Goal: Information Seeking & Learning: Learn about a topic

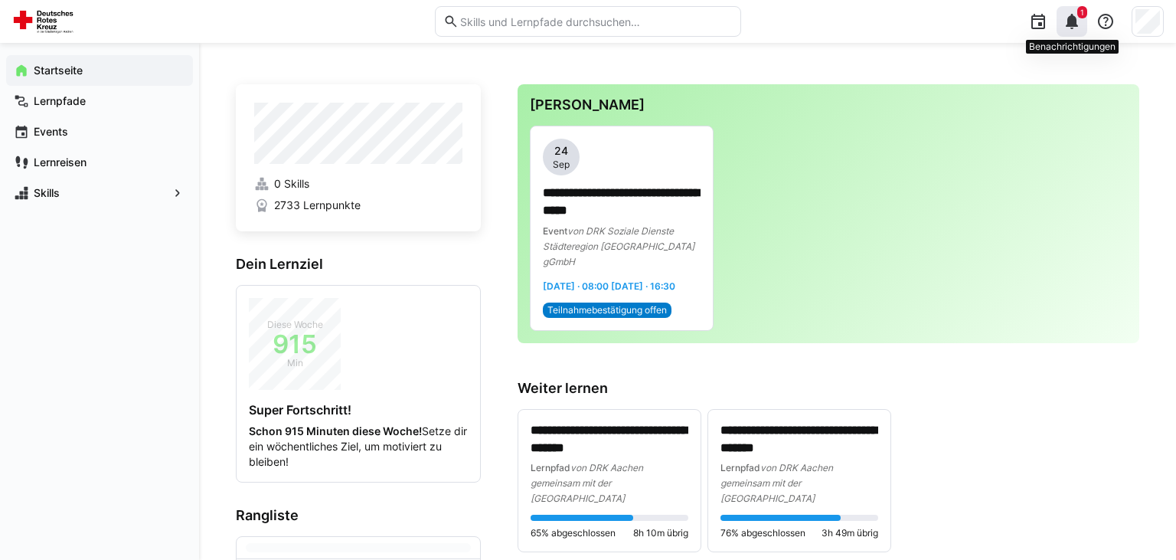
click at [1072, 34] on div "1" at bounding box center [1071, 21] width 31 height 31
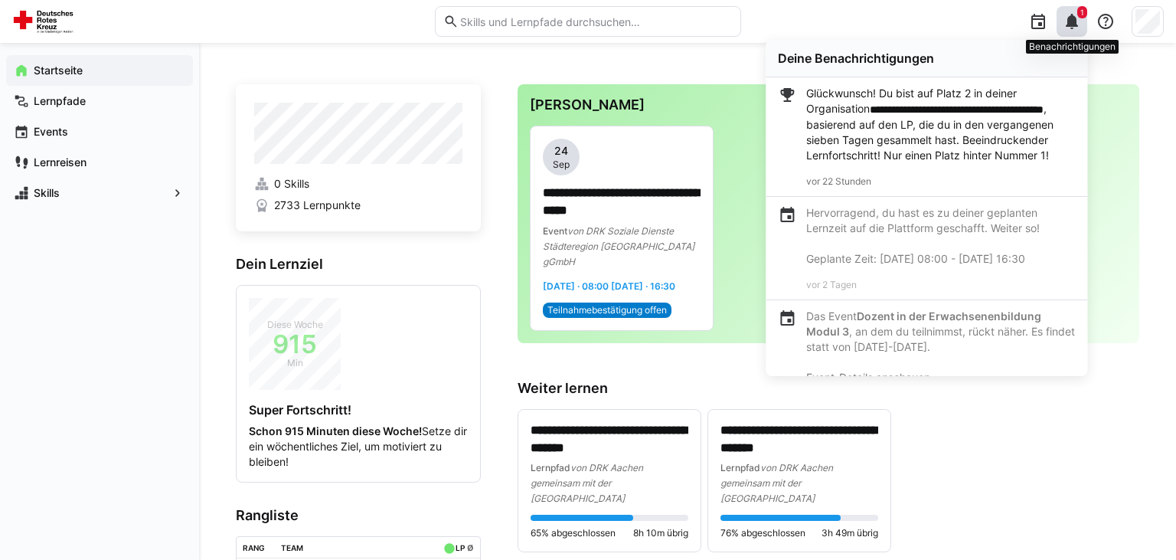
click at [1072, 34] on div "1" at bounding box center [1071, 21] width 31 height 31
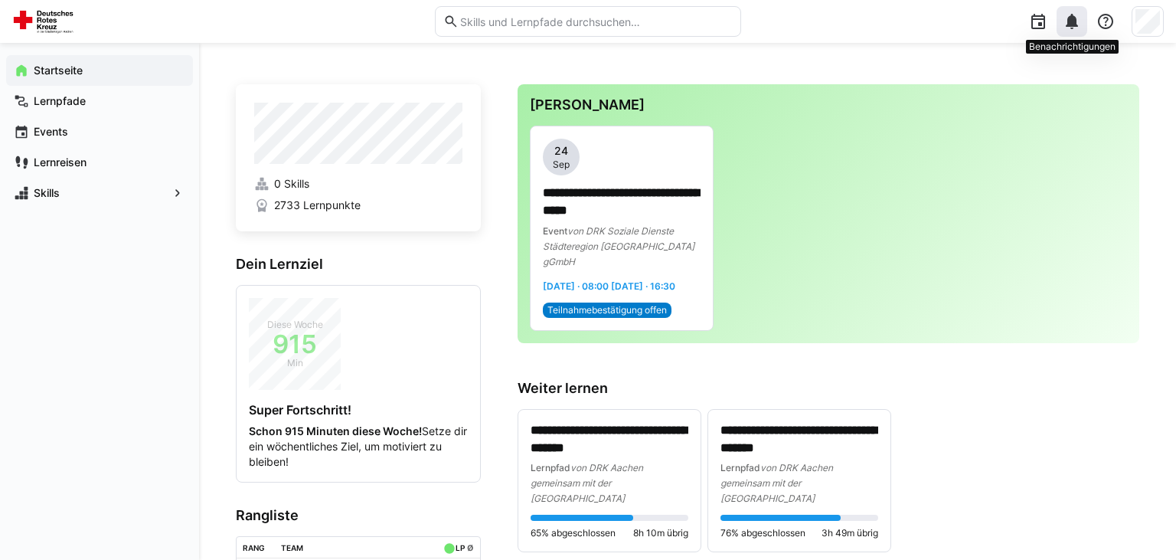
click at [1072, 34] on div at bounding box center [1071, 21] width 31 height 31
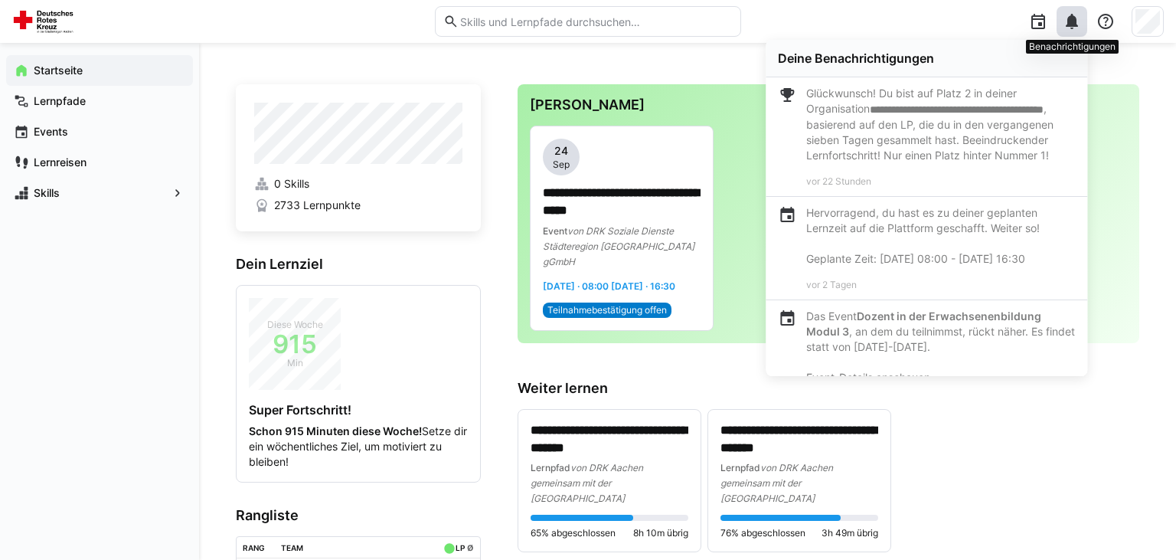
click at [1072, 34] on div at bounding box center [1071, 21] width 31 height 31
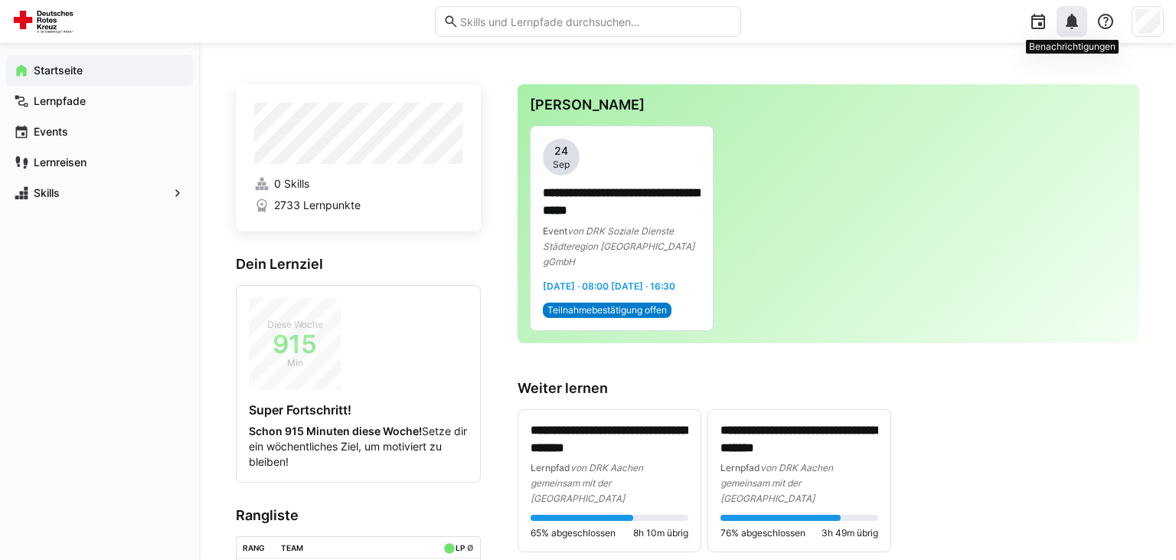
click at [1072, 34] on div at bounding box center [1071, 21] width 31 height 31
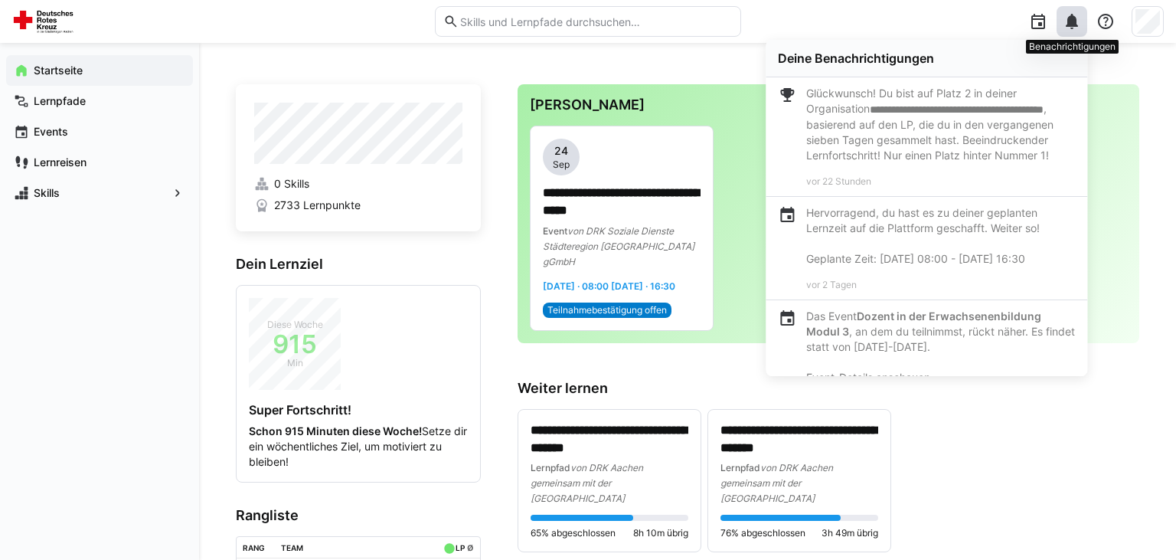
click at [1072, 34] on div at bounding box center [1071, 21] width 31 height 31
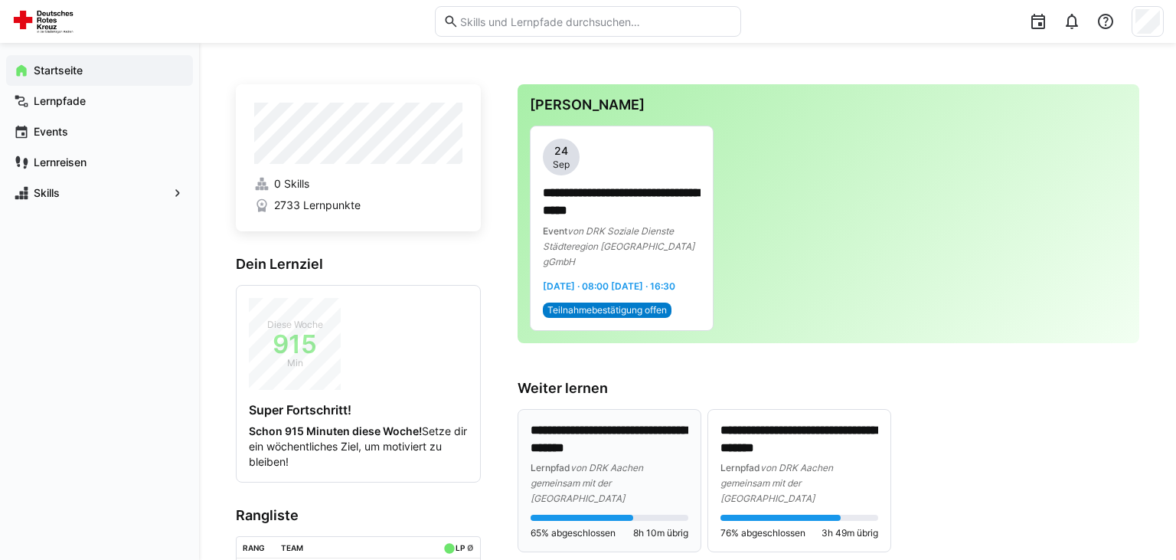
click at [629, 458] on div "**********" at bounding box center [609, 464] width 158 height 84
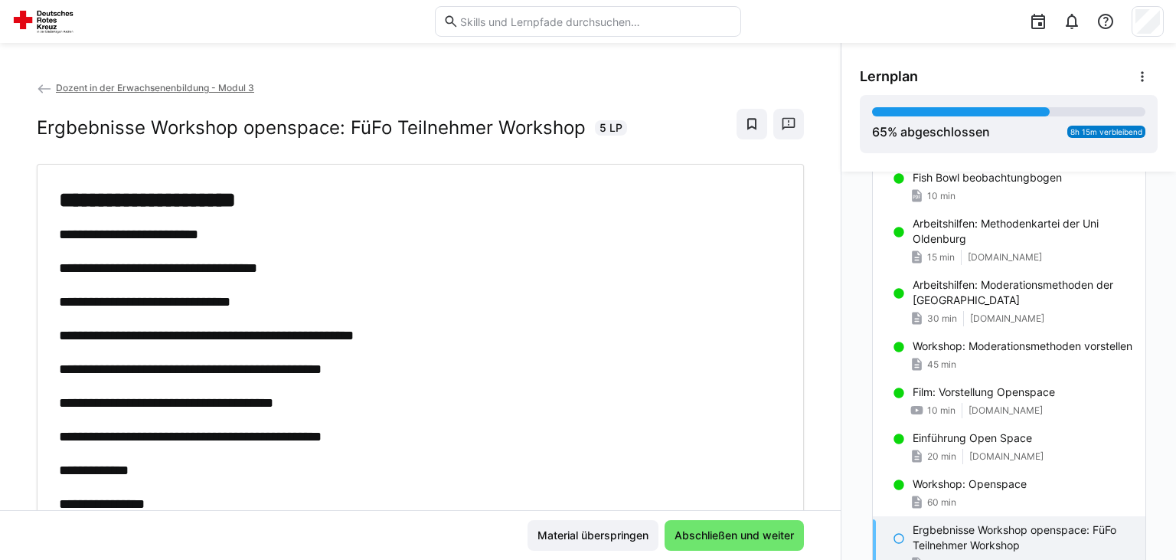
scroll to position [932, 0]
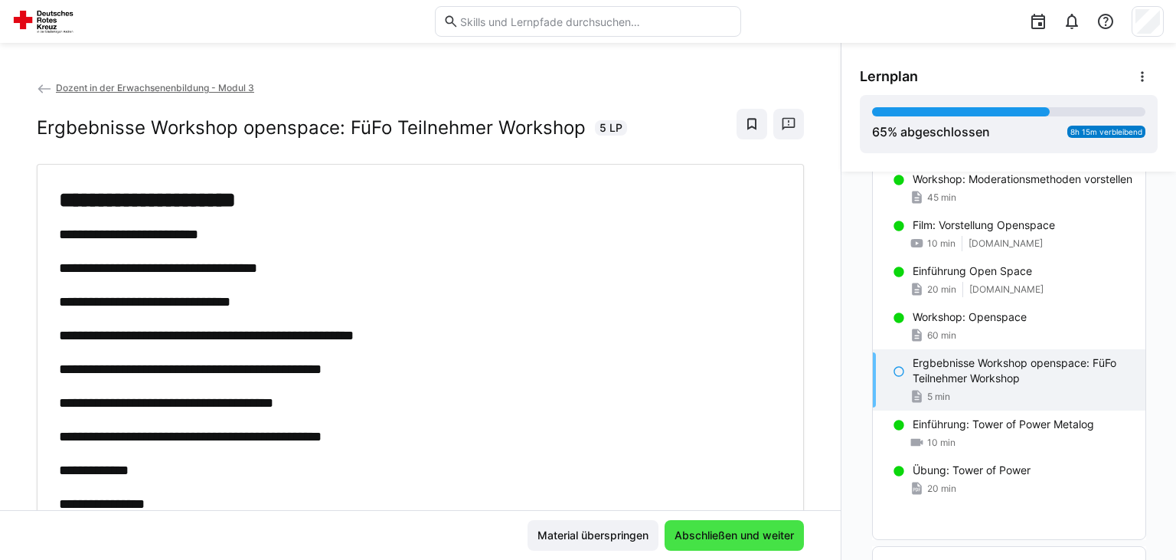
click at [740, 540] on span "Abschließen und weiter" at bounding box center [734, 534] width 124 height 15
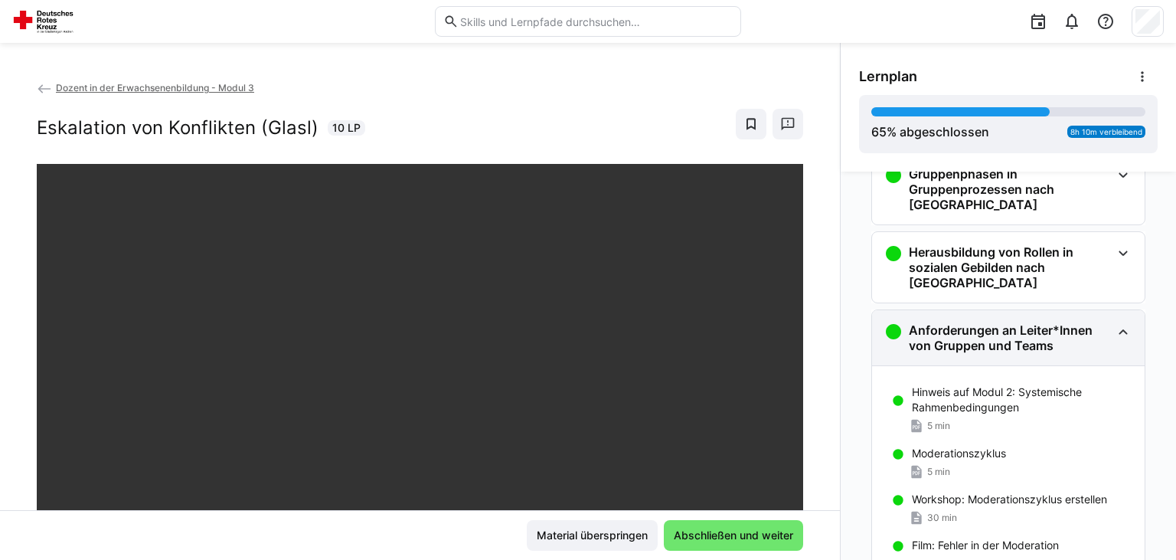
scroll to position [196, 0]
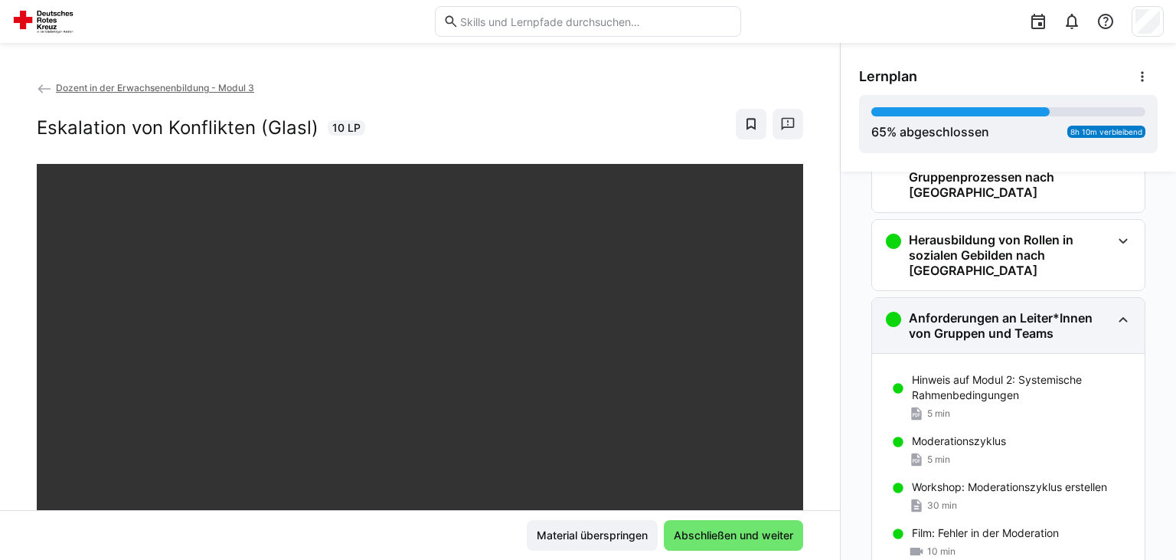
click at [1043, 319] on h3 "Anforderungen an Leiter*Innen von Gruppen und Teams" at bounding box center [1010, 325] width 202 height 31
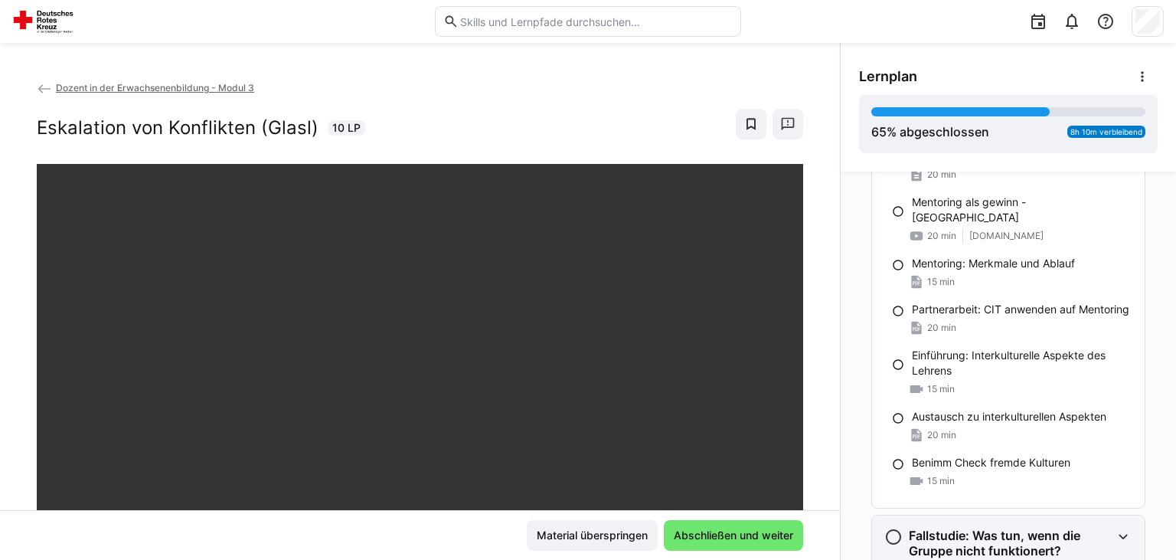
scroll to position [2375, 0]
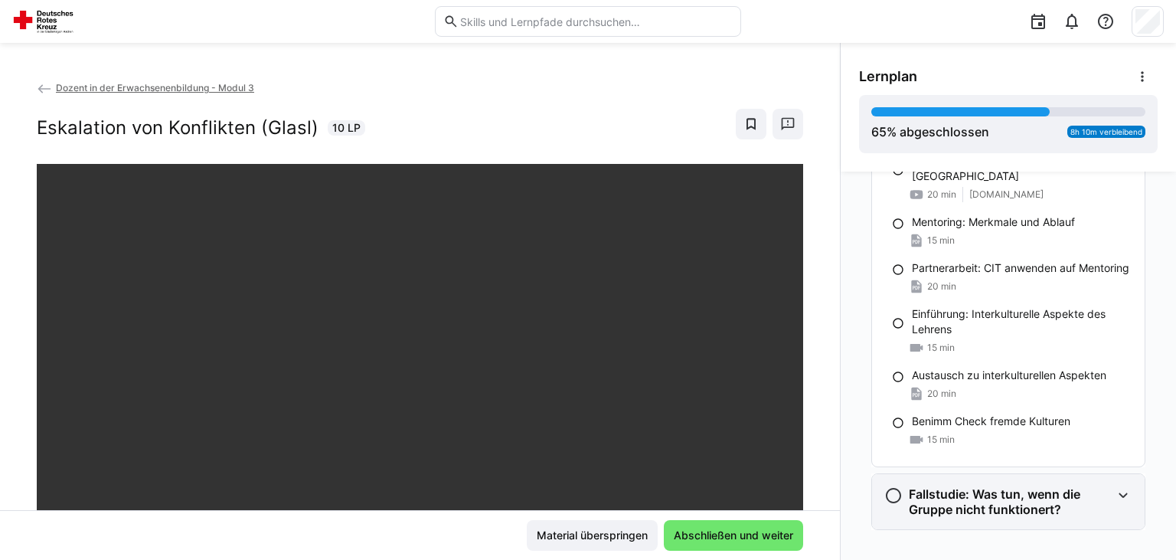
click at [1066, 486] on h3 "Fallstudie: Was tun, wenn die Gruppe nicht funktionert?" at bounding box center [1010, 501] width 202 height 31
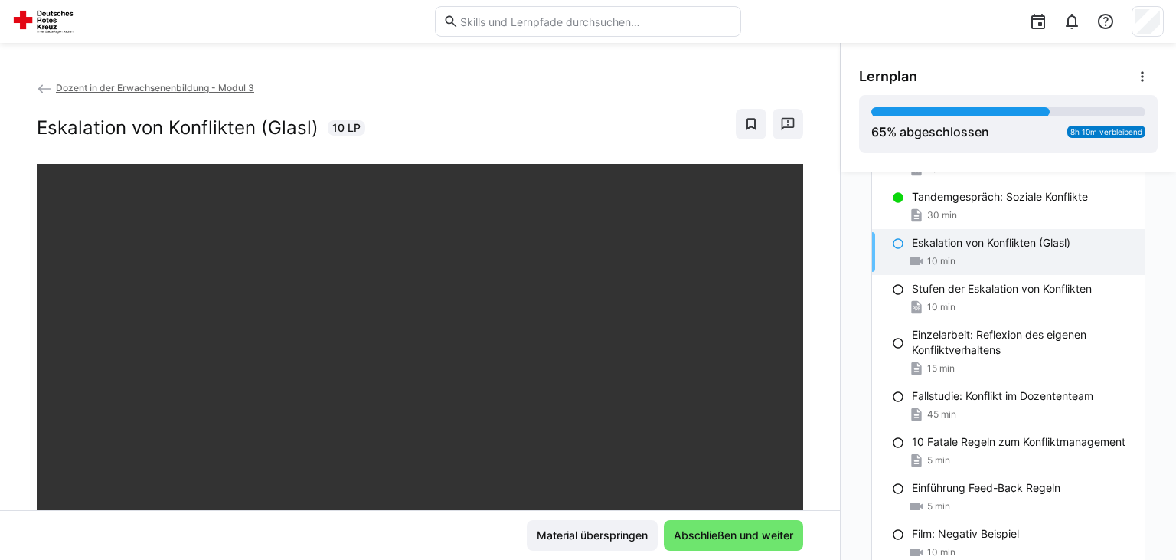
scroll to position [935, 0]
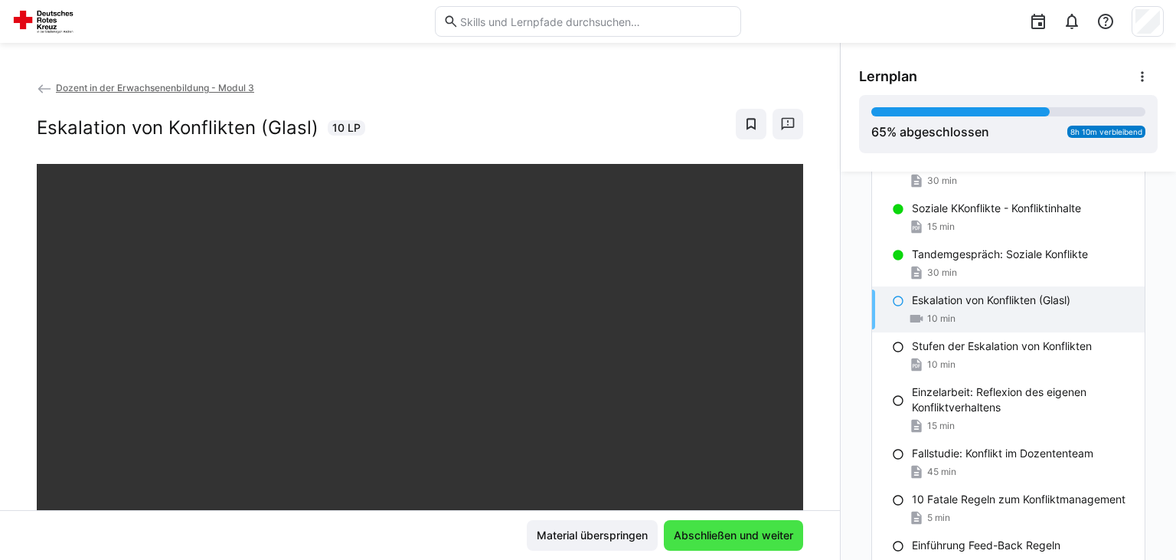
click at [770, 528] on span "Abschließen und weiter" at bounding box center [733, 534] width 124 height 15
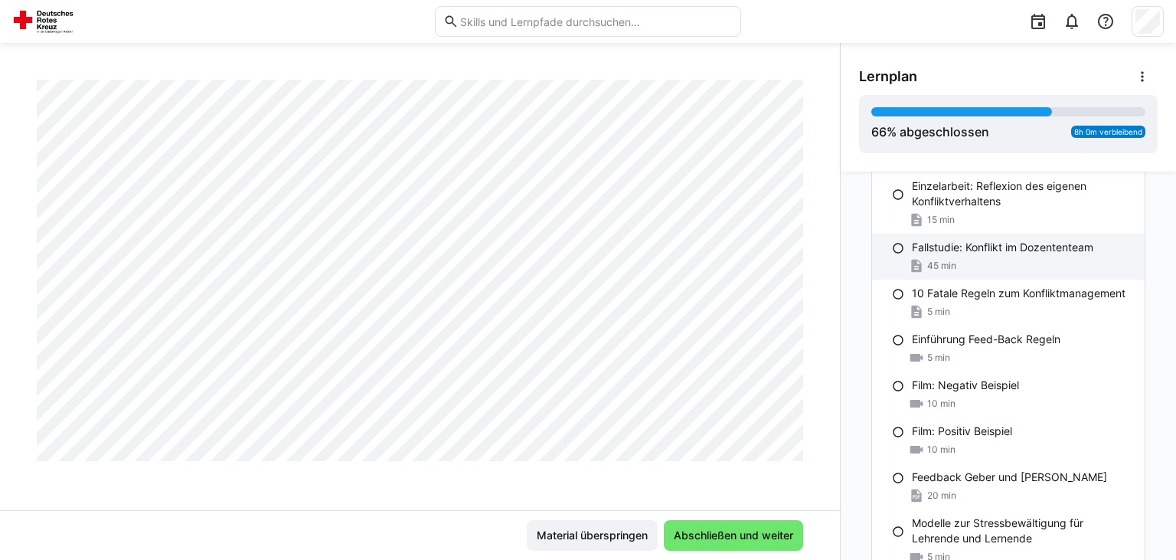
scroll to position [1142, 0]
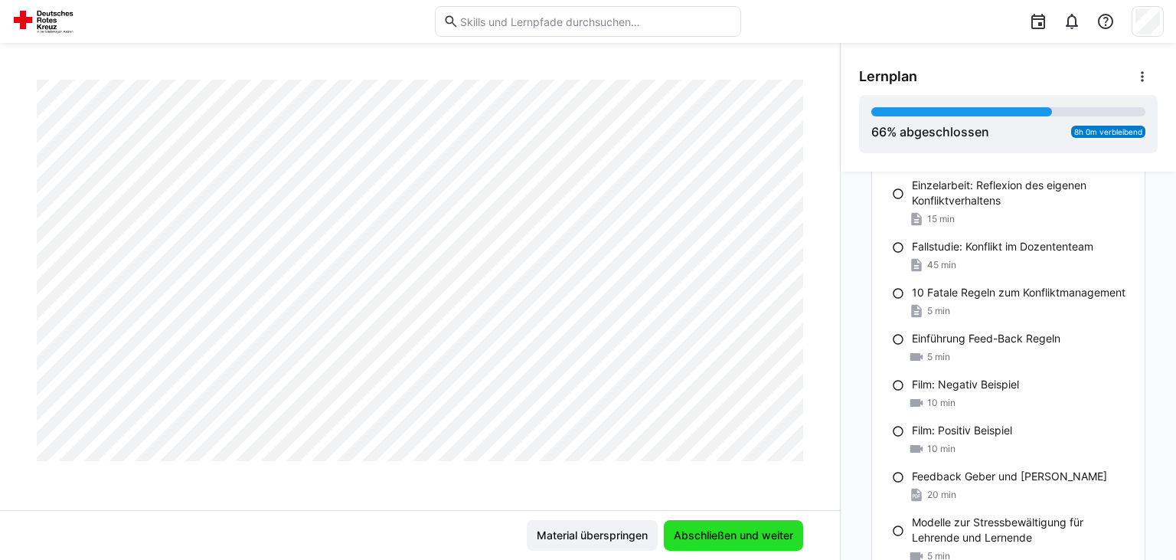
click at [758, 531] on span "Abschließen und weiter" at bounding box center [733, 534] width 124 height 15
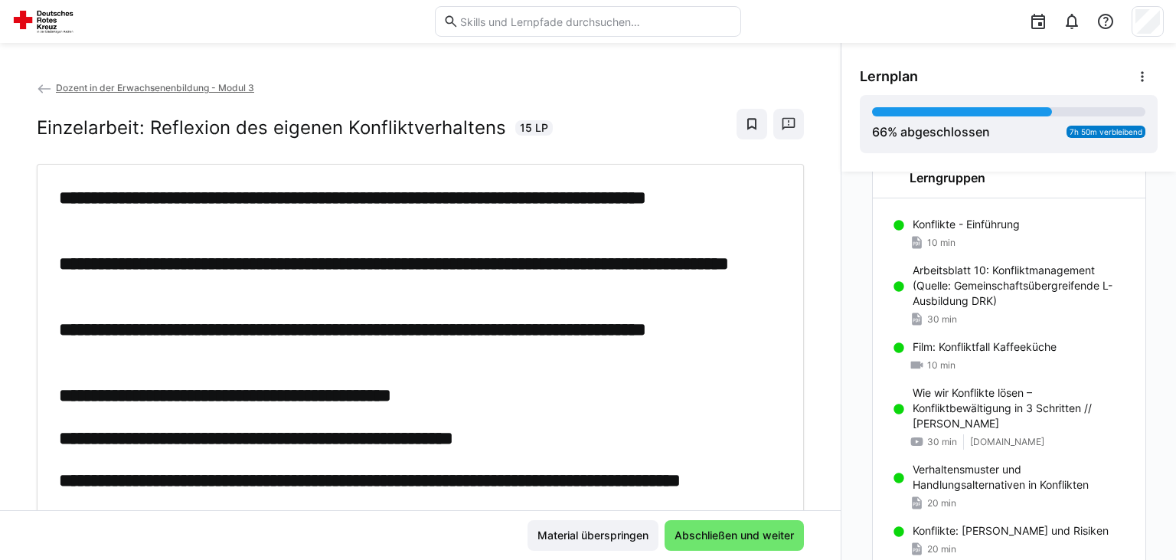
scroll to position [422, 0]
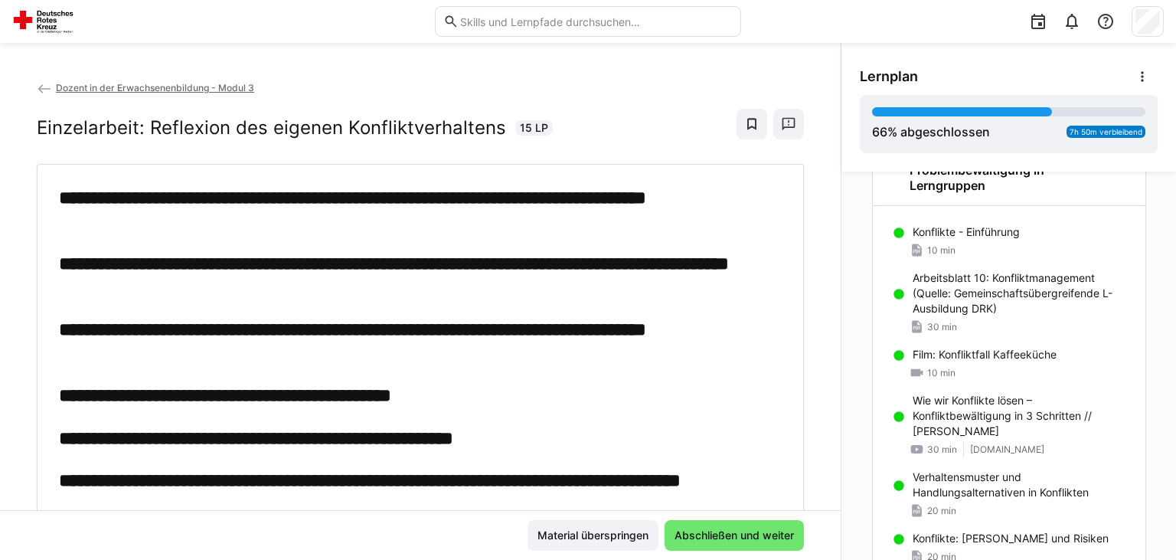
click at [1072, 282] on p "Arbeitsblatt 10: Konfliktmanagement (Quelle: Gemeinschaftsübergreifende L-Ausbi…" at bounding box center [1022, 293] width 220 height 46
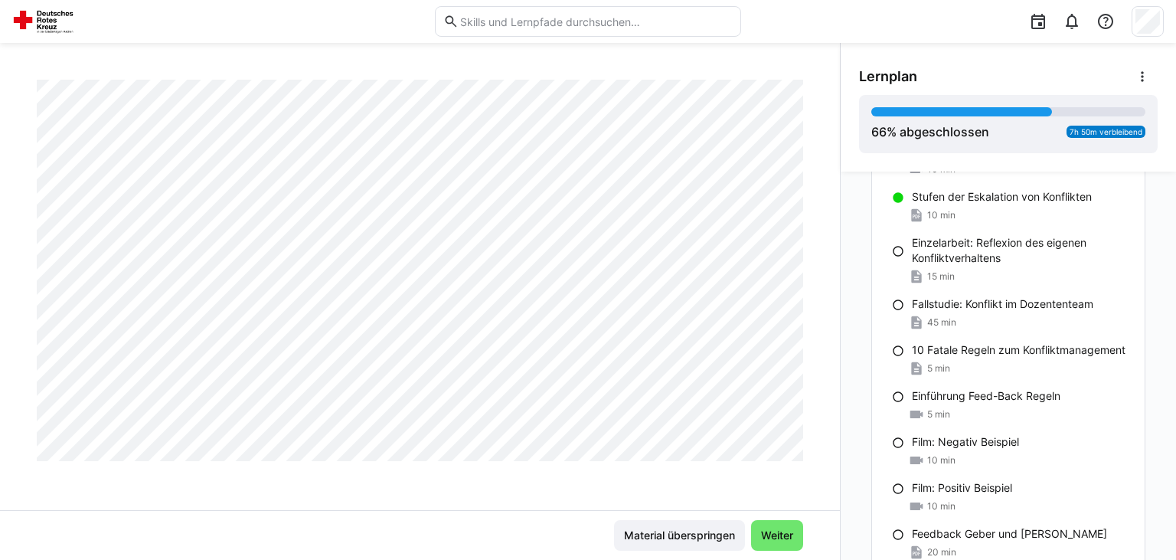
scroll to position [1084, 0]
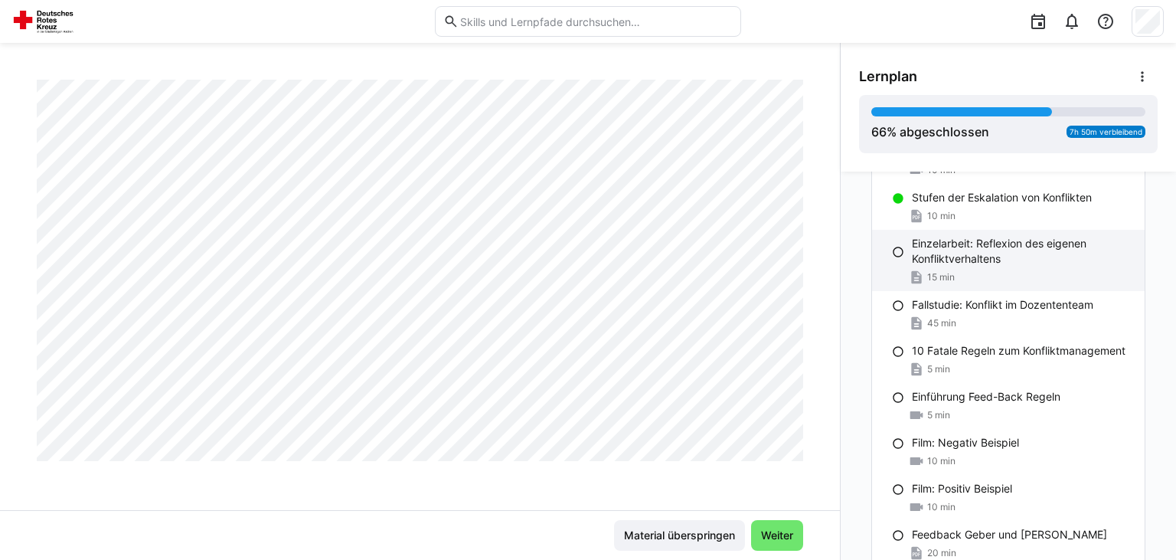
click at [1012, 271] on div "15 min" at bounding box center [1022, 276] width 220 height 15
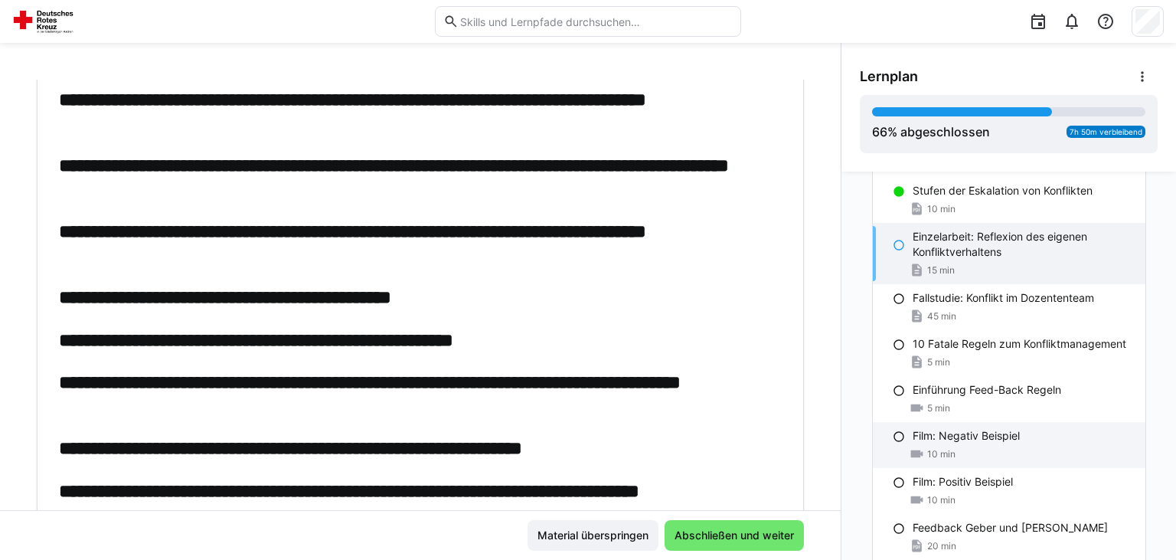
scroll to position [1093, 0]
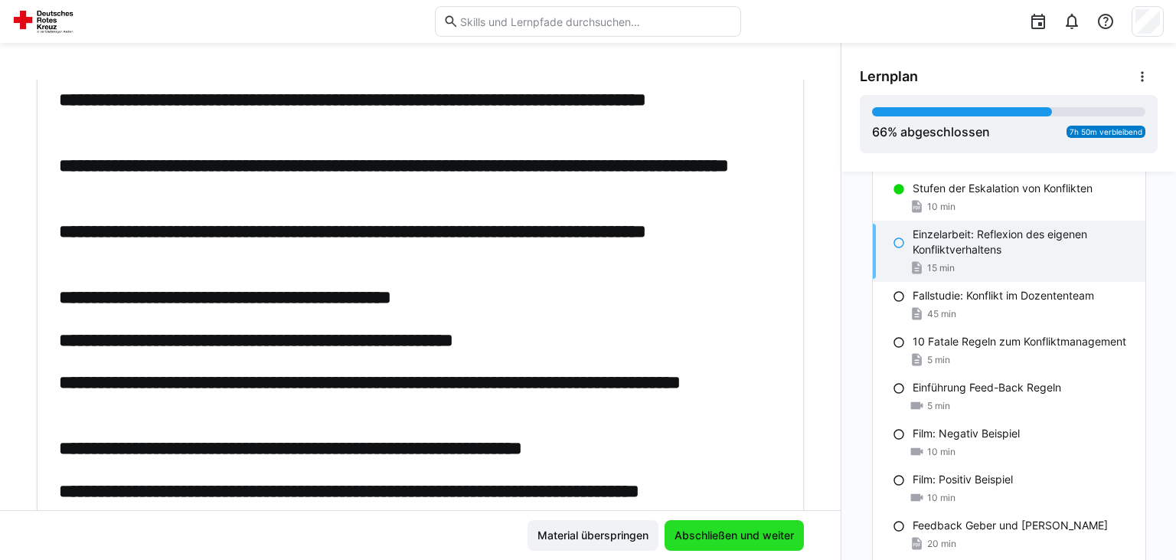
click at [747, 541] on span "Abschließen und weiter" at bounding box center [734, 534] width 124 height 15
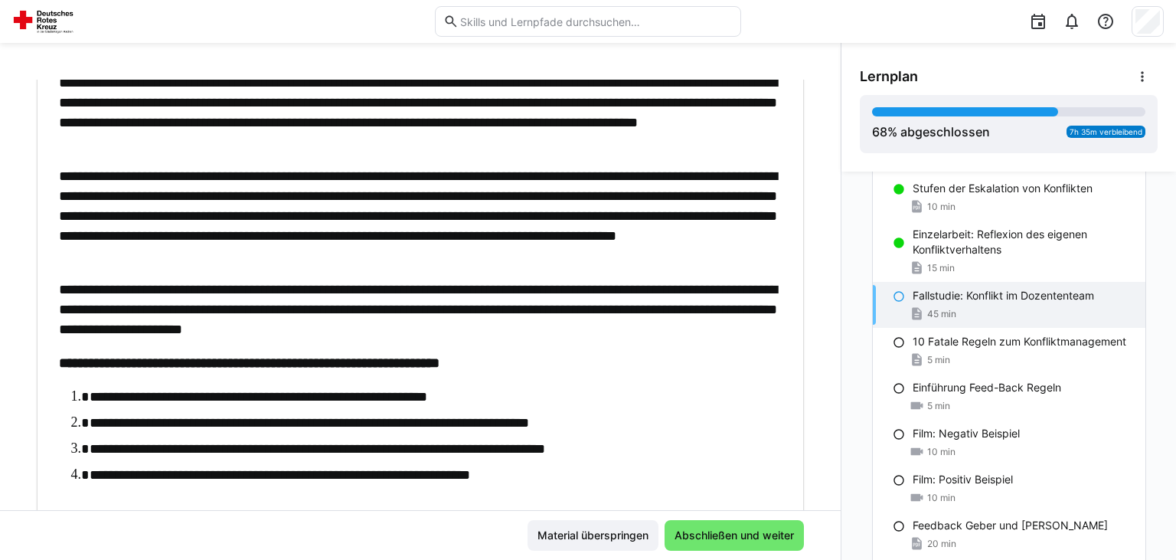
scroll to position [207, 0]
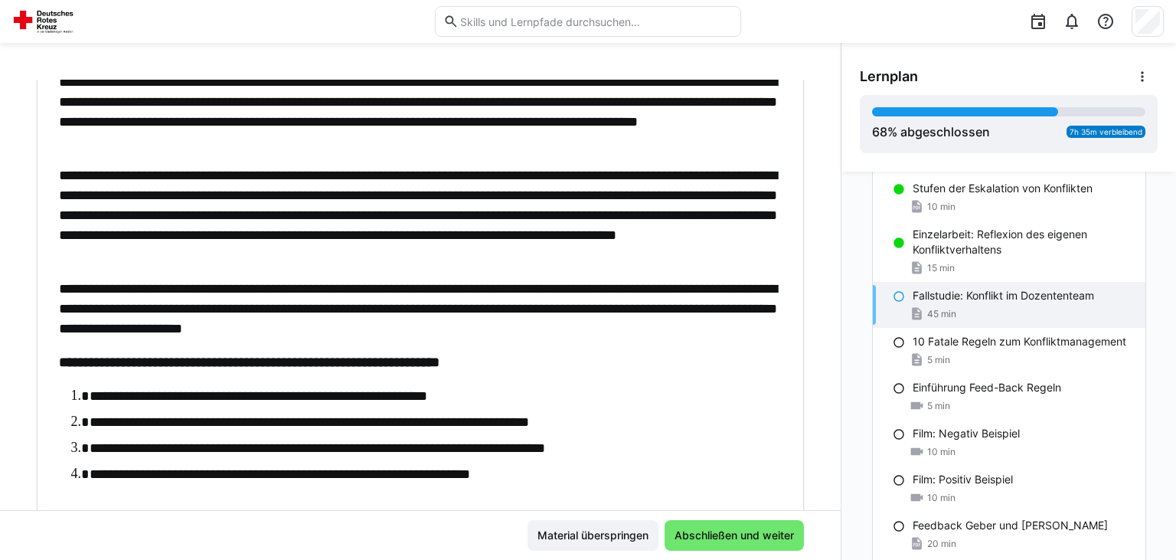
click at [664, 520] on button "Abschließen und weiter" at bounding box center [733, 535] width 139 height 31
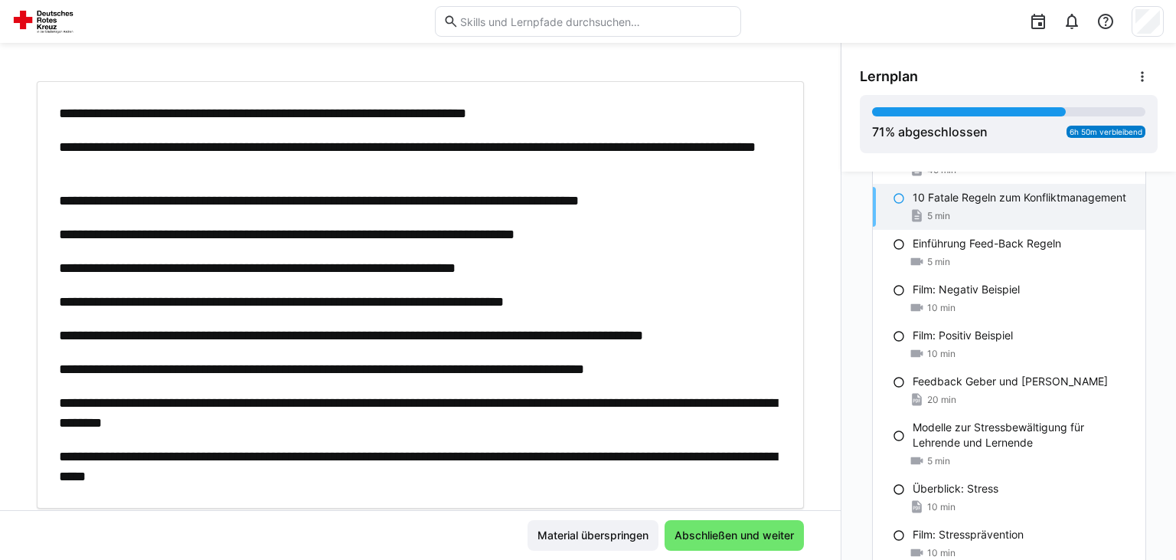
scroll to position [82, 0]
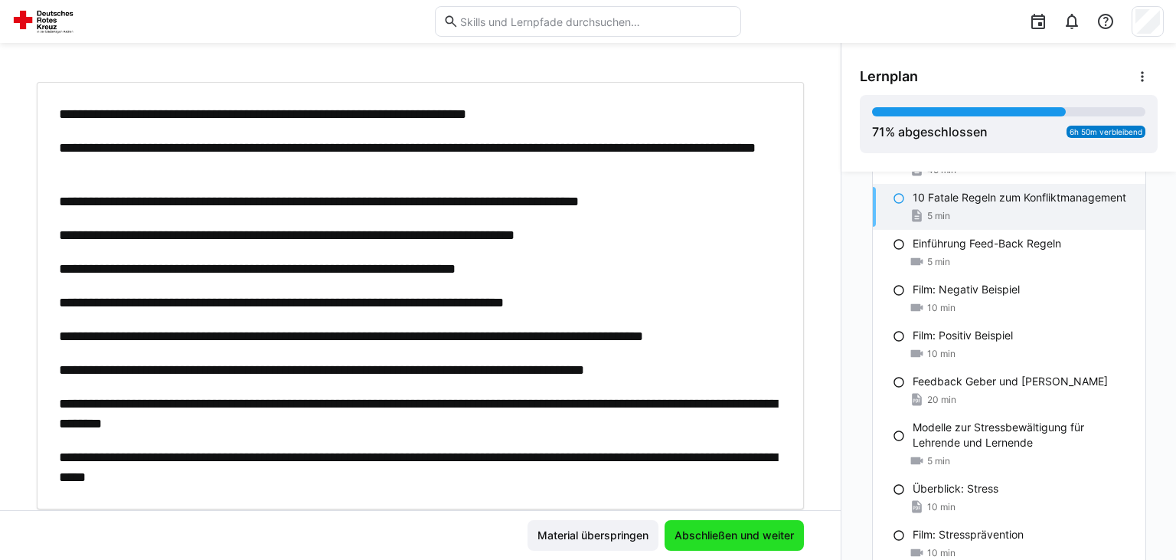
click at [740, 546] on span "Abschließen und weiter" at bounding box center [733, 535] width 139 height 31
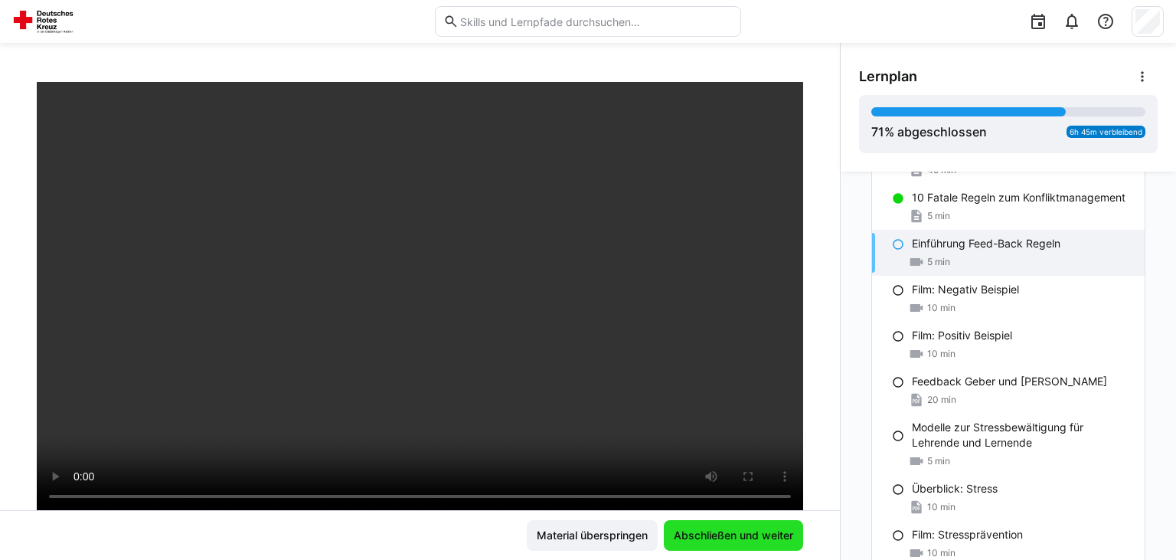
click at [740, 546] on span "Abschließen und weiter" at bounding box center [733, 535] width 139 height 31
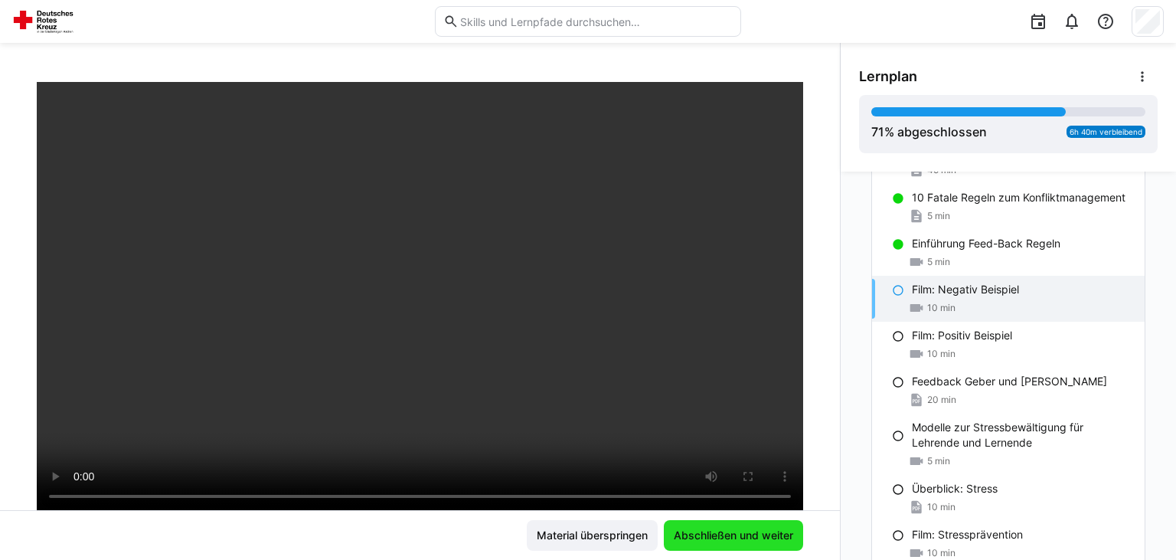
click at [755, 535] on span "Abschließen und weiter" at bounding box center [733, 534] width 124 height 15
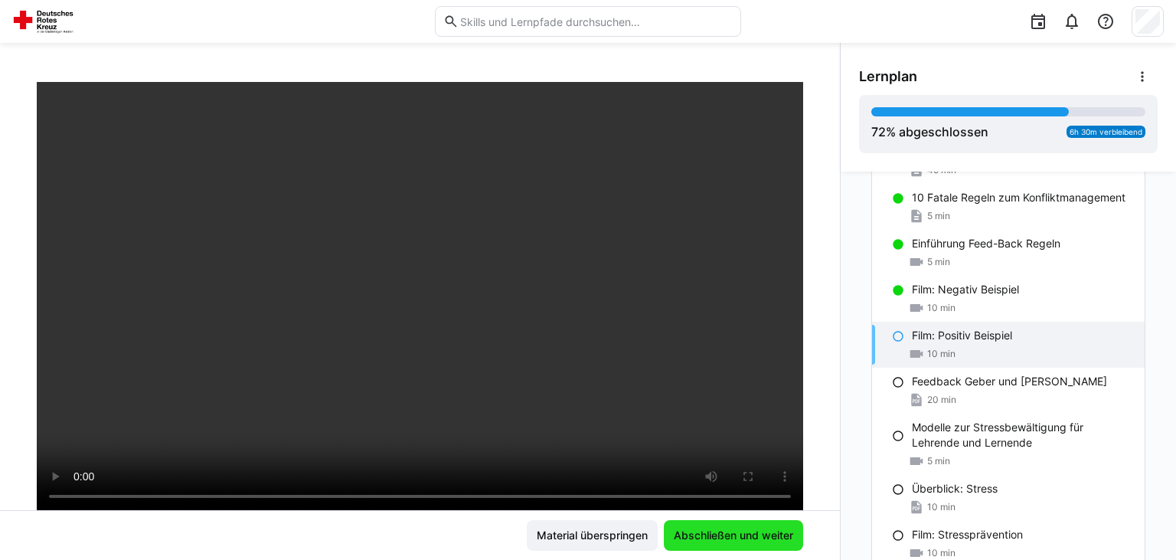
click at [755, 535] on span "Abschließen und weiter" at bounding box center [733, 534] width 124 height 15
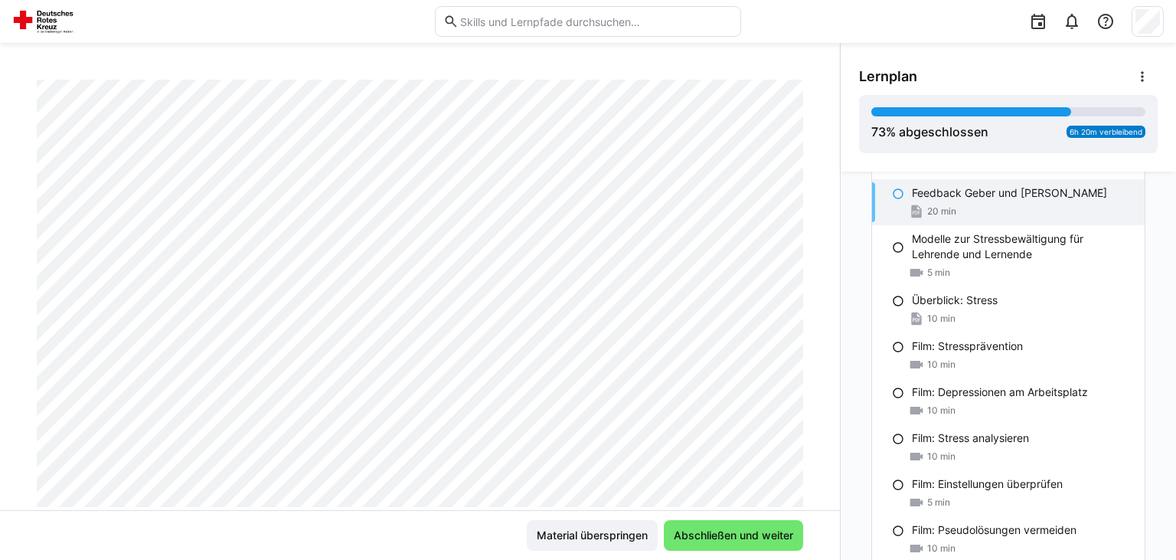
scroll to position [1428, 0]
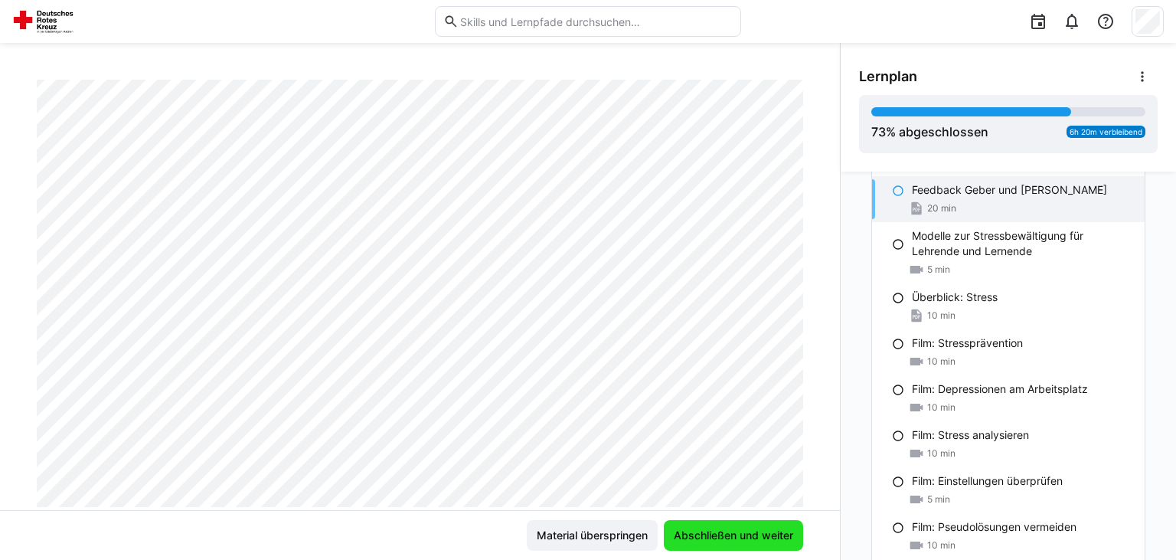
click at [758, 536] on span "Abschließen und weiter" at bounding box center [733, 534] width 124 height 15
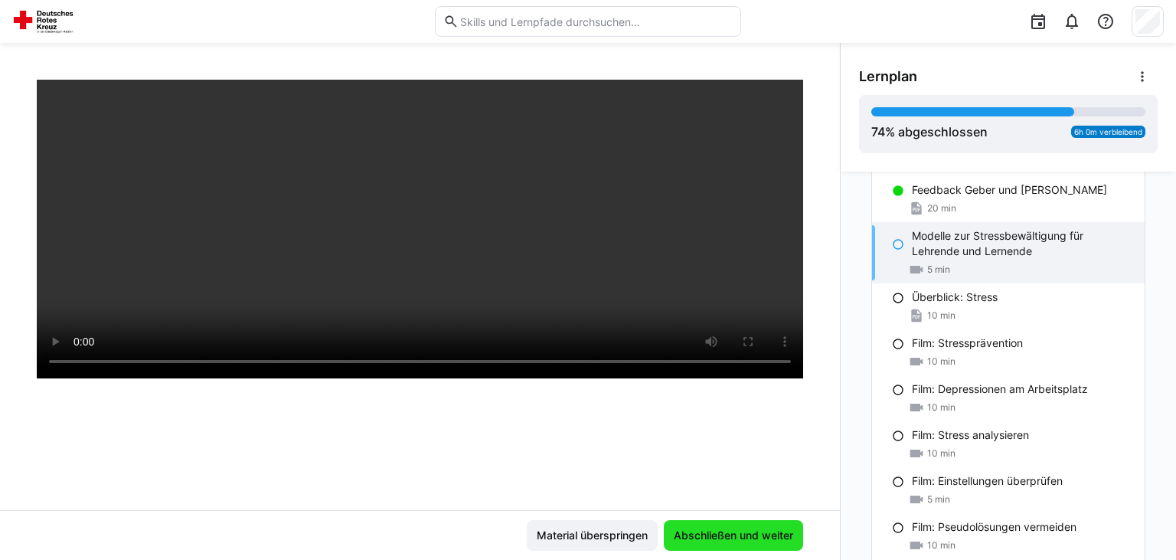
click at [717, 531] on span "Abschließen und weiter" at bounding box center [733, 534] width 124 height 15
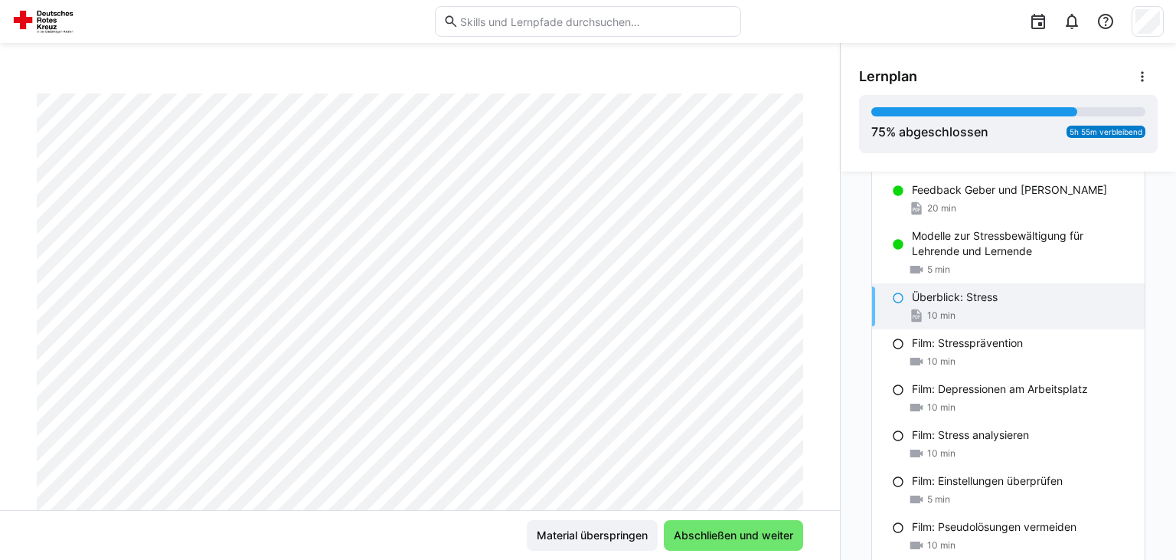
scroll to position [70, 0]
click at [983, 201] on div "20 min" at bounding box center [1022, 208] width 220 height 15
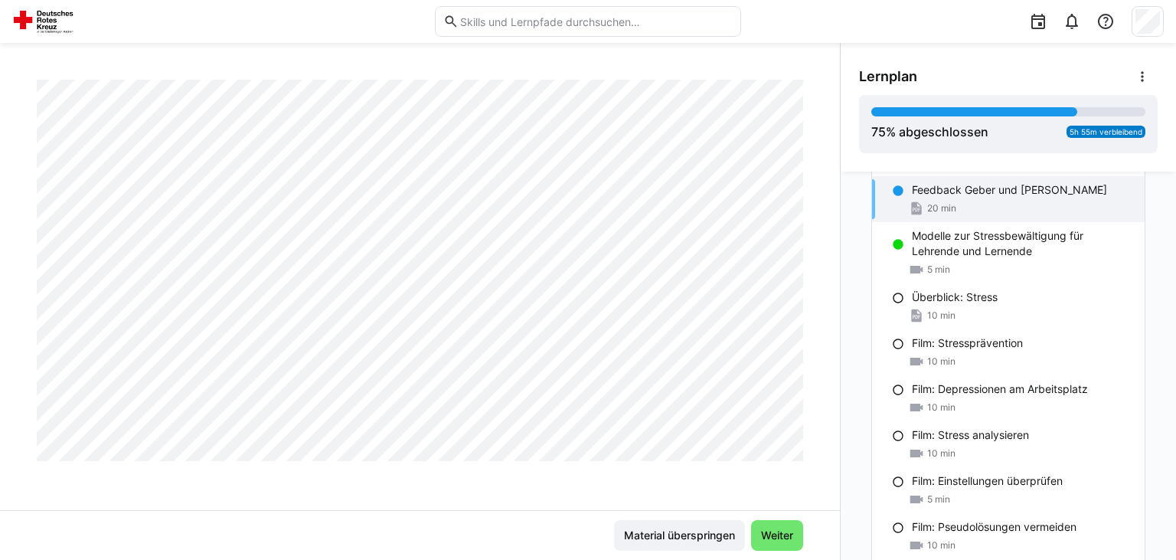
scroll to position [1848, 0]
click at [761, 529] on span "Weiter" at bounding box center [777, 534] width 37 height 15
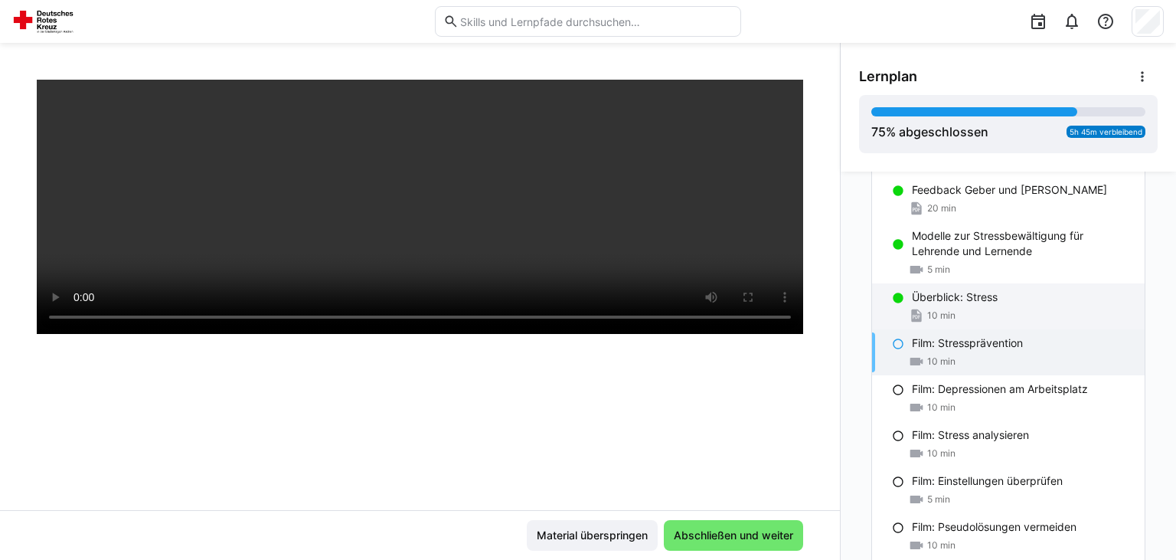
click at [1003, 309] on div "10 min" at bounding box center [1022, 315] width 220 height 15
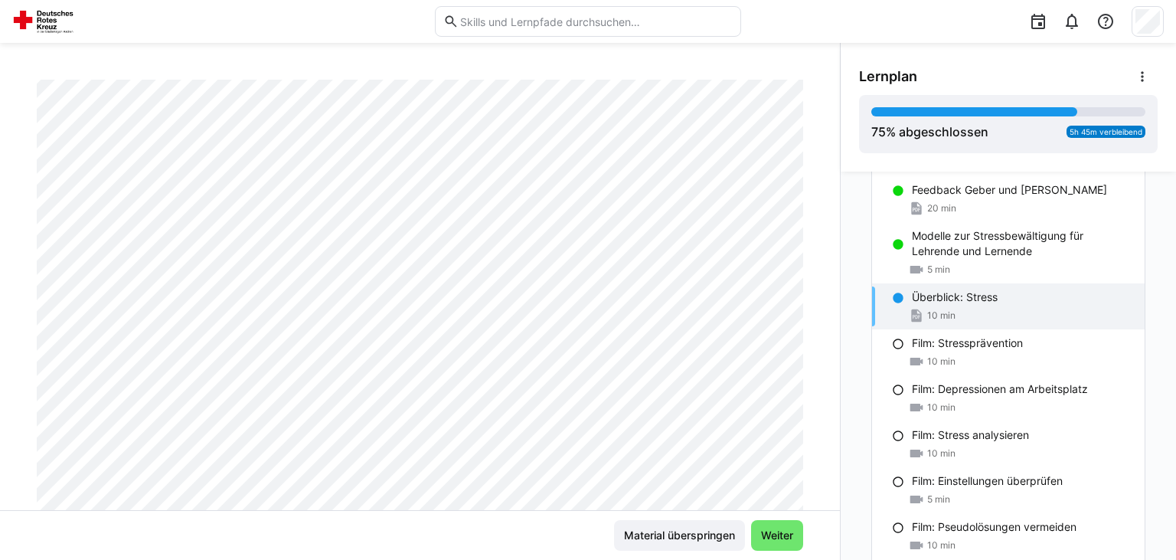
scroll to position [182, 0]
click at [776, 534] on span "Weiter" at bounding box center [777, 534] width 37 height 15
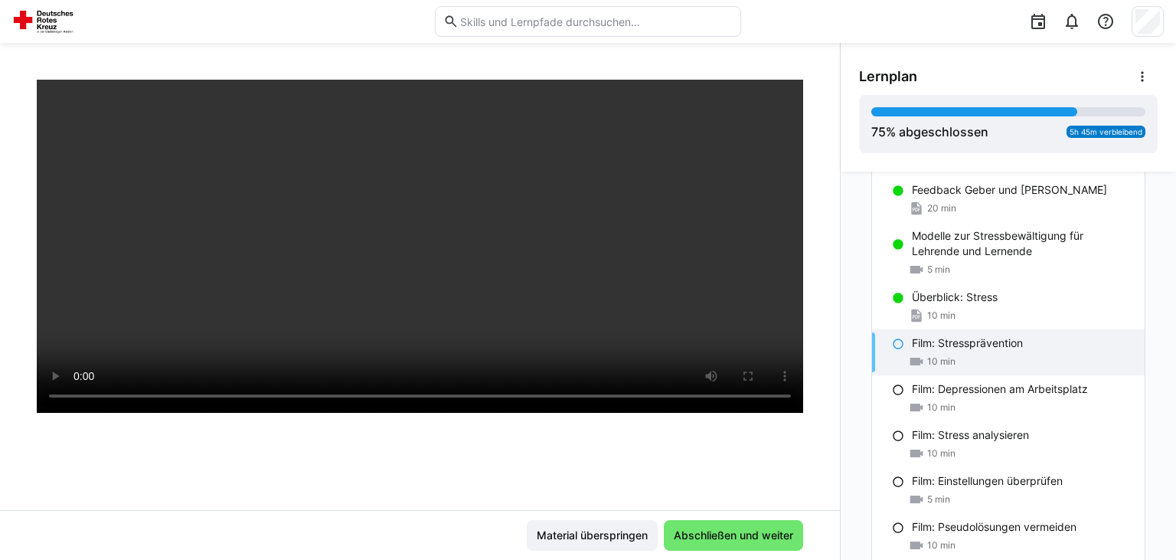
click at [776, 534] on span "Abschließen und weiter" at bounding box center [733, 534] width 124 height 15
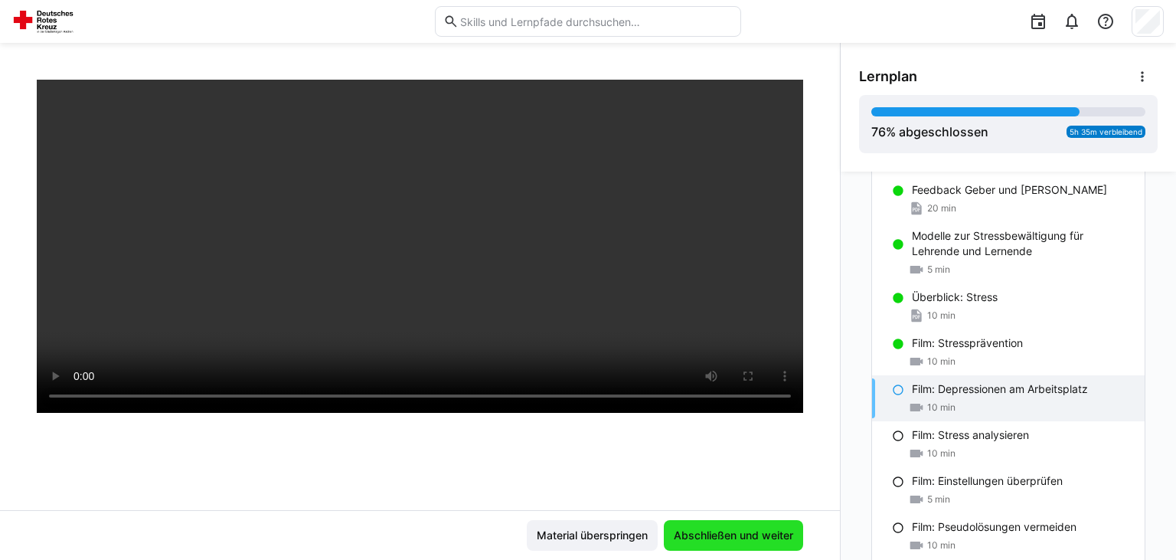
click at [737, 537] on span "Abschließen und weiter" at bounding box center [733, 534] width 124 height 15
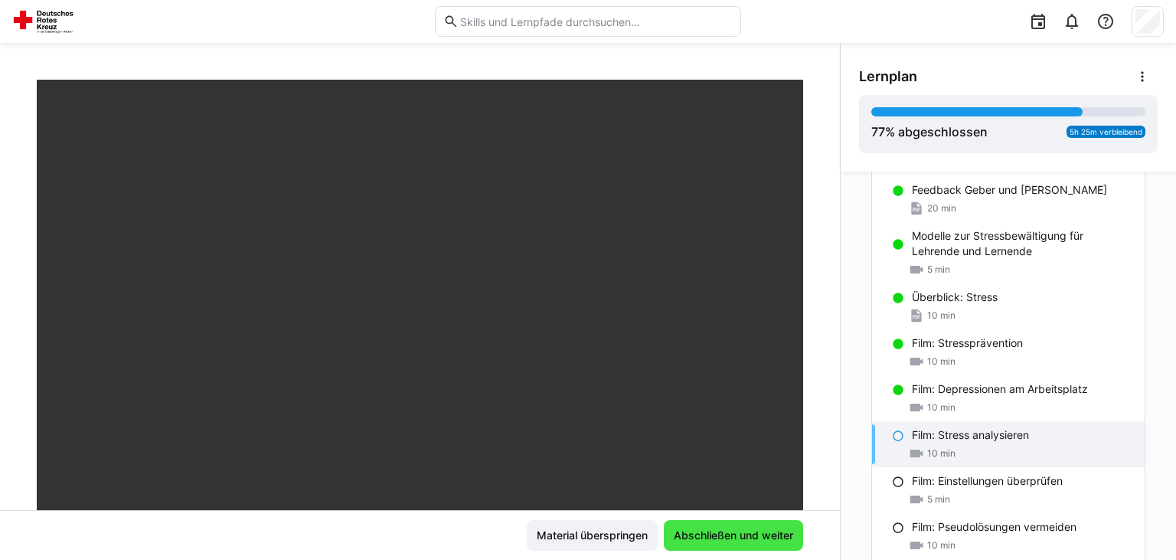
click at [737, 537] on span "Abschließen und weiter" at bounding box center [733, 534] width 124 height 15
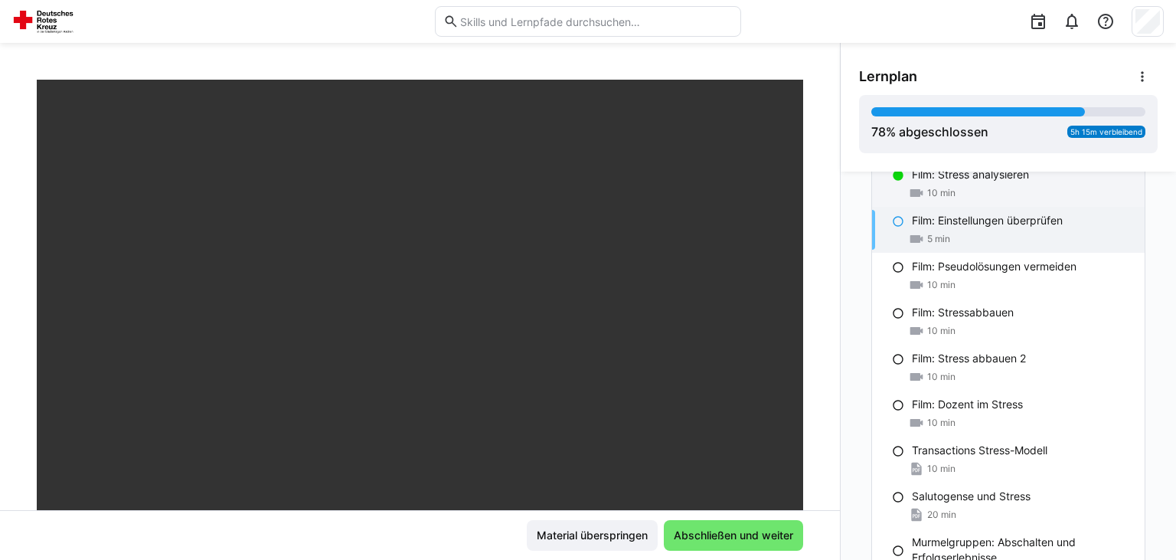
scroll to position [1702, 0]
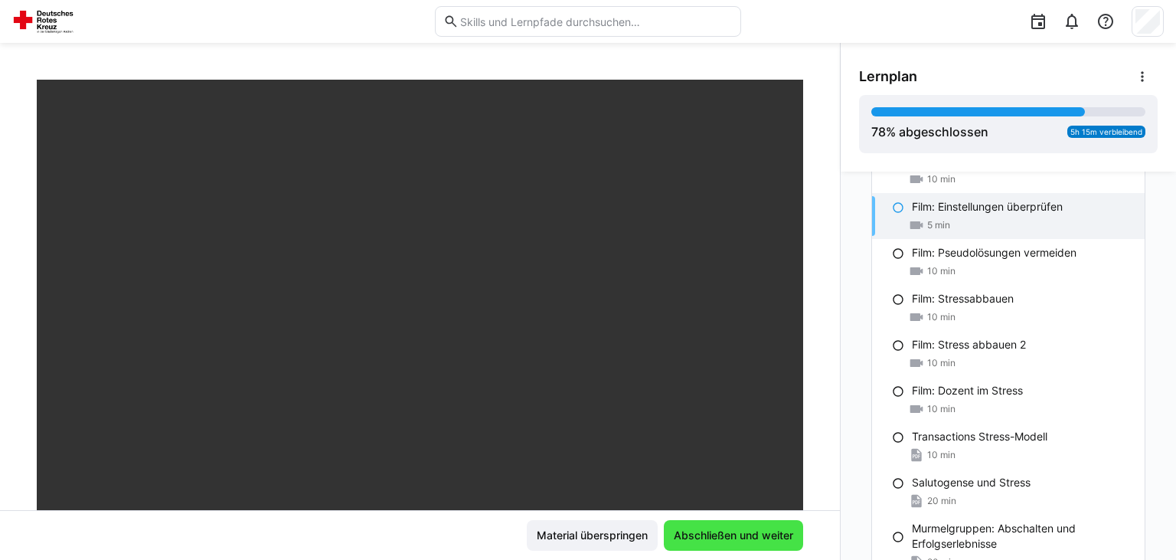
click at [761, 531] on span "Abschließen und weiter" at bounding box center [733, 534] width 124 height 15
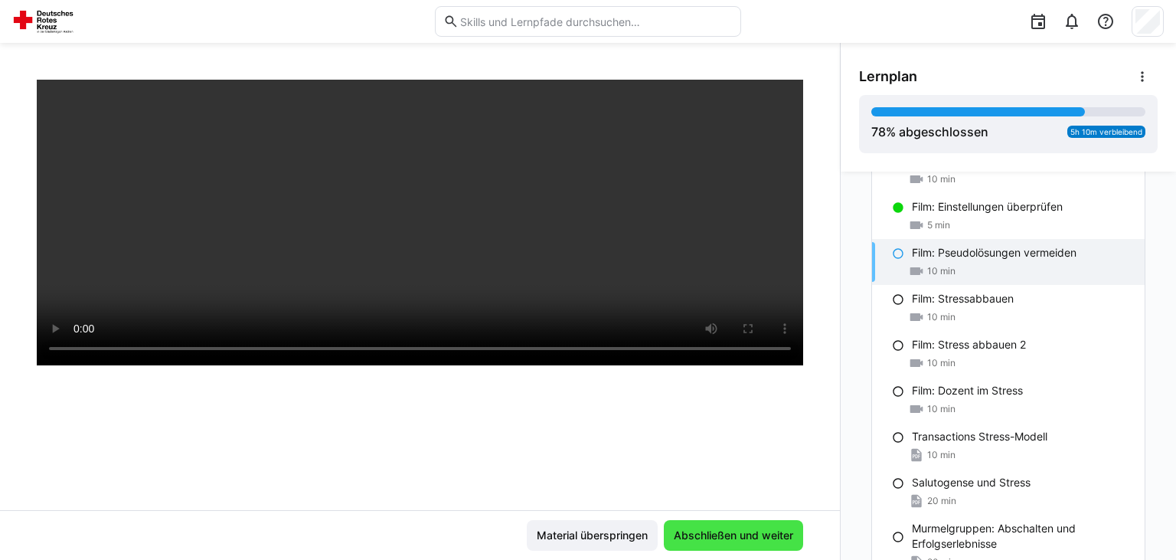
click at [761, 531] on span "Abschließen und weiter" at bounding box center [733, 534] width 124 height 15
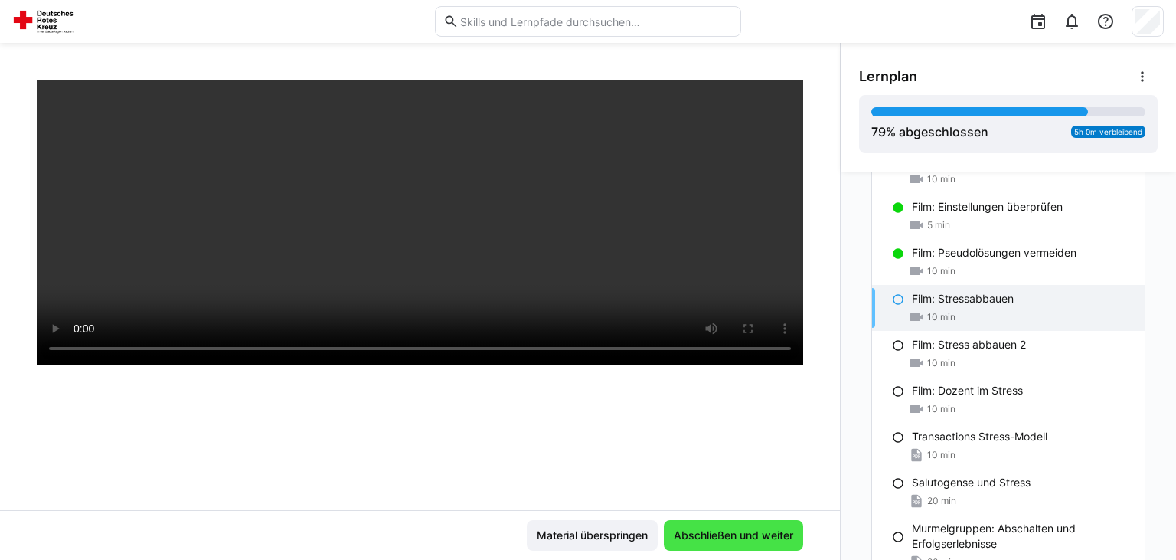
click at [761, 531] on span "Abschließen und weiter" at bounding box center [733, 534] width 124 height 15
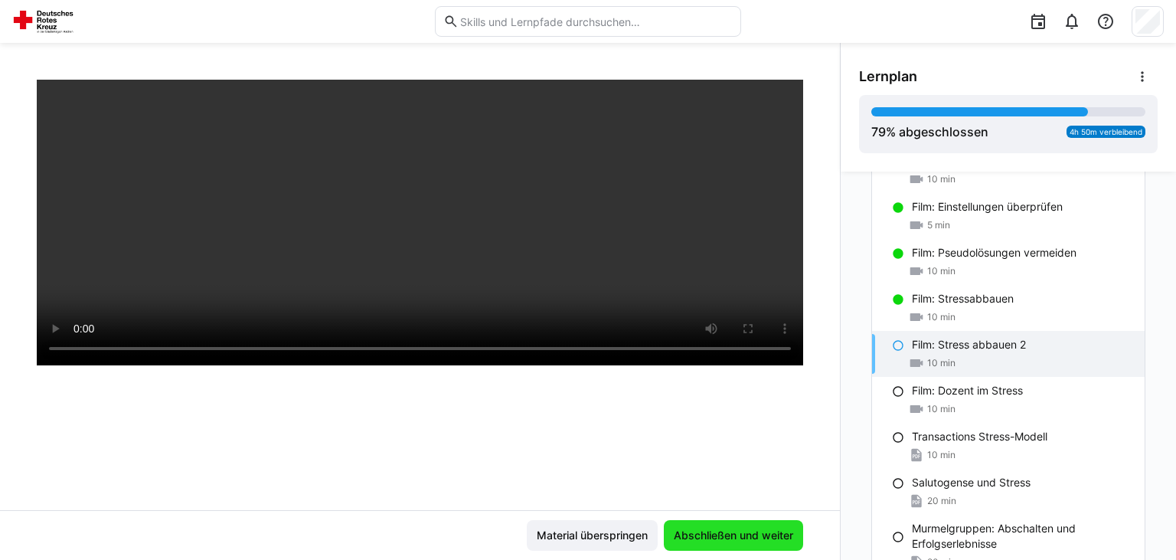
click at [761, 531] on span "Abschließen und weiter" at bounding box center [733, 534] width 124 height 15
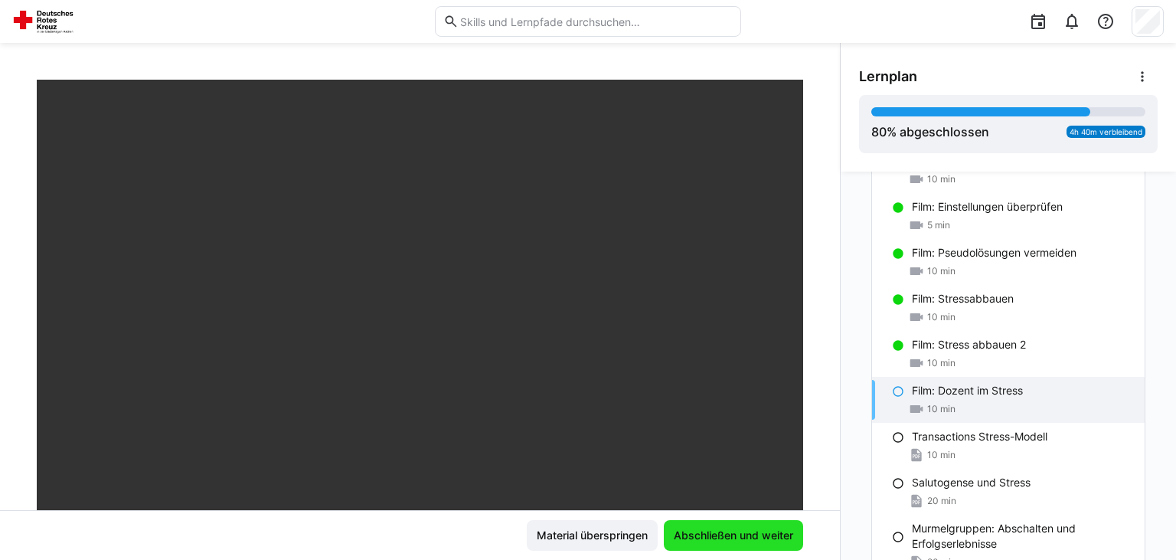
click at [761, 531] on span "Abschließen und weiter" at bounding box center [733, 534] width 124 height 15
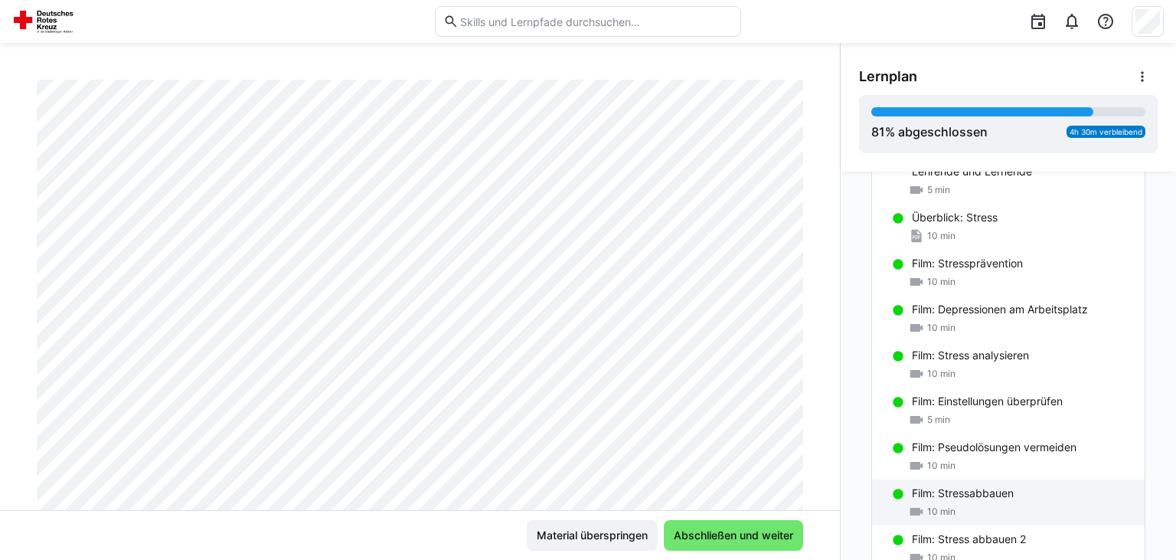
scroll to position [1507, 0]
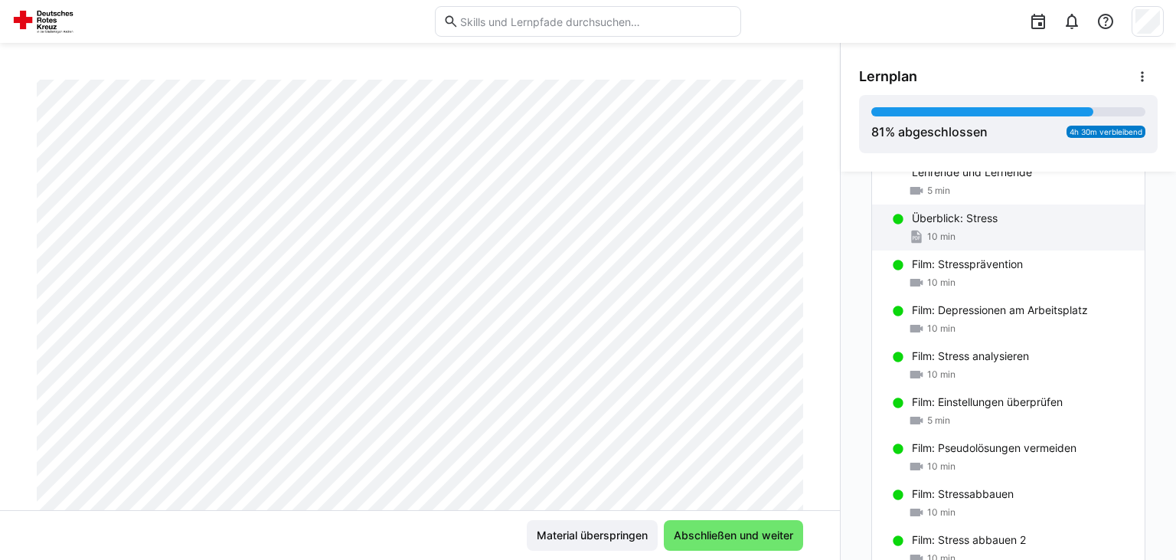
click at [1023, 236] on div "10 min" at bounding box center [1022, 236] width 220 height 15
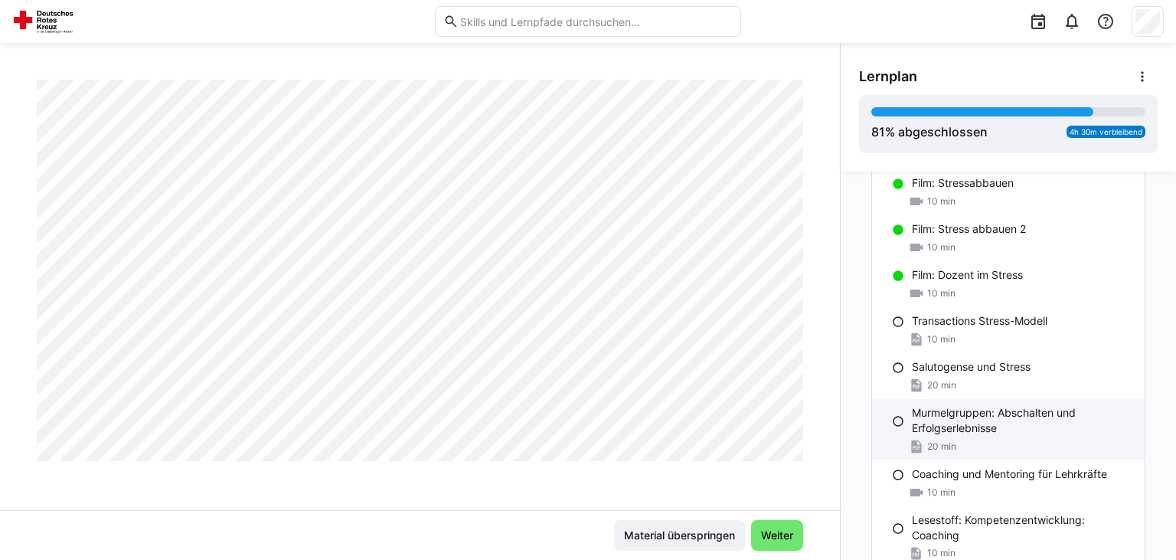
scroll to position [1788, 0]
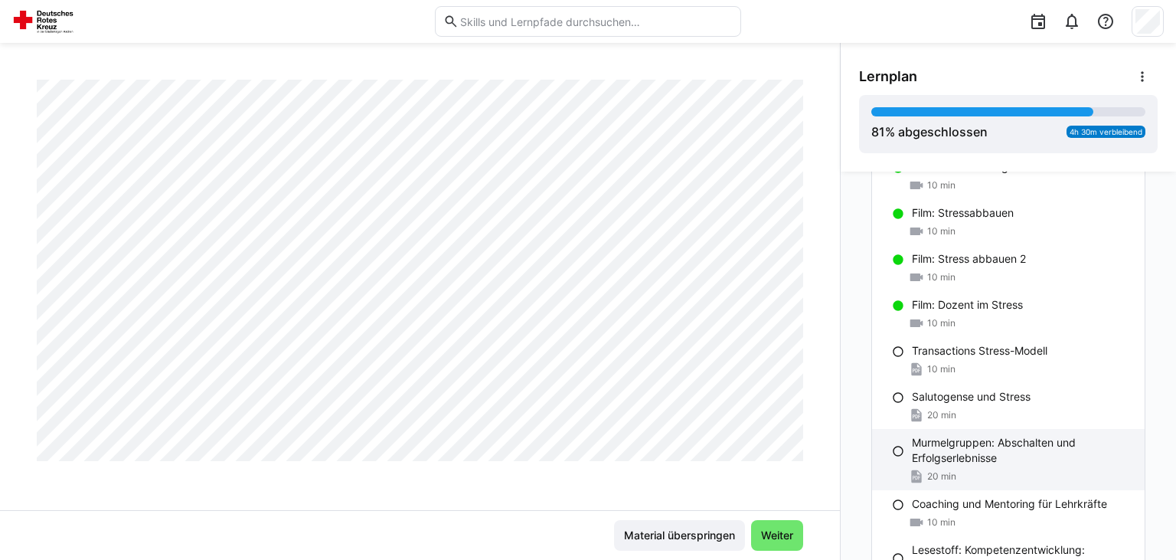
click at [1060, 357] on div "Transactions Stress-Modell 10 min" at bounding box center [1008, 360] width 272 height 46
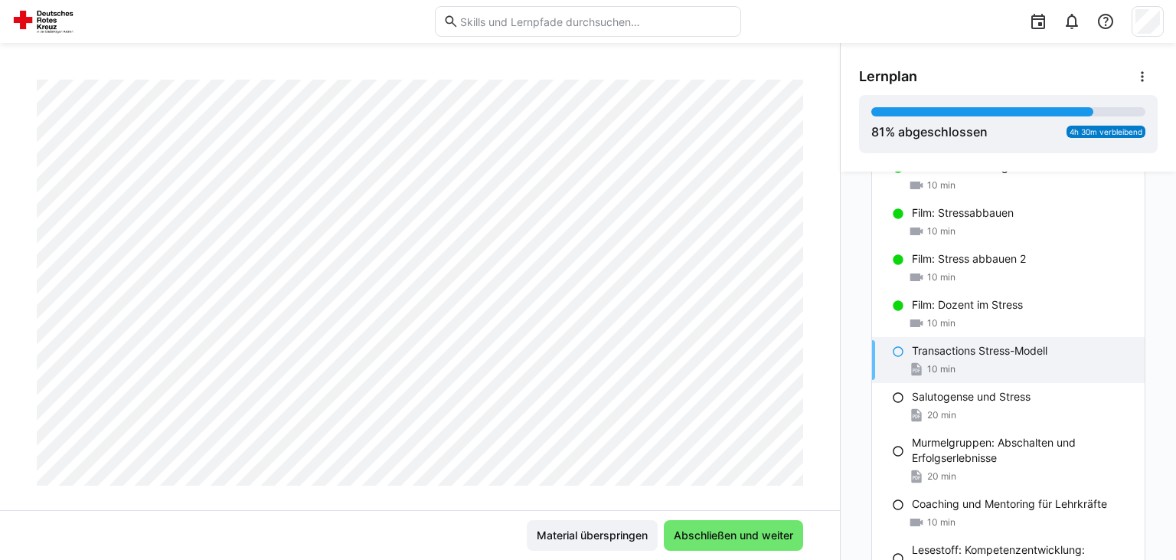
scroll to position [239, 0]
click at [958, 402] on div "Salutogense und Stress 20 min" at bounding box center [1008, 406] width 272 height 46
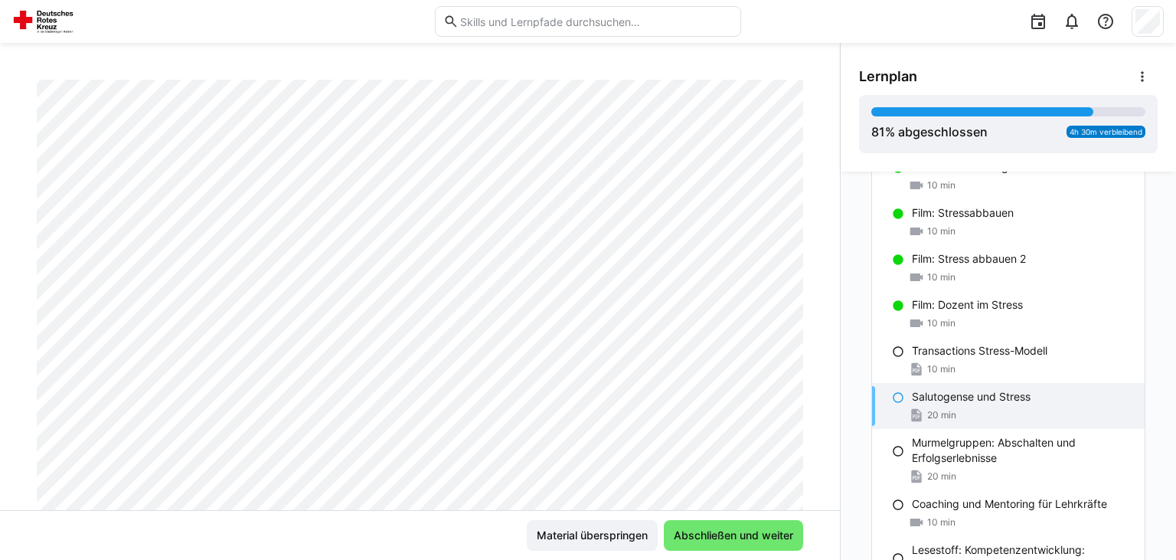
scroll to position [183, 0]
click at [923, 357] on div "Transactions Stress-Modell 10 min" at bounding box center [1008, 360] width 272 height 46
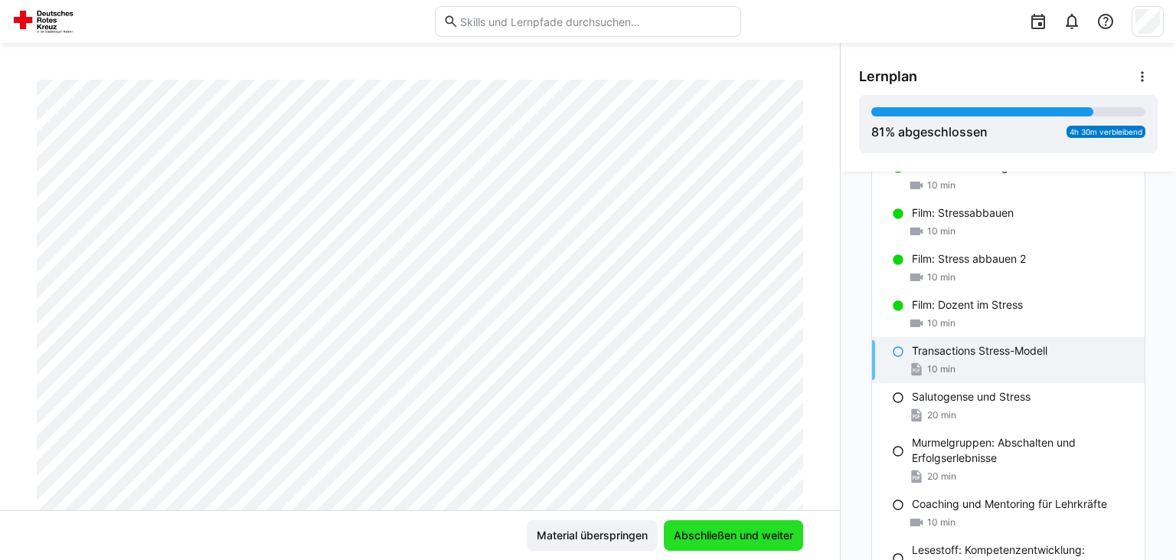
click at [773, 534] on span "Abschließen und weiter" at bounding box center [733, 534] width 124 height 15
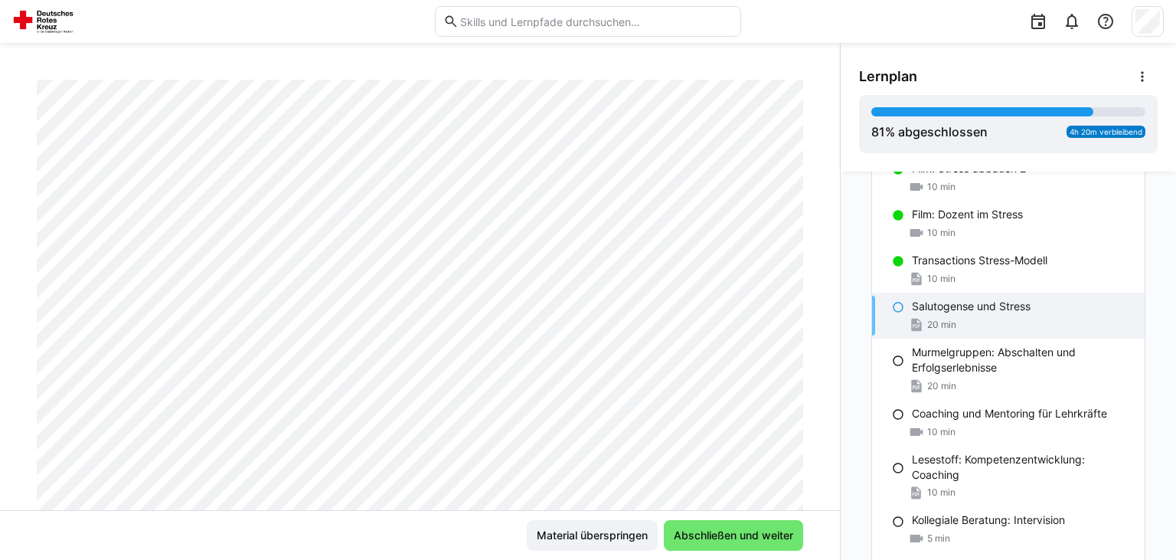
scroll to position [1880, 0]
click at [785, 540] on span "Abschließen und weiter" at bounding box center [733, 534] width 124 height 15
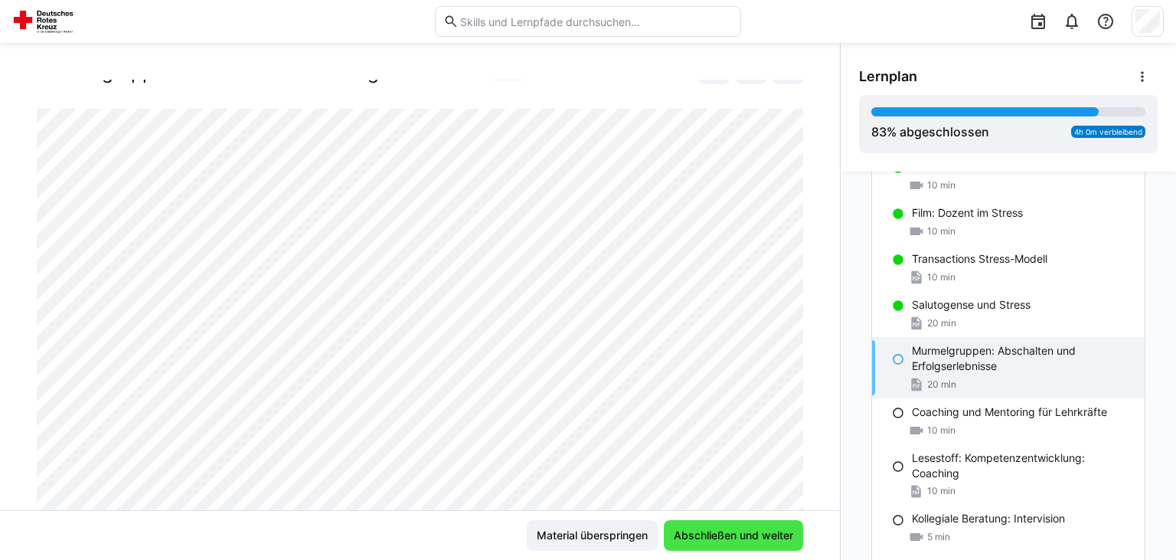
scroll to position [64, 0]
click at [791, 537] on span "Abschließen und weiter" at bounding box center [733, 534] width 124 height 15
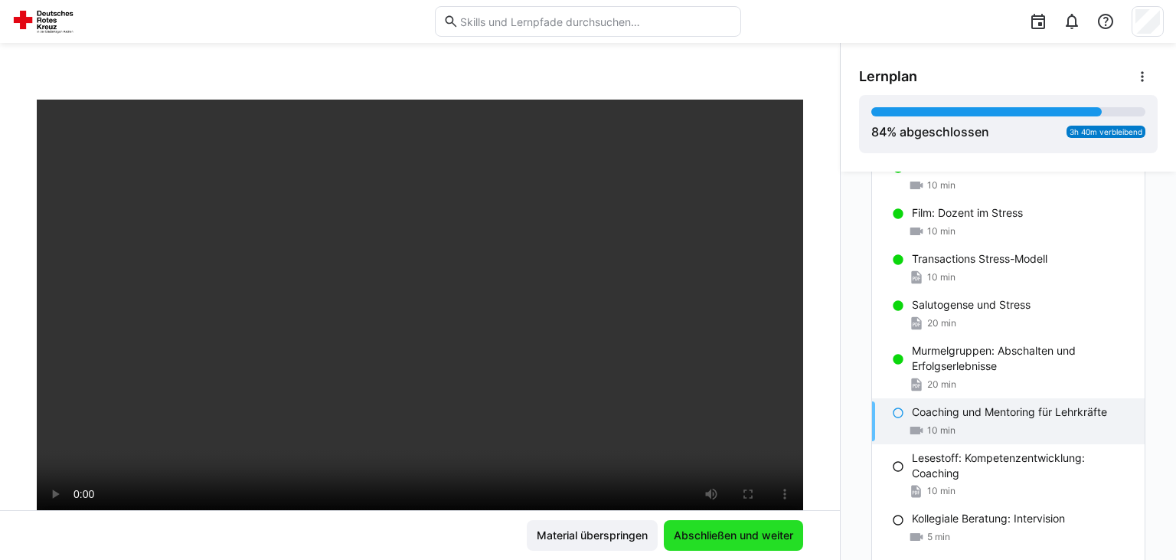
click at [791, 537] on span "Abschließen und weiter" at bounding box center [733, 534] width 124 height 15
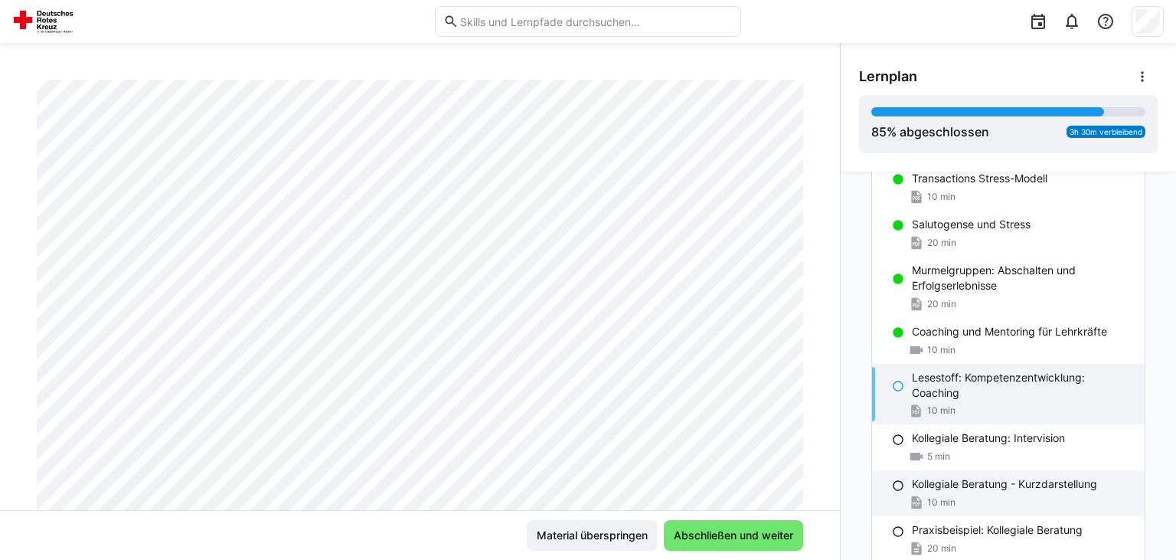
scroll to position [1958, 0]
click at [933, 305] on span "20 min" at bounding box center [941, 306] width 29 height 12
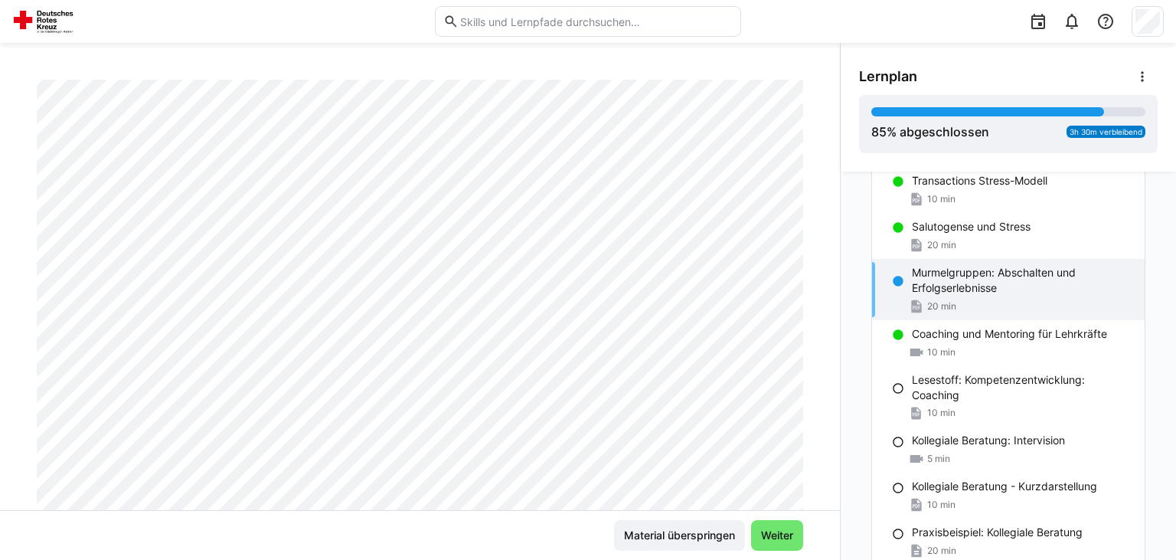
scroll to position [105, 0]
click at [1020, 237] on div "20 min" at bounding box center [1022, 244] width 220 height 15
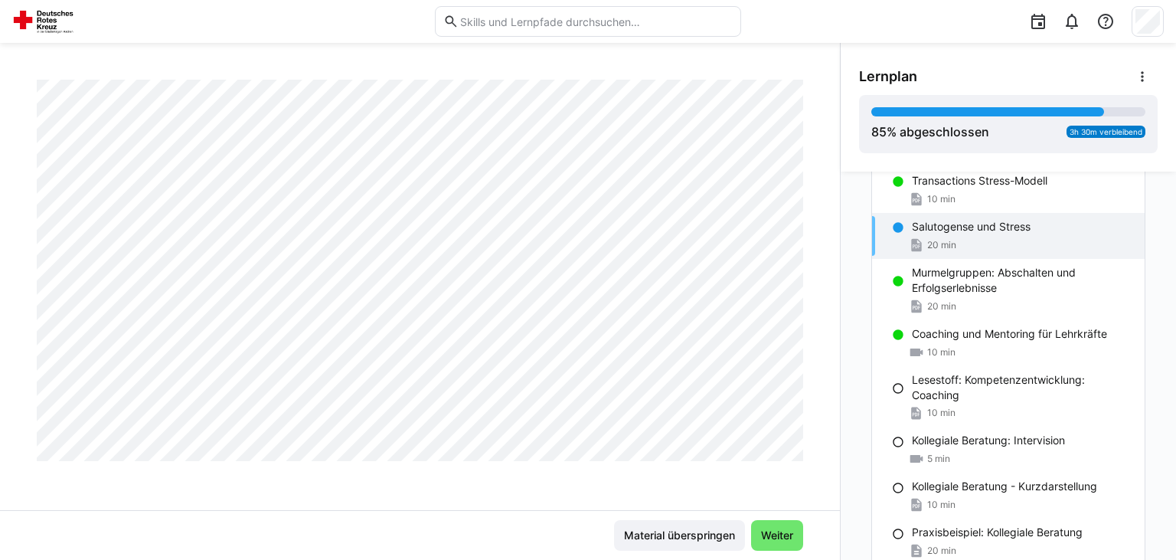
scroll to position [2945, 0]
click at [783, 531] on span "Weiter" at bounding box center [777, 534] width 37 height 15
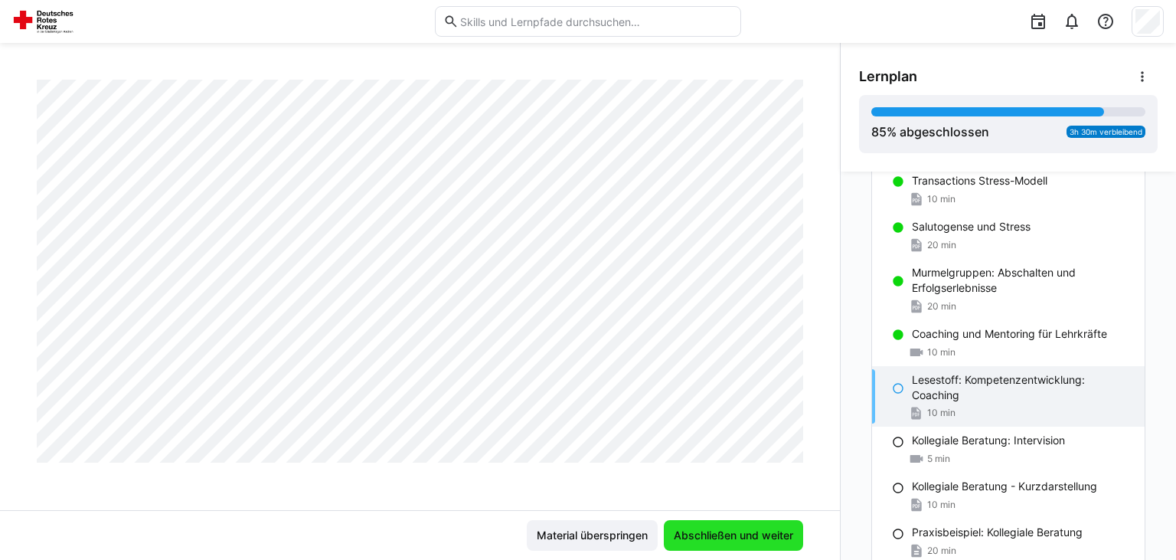
click at [783, 531] on span "Abschließen und weiter" at bounding box center [733, 534] width 124 height 15
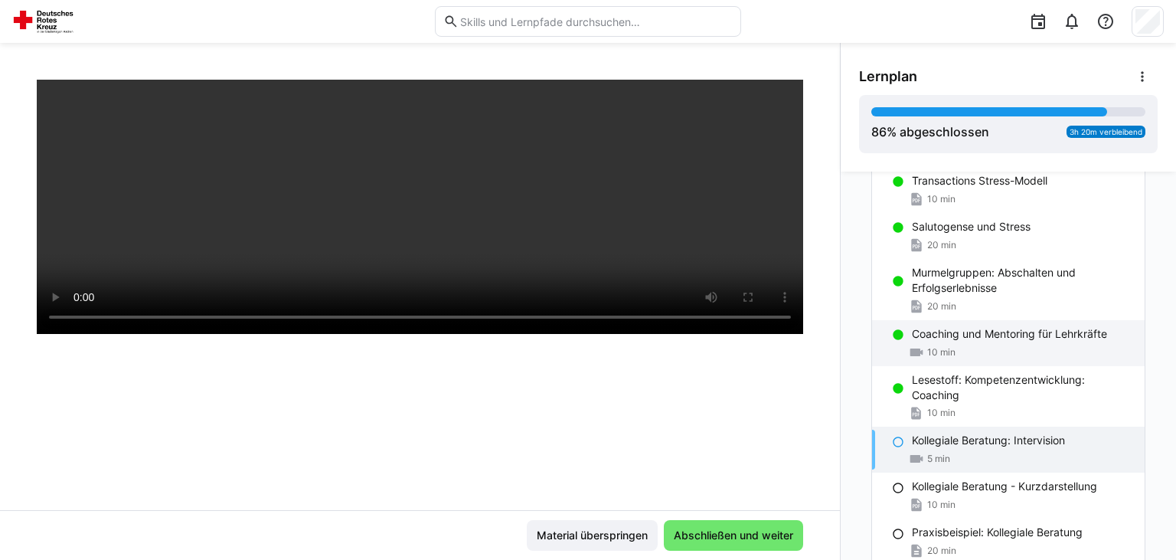
click at [951, 346] on span "10 min" at bounding box center [941, 352] width 28 height 12
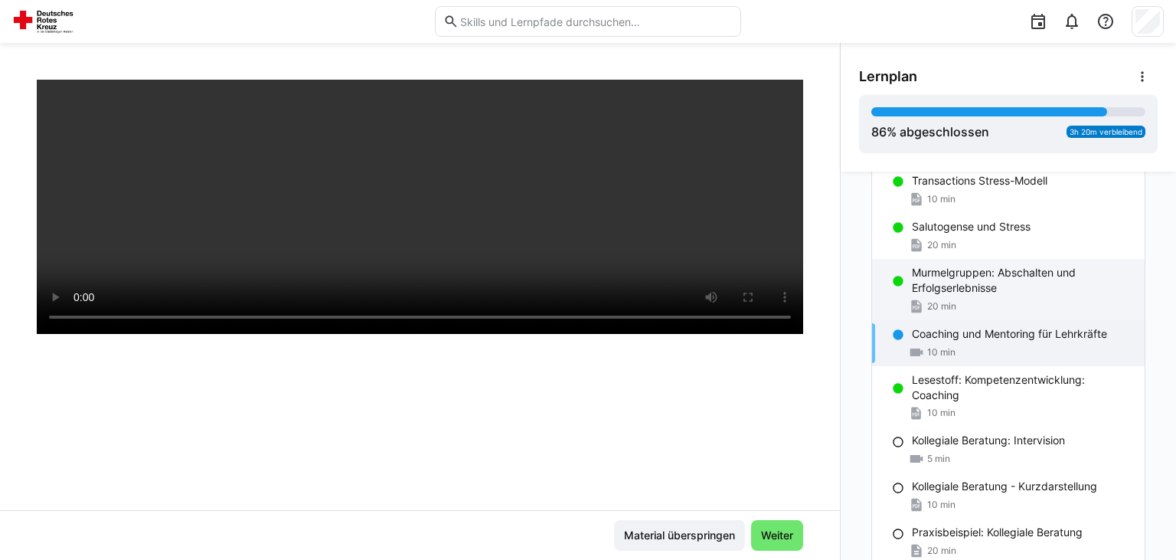
click at [970, 305] on div "20 min" at bounding box center [1022, 306] width 220 height 15
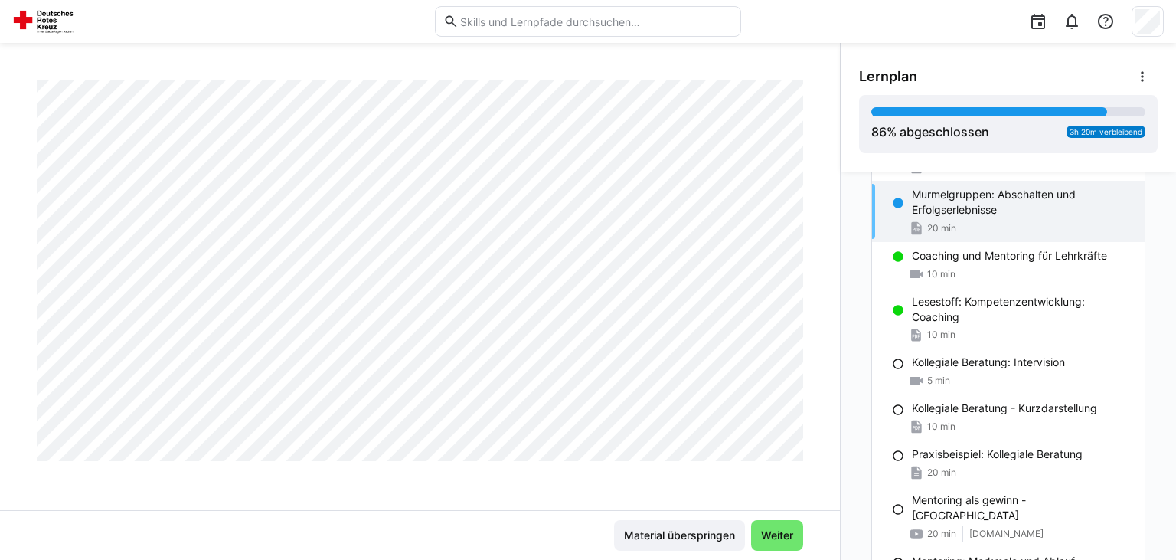
scroll to position [2039, 0]
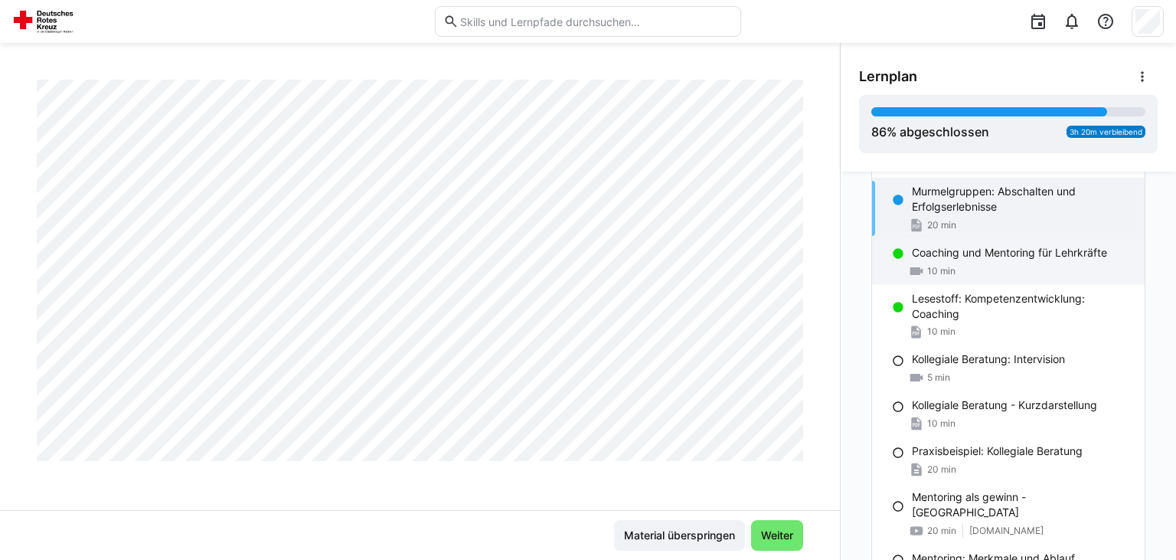
click at [951, 253] on p "Coaching und Mentoring für Lehrkräfte" at bounding box center [1009, 252] width 195 height 15
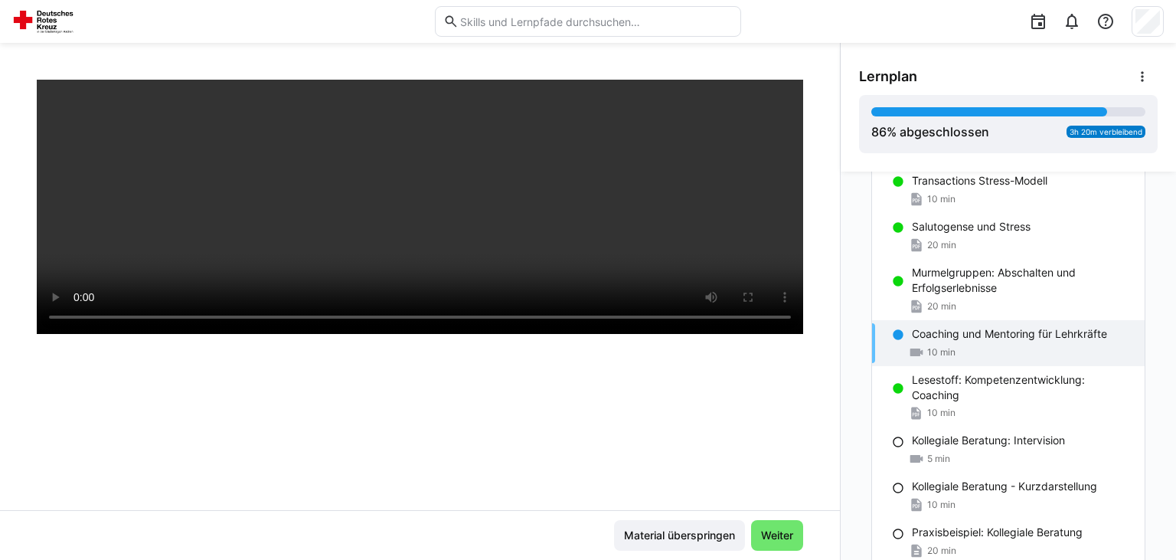
scroll to position [1964, 0]
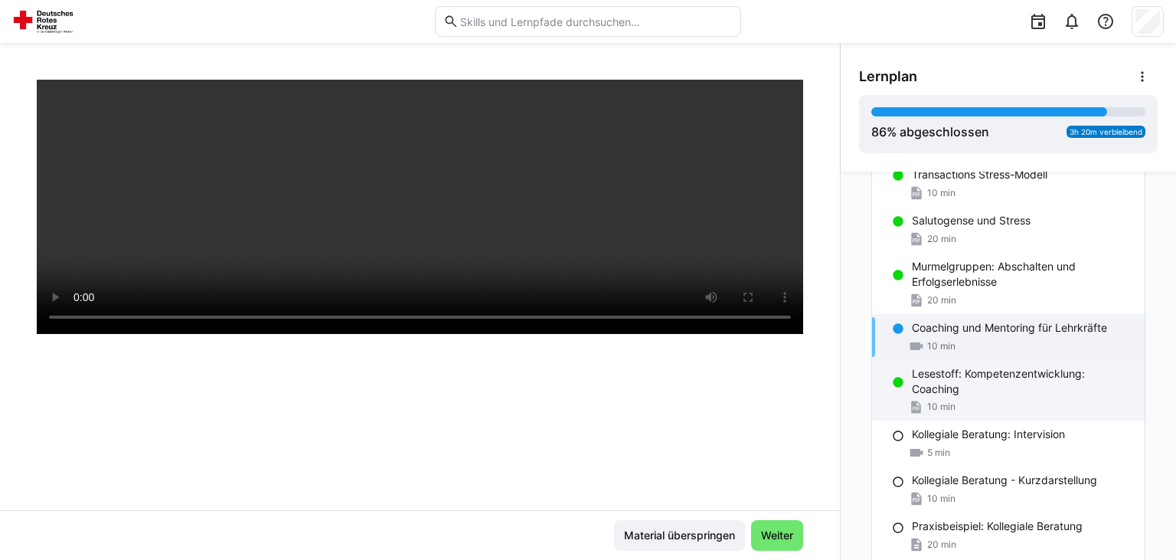
click at [973, 383] on p "Lesestoff: Kompetenzentwicklung: Coaching" at bounding box center [1022, 381] width 220 height 31
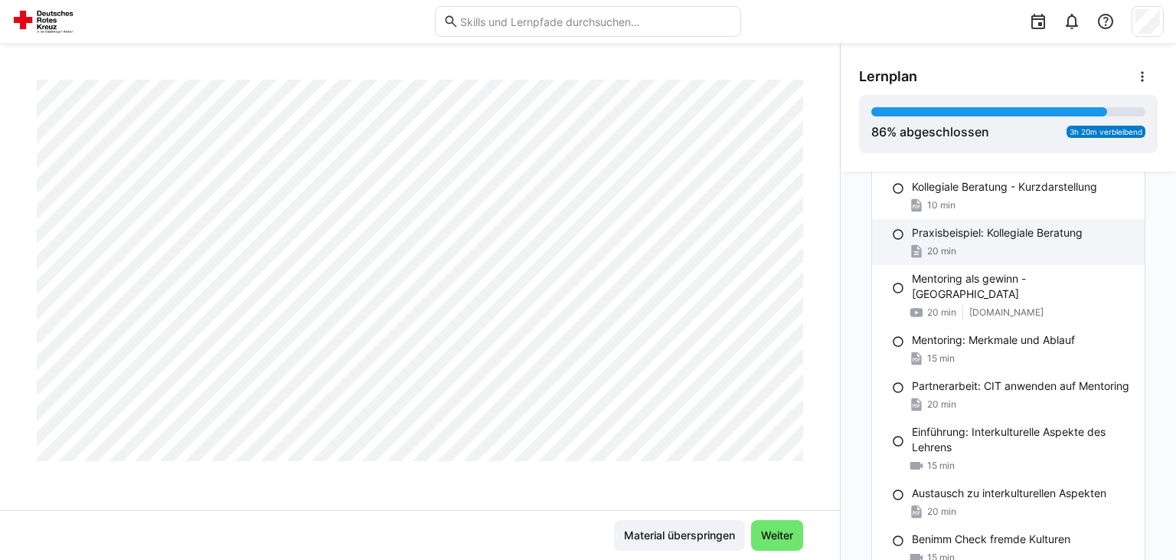
scroll to position [2258, 0]
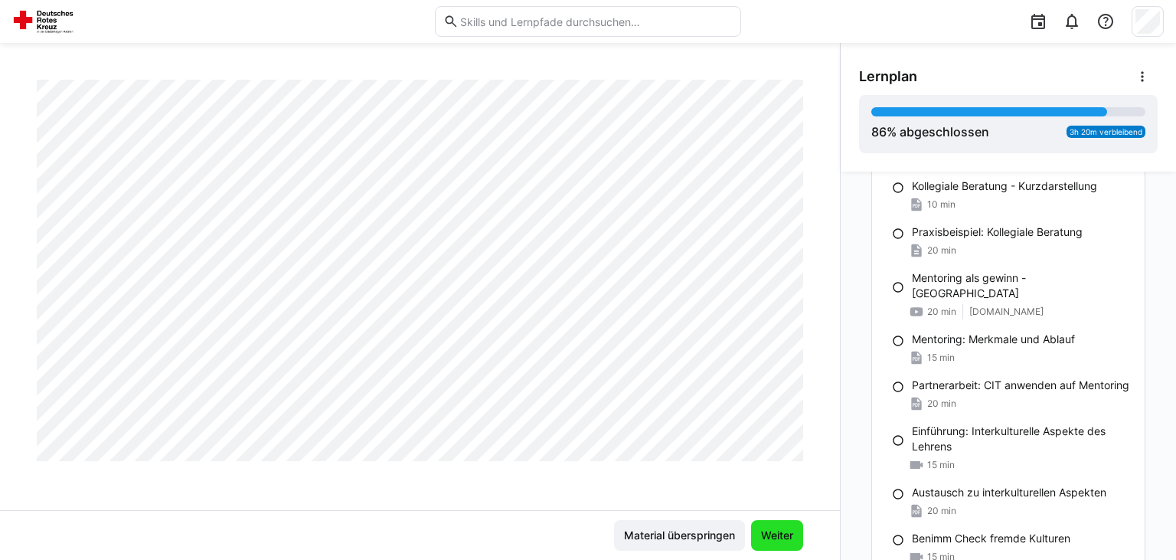
click at [775, 528] on span "Weiter" at bounding box center [777, 534] width 37 height 15
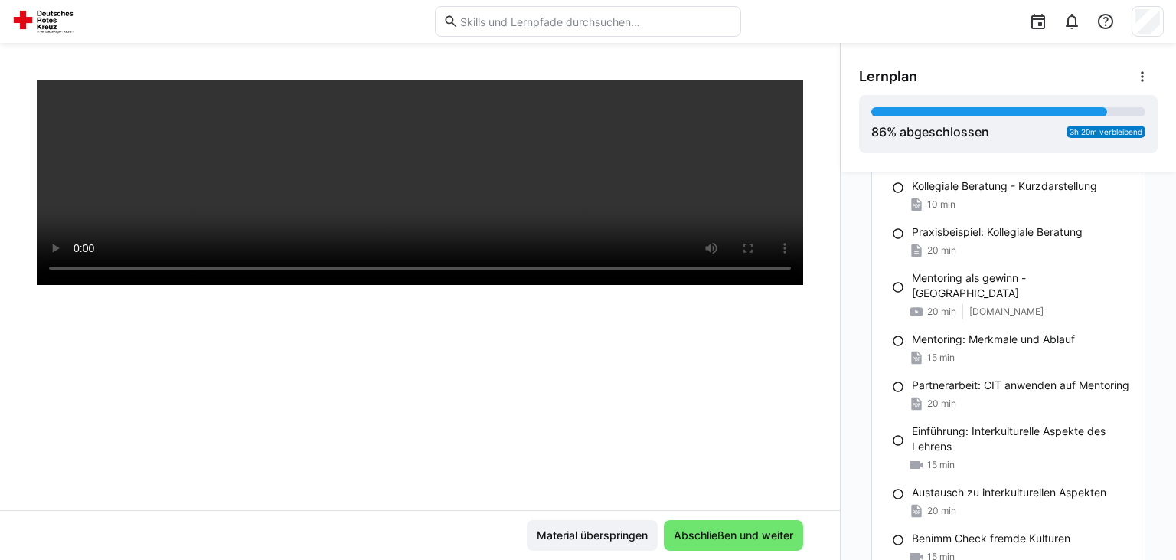
scroll to position [261, 0]
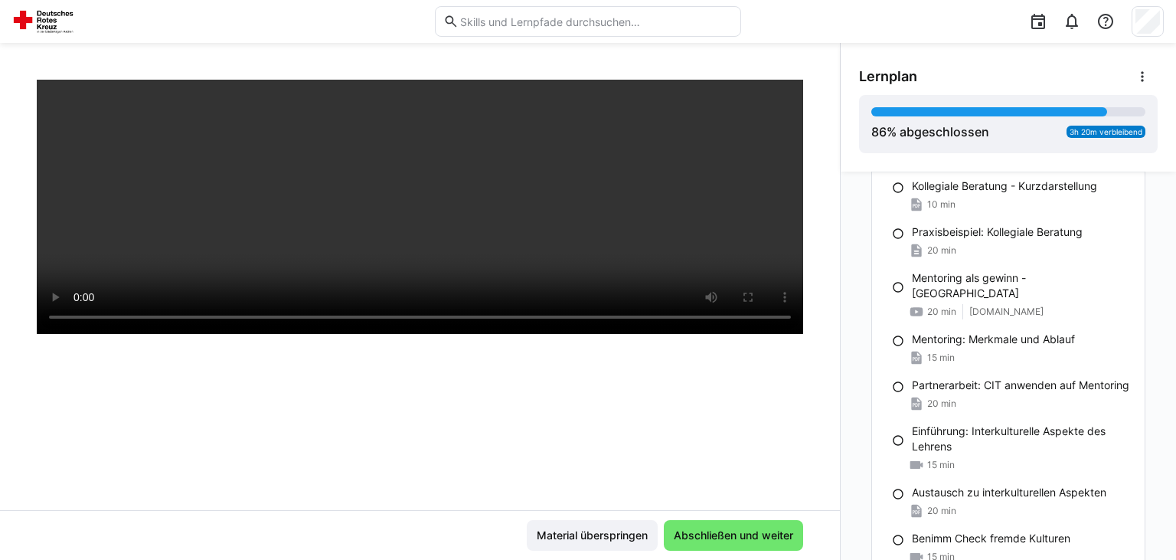
click at [775, 528] on span "Abschließen und weiter" at bounding box center [733, 534] width 124 height 15
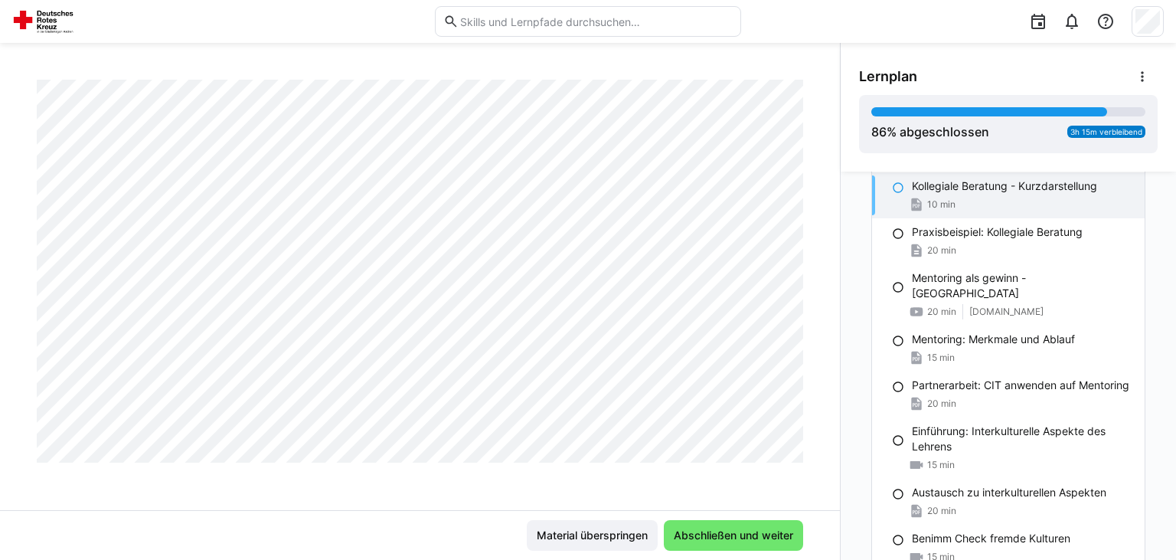
scroll to position [0, 0]
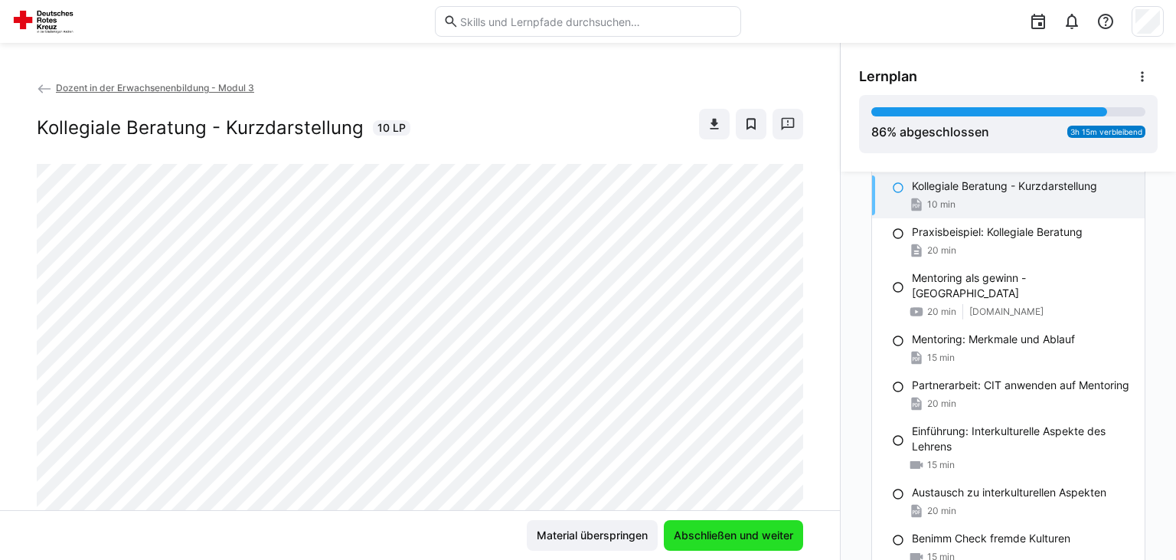
click at [775, 541] on span "Abschließen und weiter" at bounding box center [733, 534] width 124 height 15
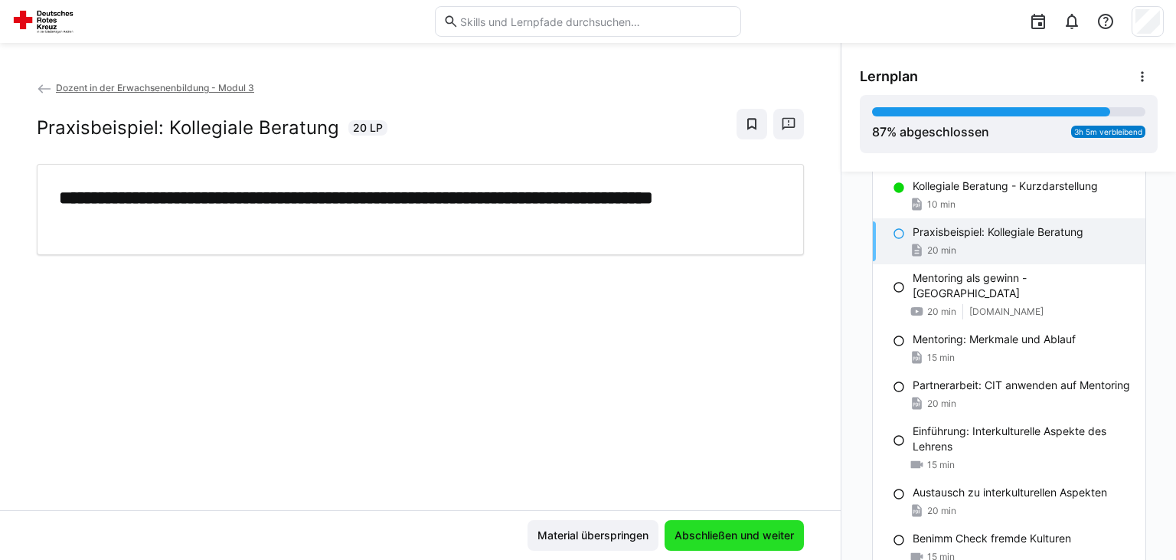
click at [775, 541] on span "Abschließen und weiter" at bounding box center [734, 534] width 124 height 15
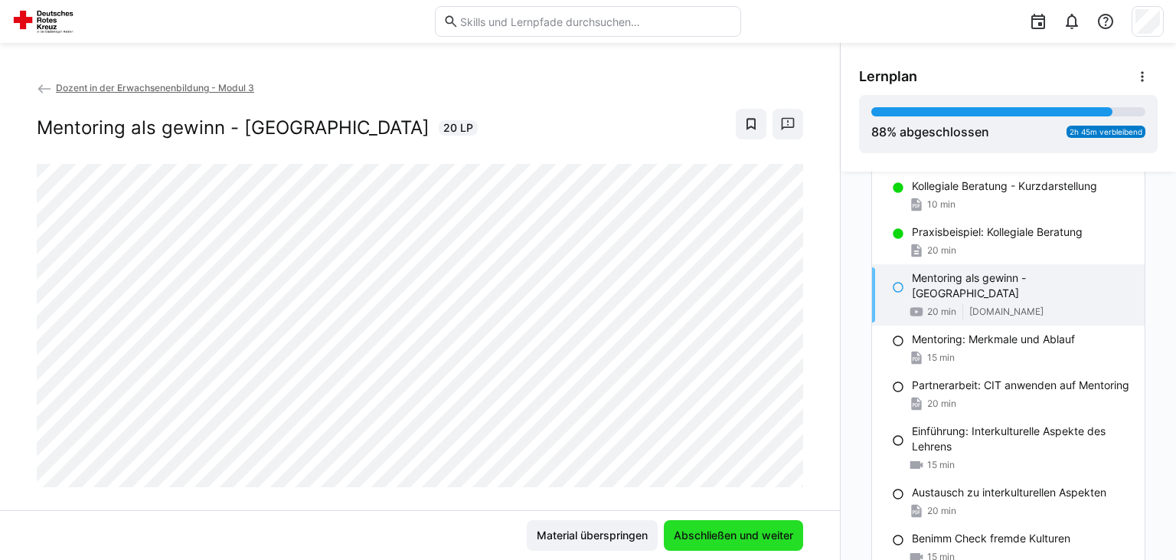
click at [775, 541] on span "Abschließen und weiter" at bounding box center [733, 534] width 124 height 15
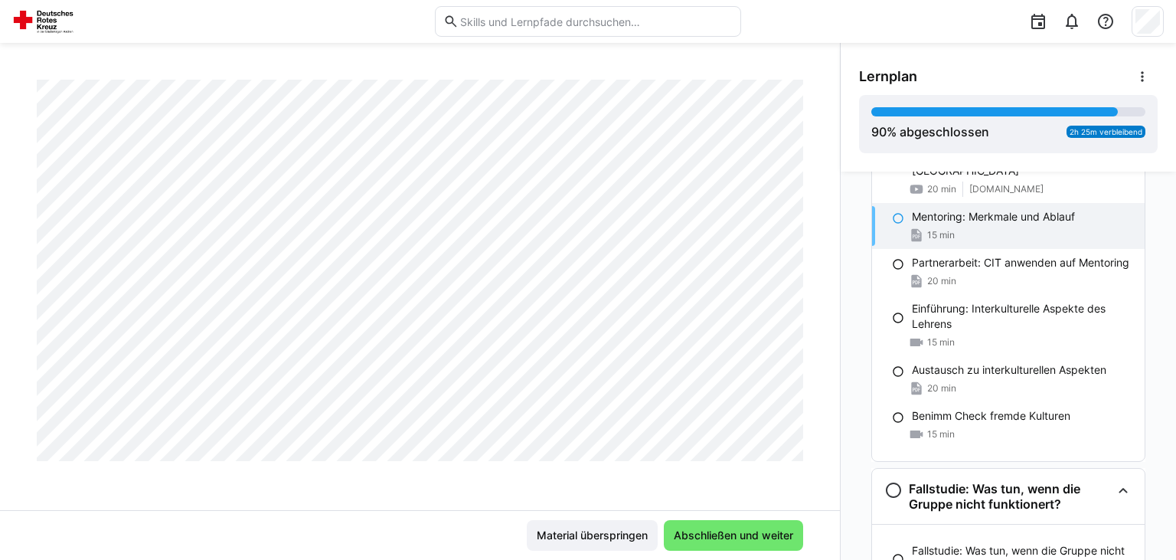
scroll to position [2945, 0]
click at [773, 543] on span "Abschließen und weiter" at bounding box center [733, 535] width 139 height 31
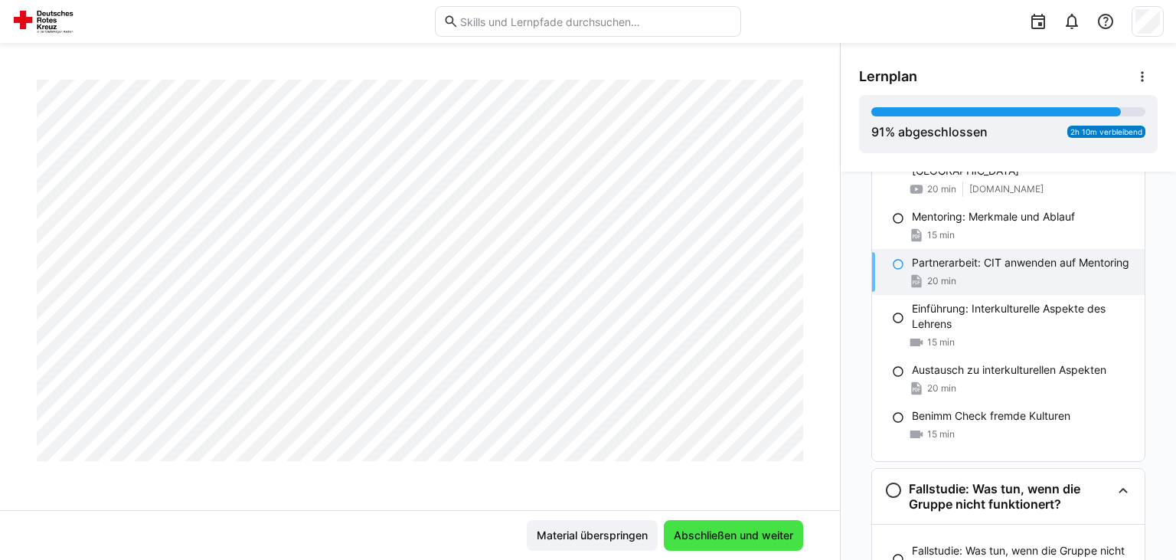
scroll to position [261, 0]
click at [773, 543] on span "Abschließen und weiter" at bounding box center [733, 535] width 139 height 31
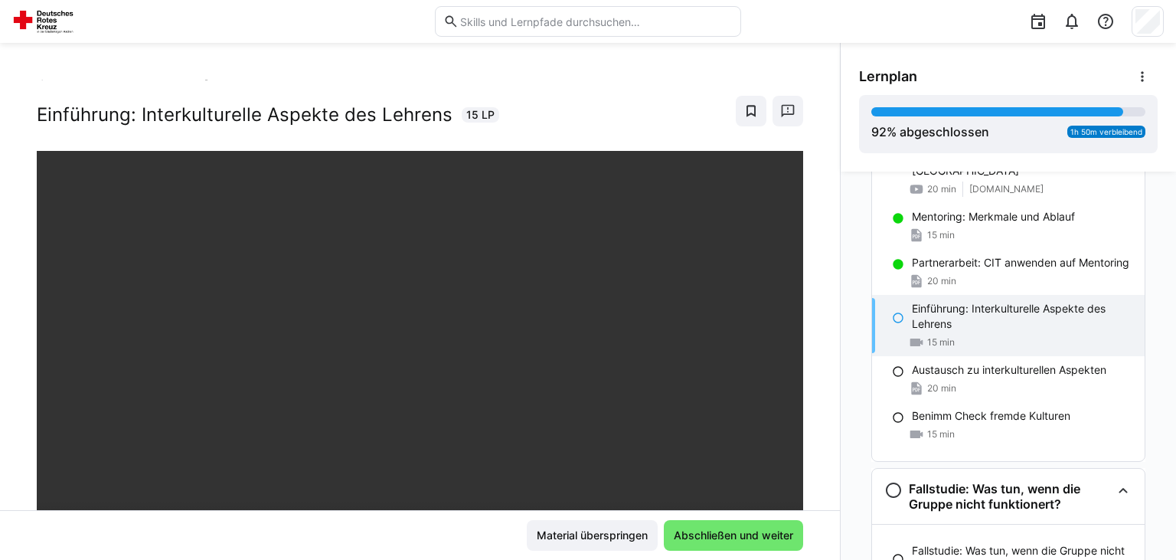
scroll to position [0, 0]
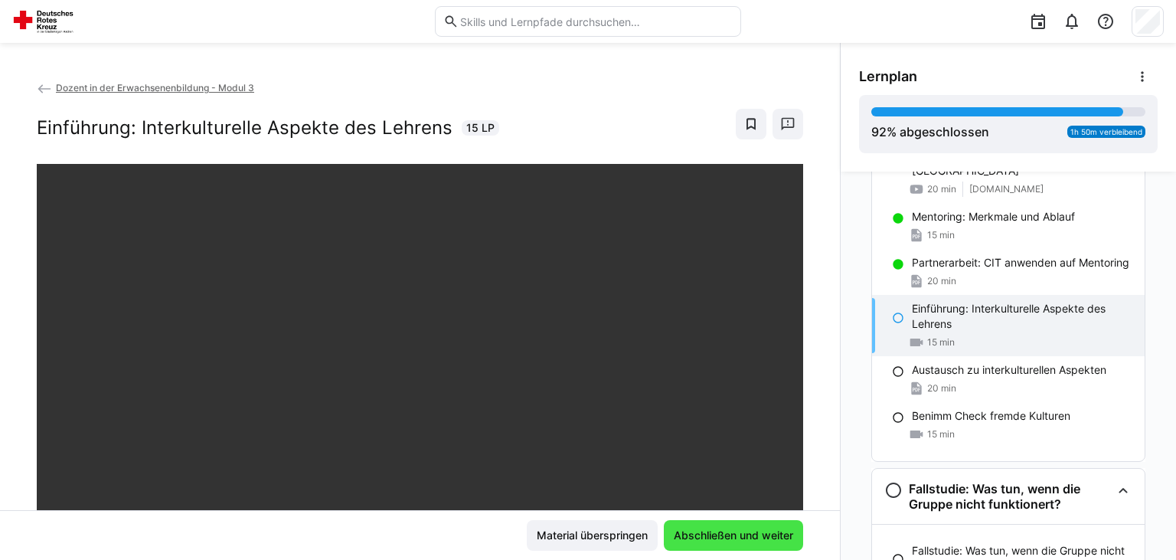
click at [778, 534] on span "Abschließen und weiter" at bounding box center [733, 534] width 124 height 15
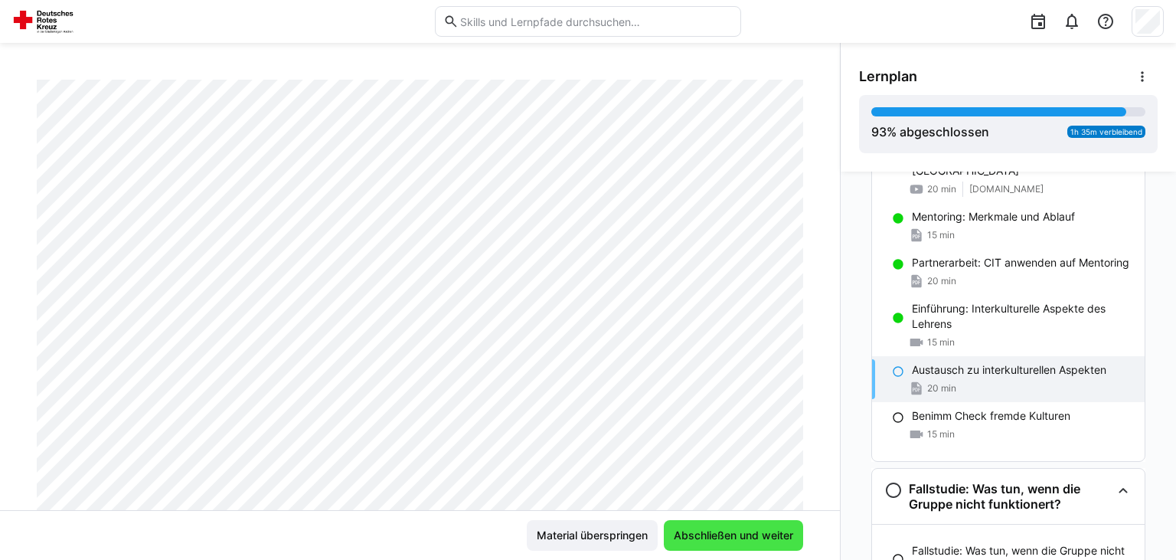
scroll to position [159, 0]
click at [729, 537] on span "Abschließen und weiter" at bounding box center [733, 534] width 124 height 15
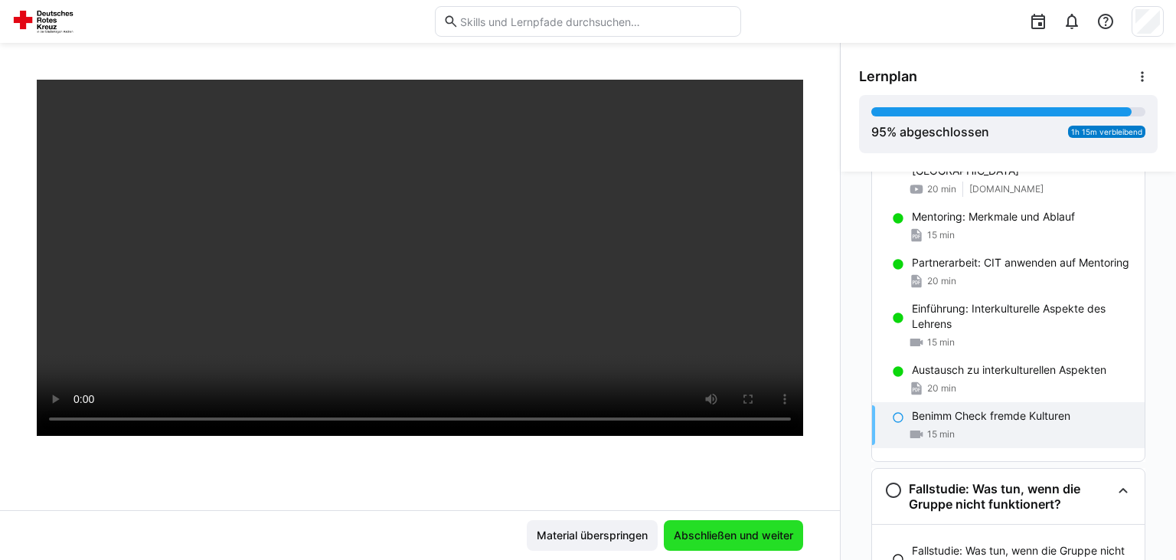
click at [729, 537] on span "Abschließen und weiter" at bounding box center [733, 534] width 124 height 15
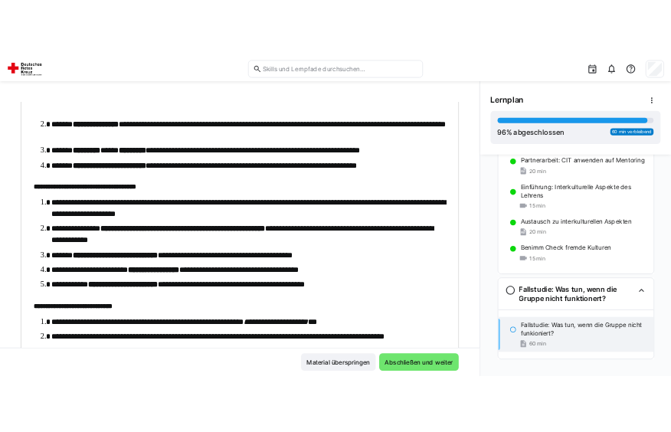
scroll to position [737, 0]
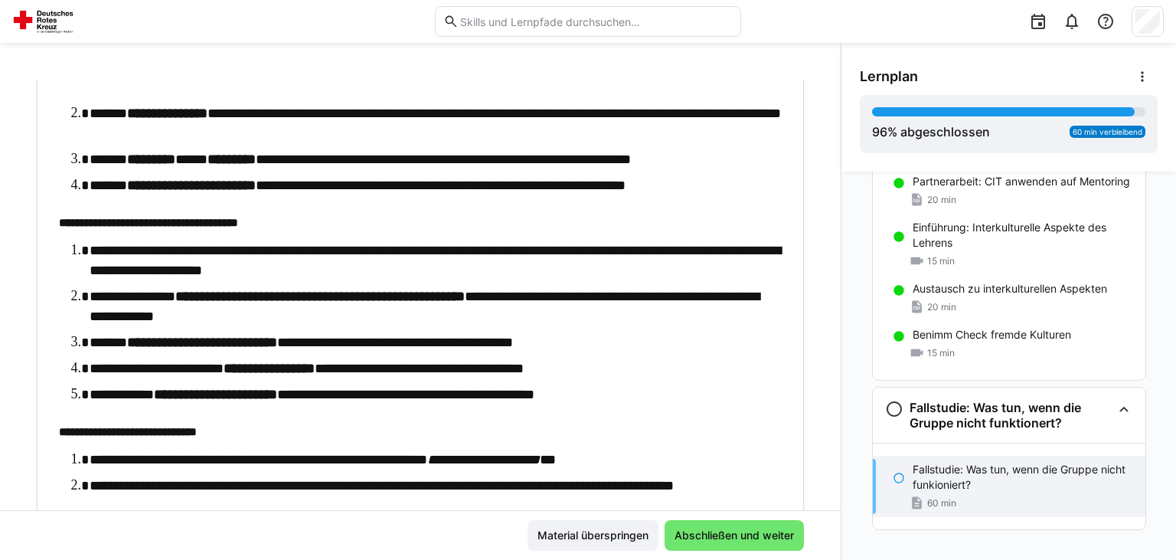
click at [359, 314] on li "**********" at bounding box center [436, 306] width 692 height 40
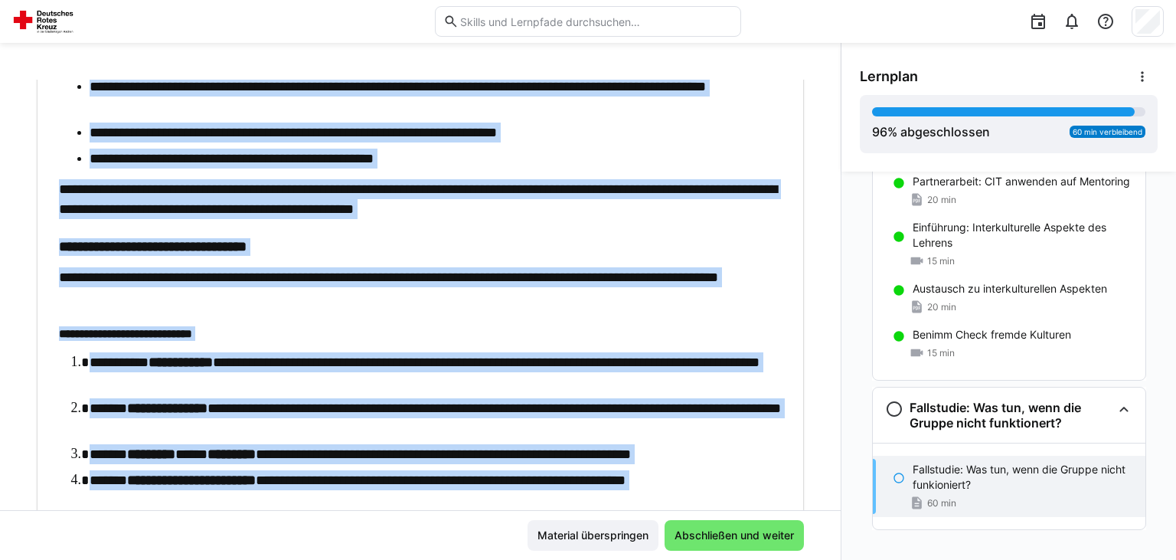
scroll to position [512, 0]
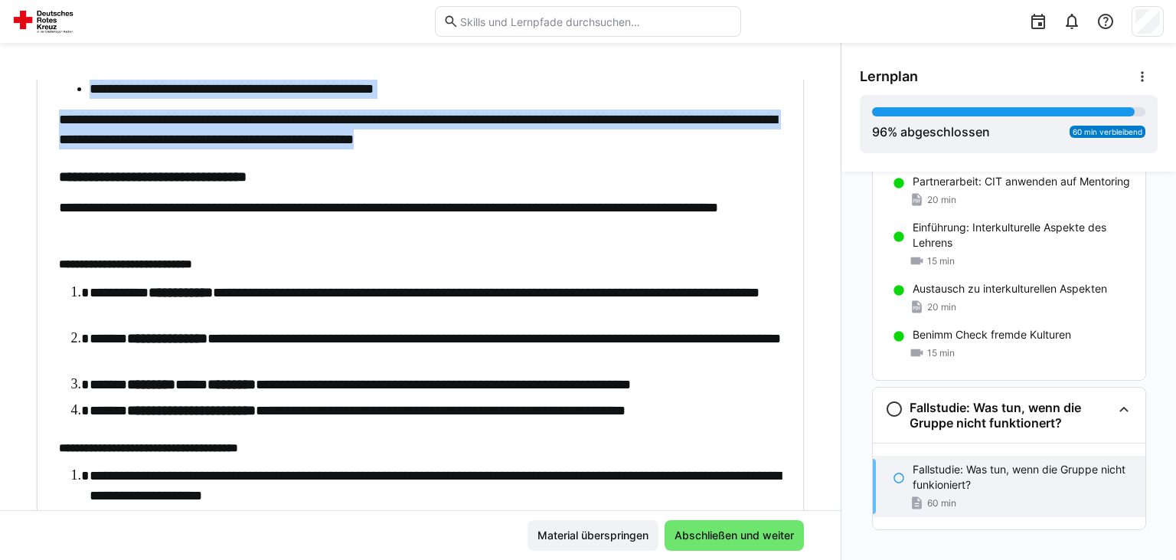
drag, startPoint x: 56, startPoint y: 171, endPoint x: 678, endPoint y: 150, distance: 622.7
click at [678, 150] on div "**********" at bounding box center [420, 267] width 744 height 1186
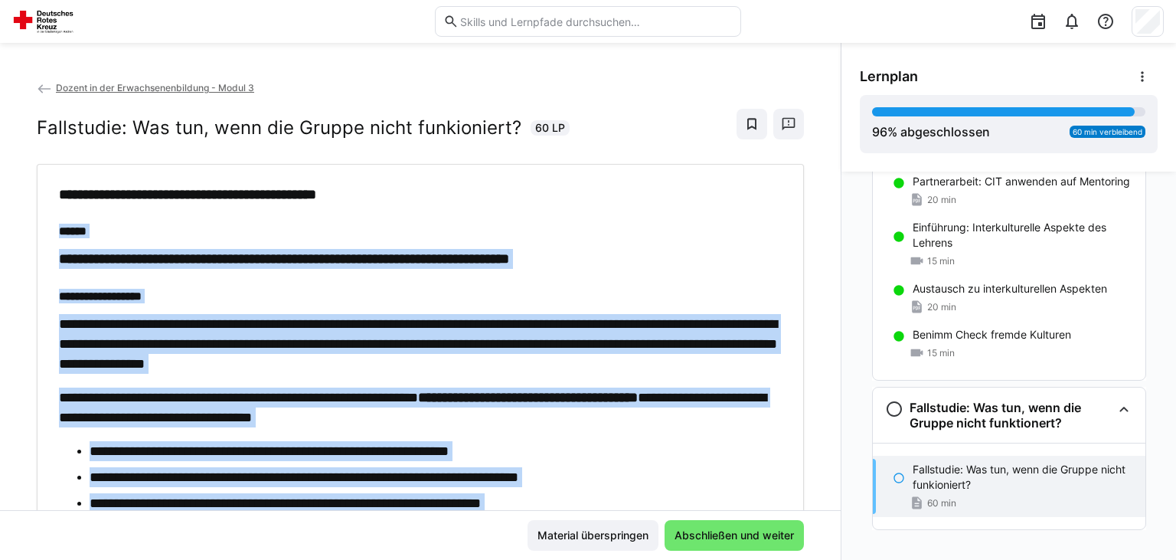
scroll to position [199, 0]
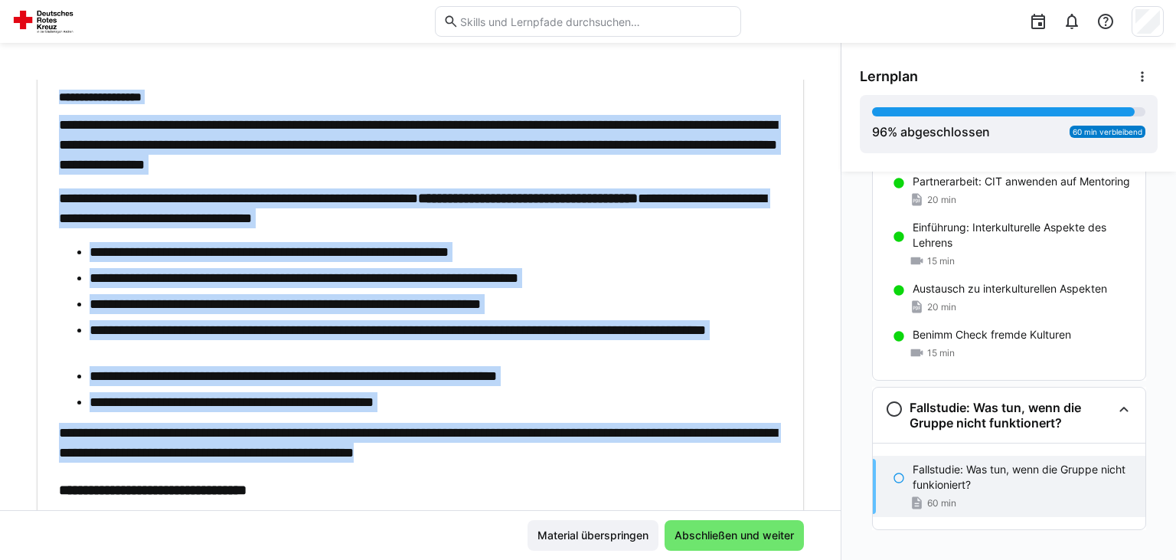
copy div "**********"
click at [311, 272] on li "**********" at bounding box center [436, 278] width 692 height 20
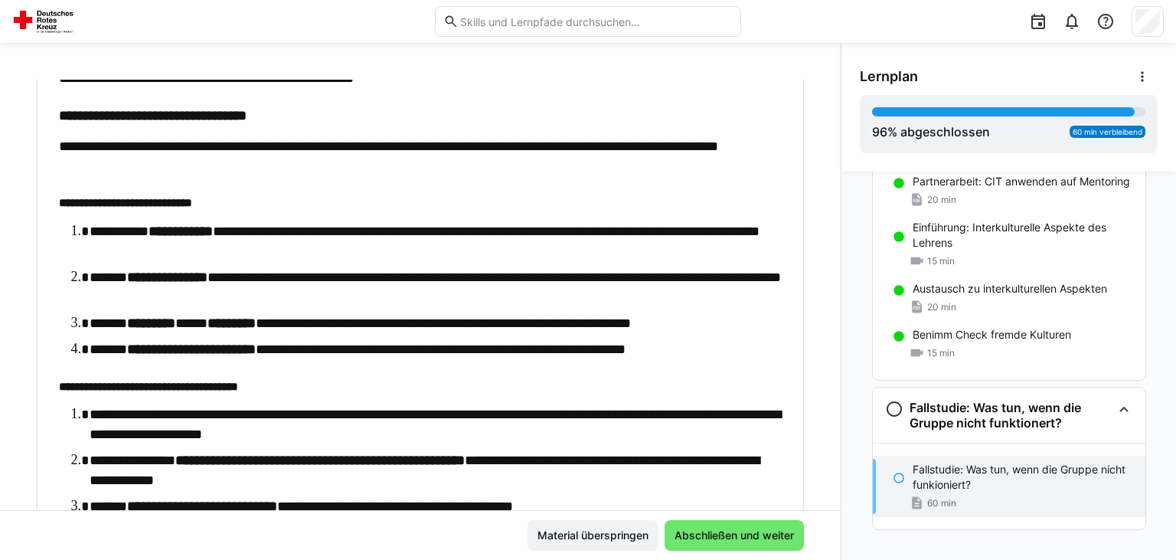
scroll to position [584, 0]
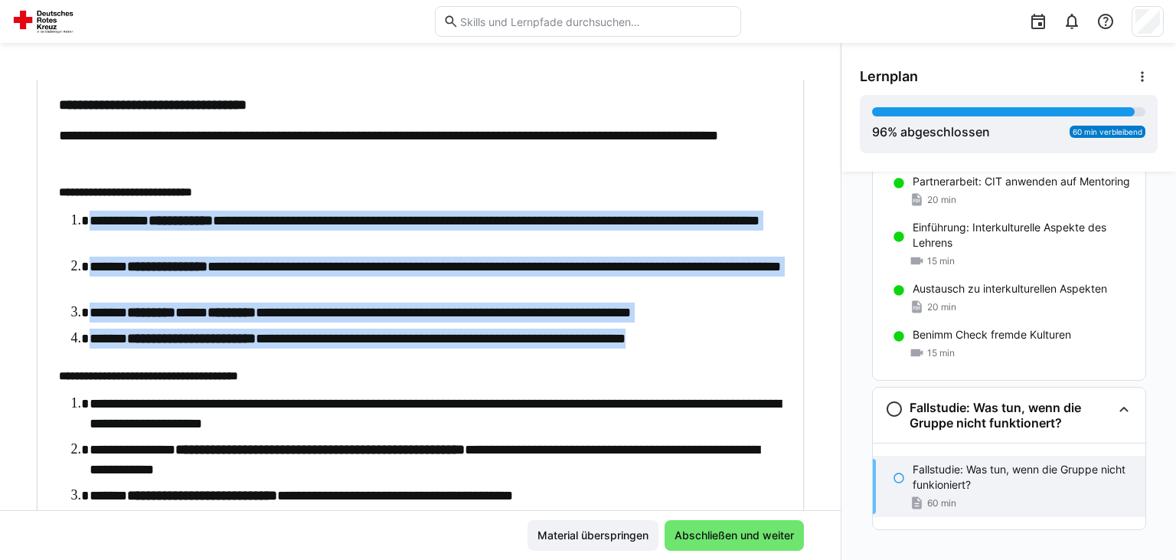
drag, startPoint x: 72, startPoint y: 222, endPoint x: 773, endPoint y: 348, distance: 712.3
click at [773, 348] on div "**********" at bounding box center [420, 195] width 723 height 1186
copy ol "**********"
click at [565, 231] on li "**********" at bounding box center [436, 230] width 692 height 40
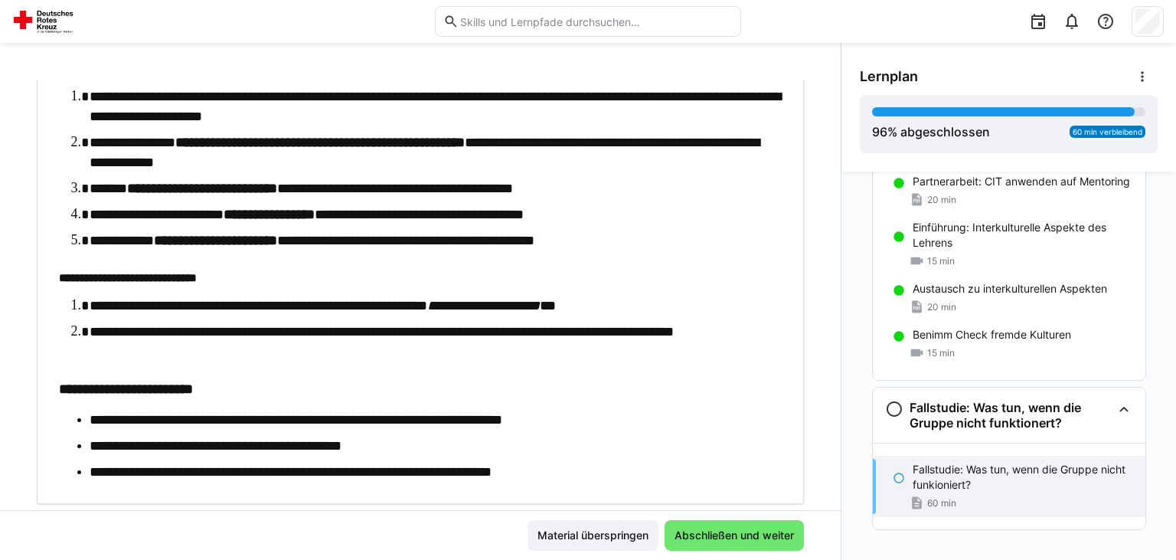
scroll to position [886, 0]
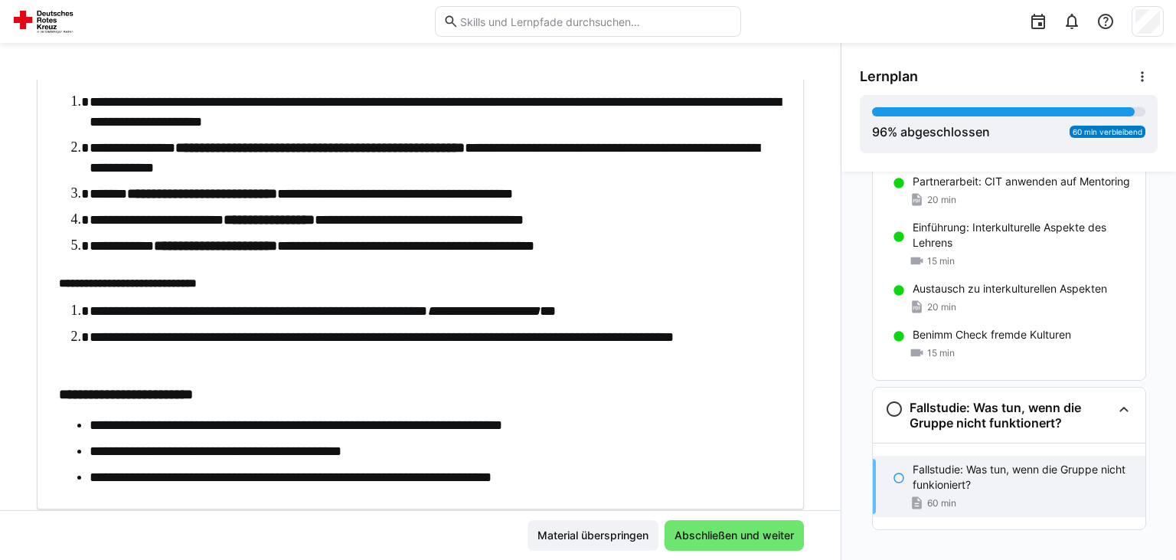
click at [932, 57] on div "Lernplan 96 % abgeschlossen 60 min verbleibend" at bounding box center [1008, 107] width 335 height 129
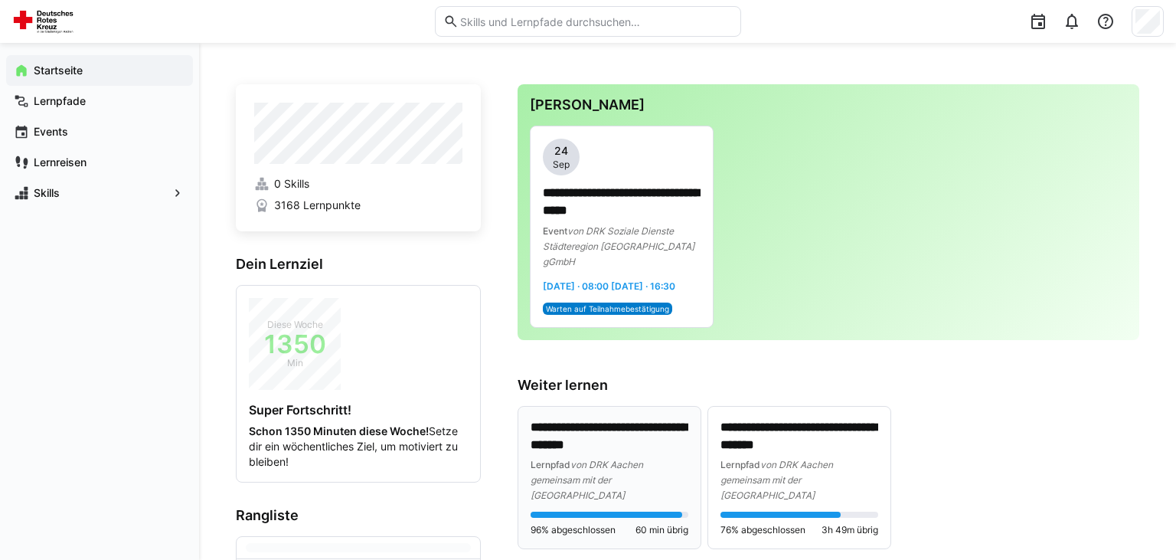
click at [650, 417] on div "**********" at bounding box center [609, 477] width 182 height 142
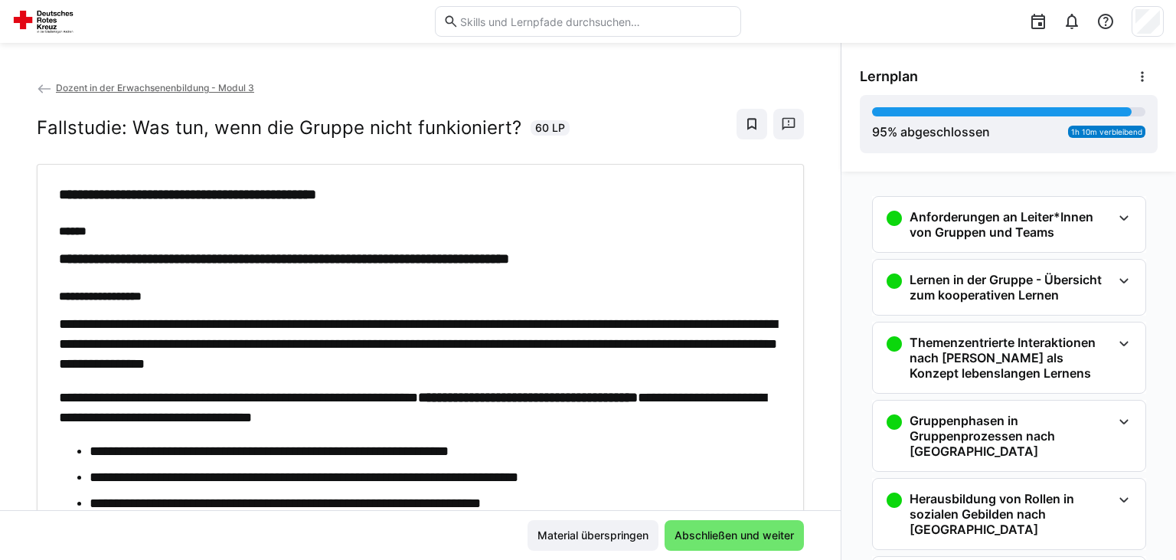
scroll to position [161, 0]
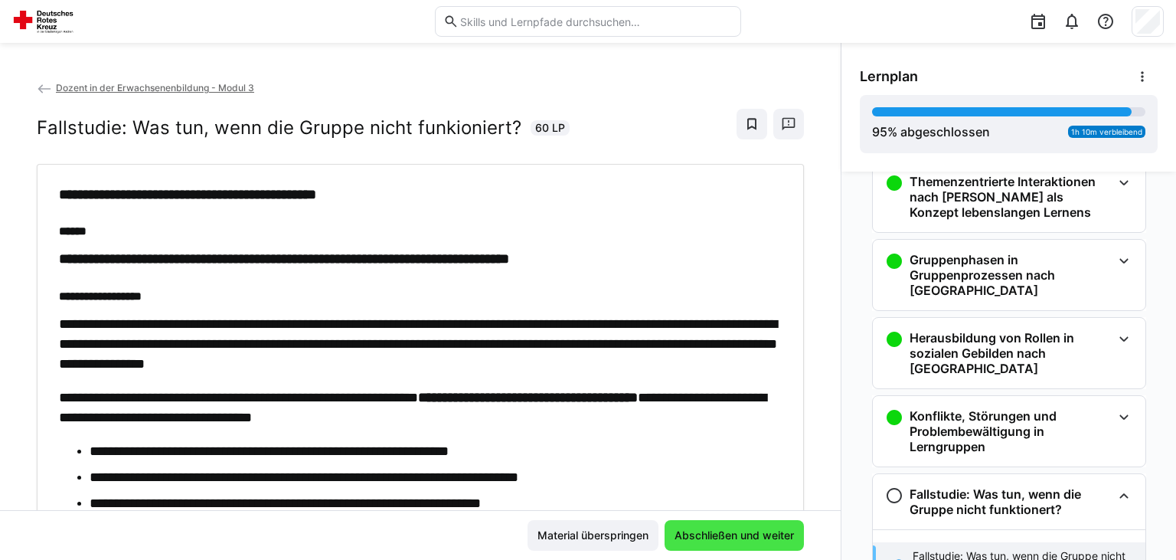
click at [770, 534] on span "Abschließen und weiter" at bounding box center [734, 534] width 124 height 15
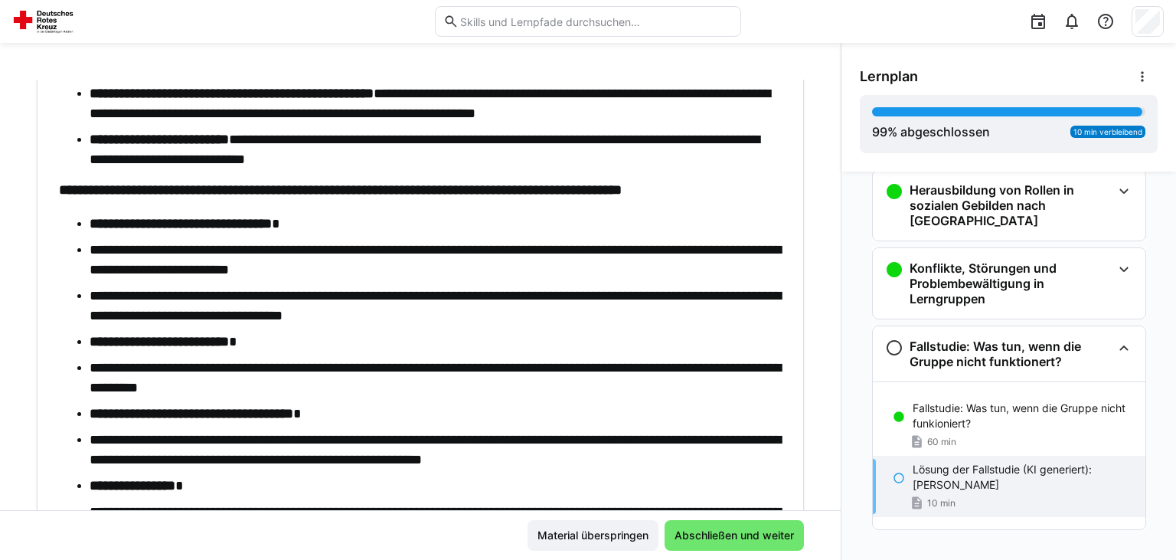
scroll to position [2965, 0]
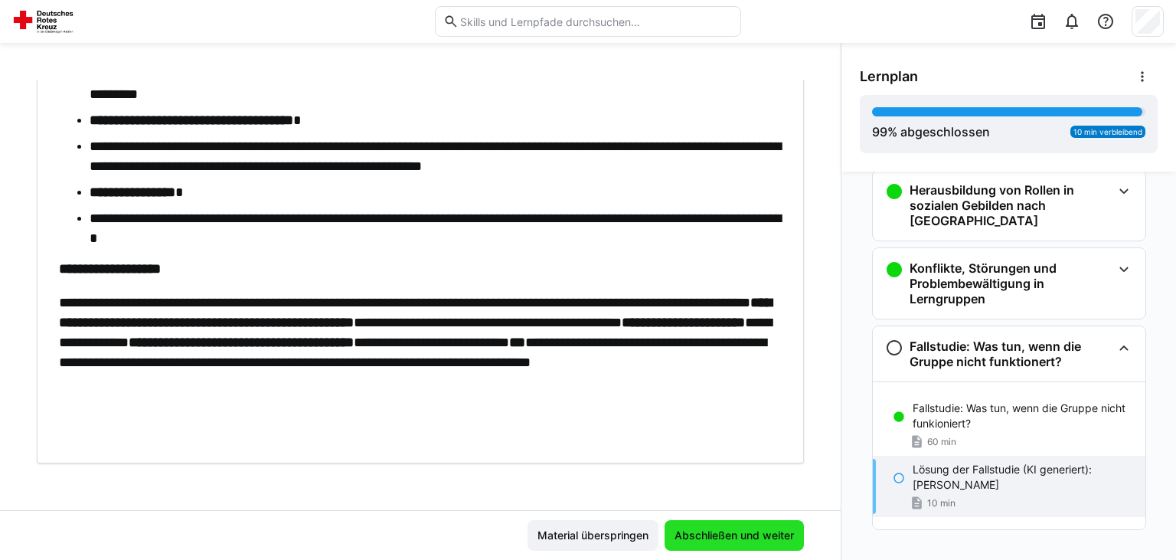
click at [754, 535] on span "Abschließen und weiter" at bounding box center [734, 534] width 124 height 15
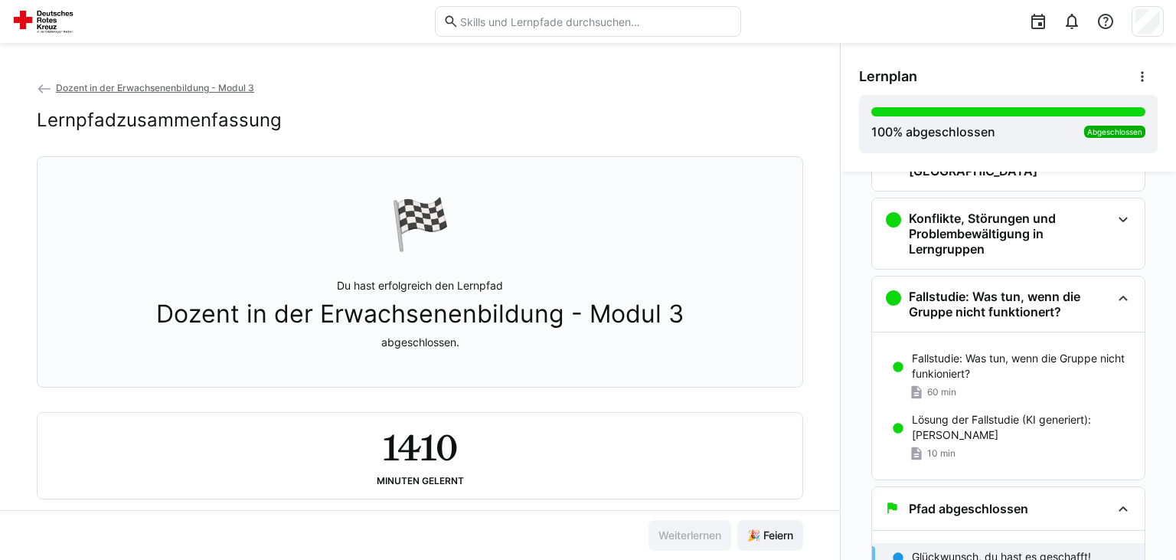
scroll to position [359, 0]
click at [1079, 28] on eds-icon at bounding box center [1071, 21] width 18 height 18
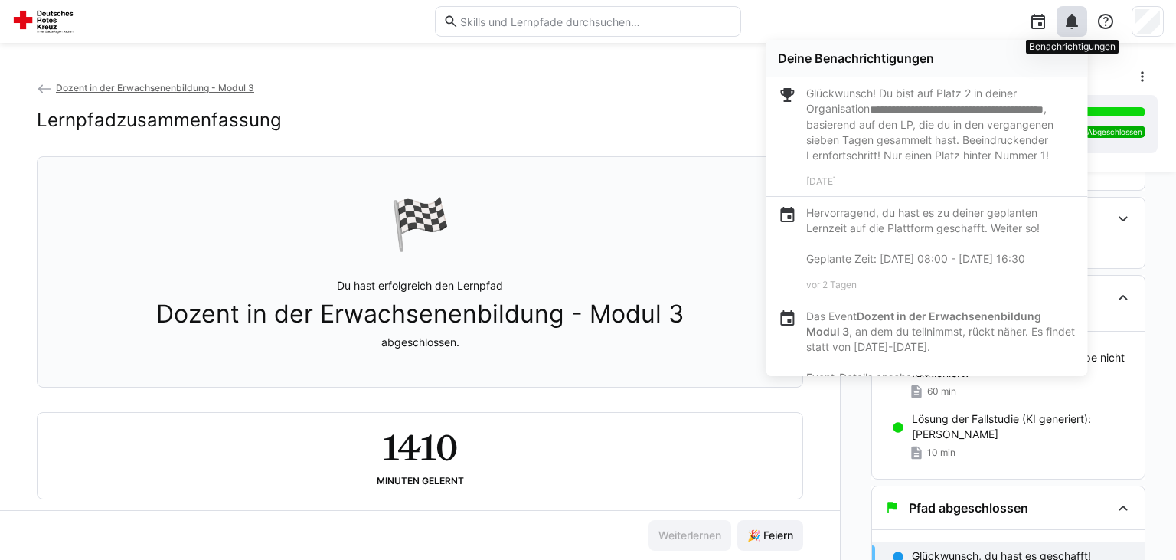
click at [1079, 28] on eds-icon at bounding box center [1071, 21] width 18 height 18
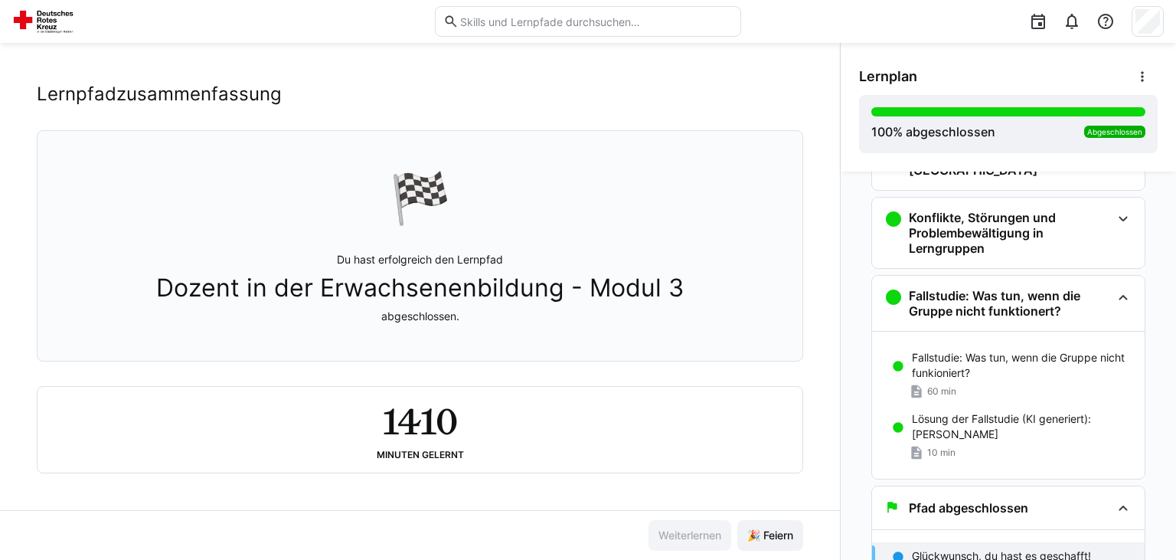
scroll to position [0, 0]
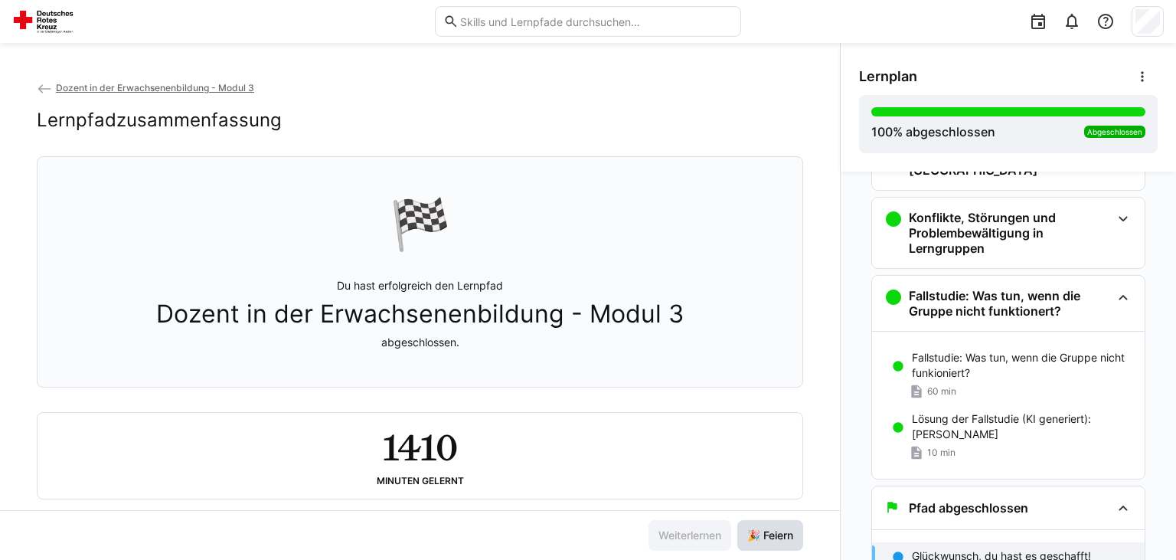
click at [779, 539] on span "🎉 Feiern" at bounding box center [770, 534] width 51 height 15
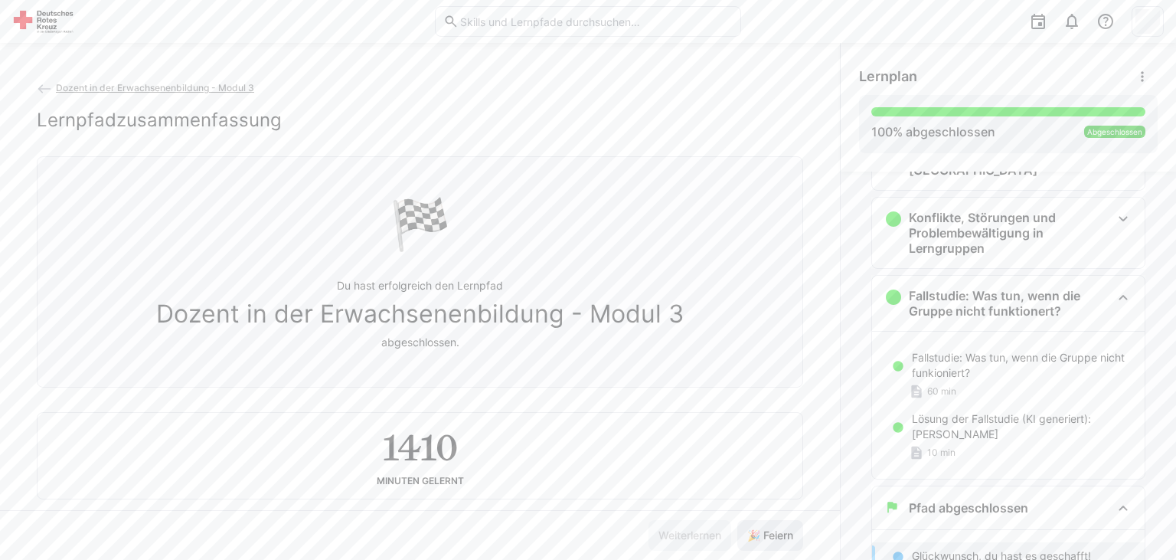
click at [779, 539] on span "🎉 Feiern" at bounding box center [770, 534] width 51 height 15
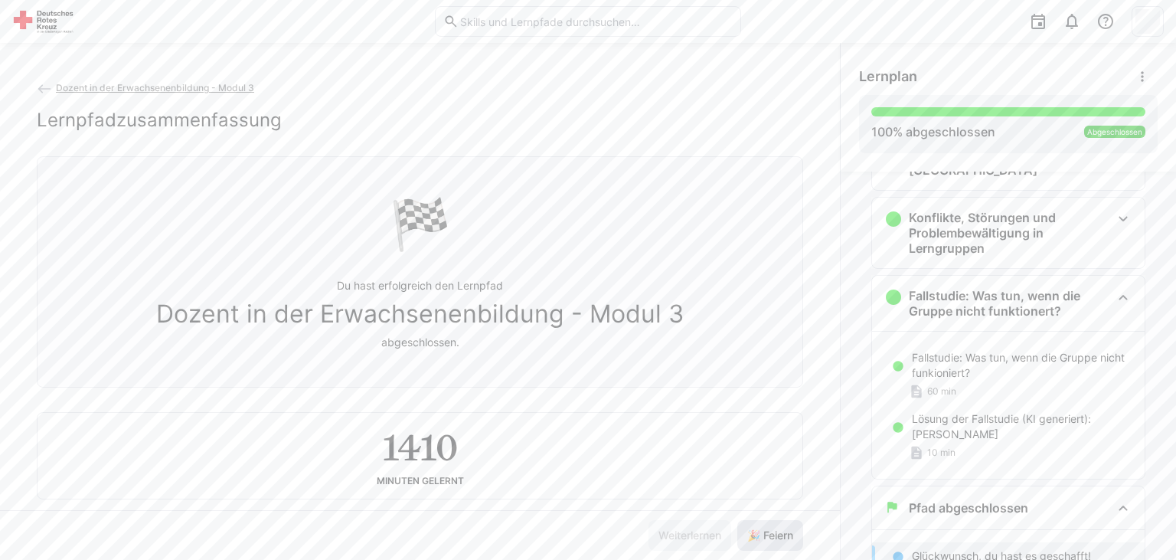
click at [779, 539] on span "🎉 Feiern" at bounding box center [770, 534] width 51 height 15
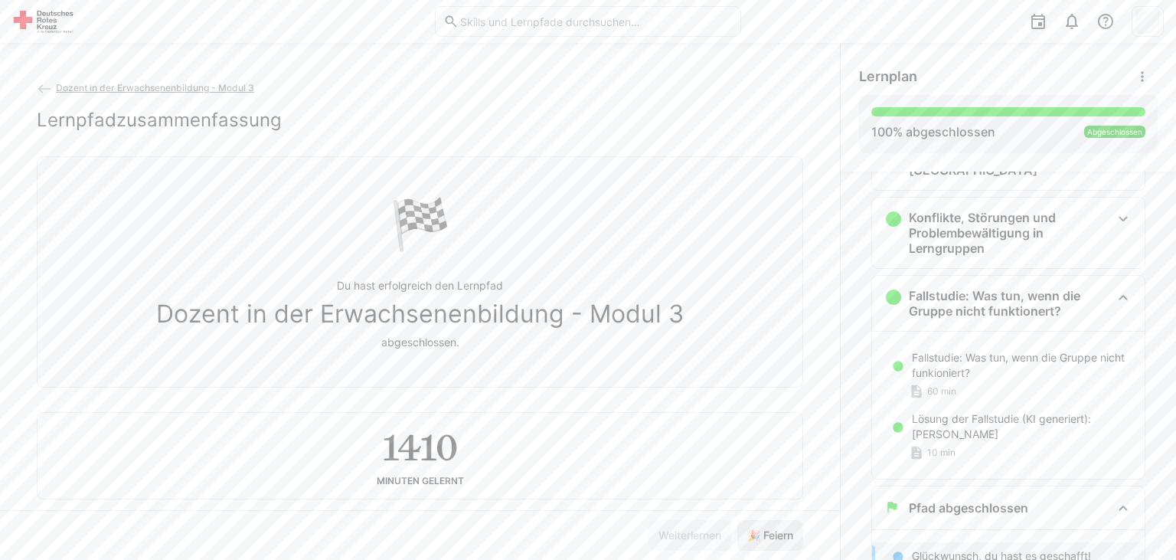
click at [779, 539] on span "🎉 Feiern" at bounding box center [770, 534] width 51 height 15
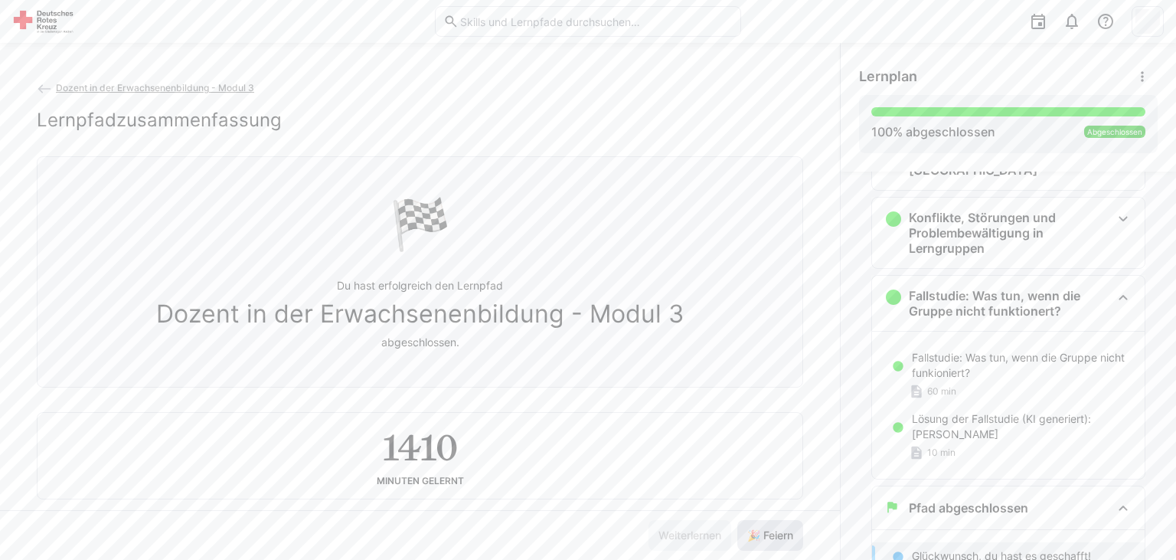
click at [779, 539] on span "🎉 Feiern" at bounding box center [770, 534] width 51 height 15
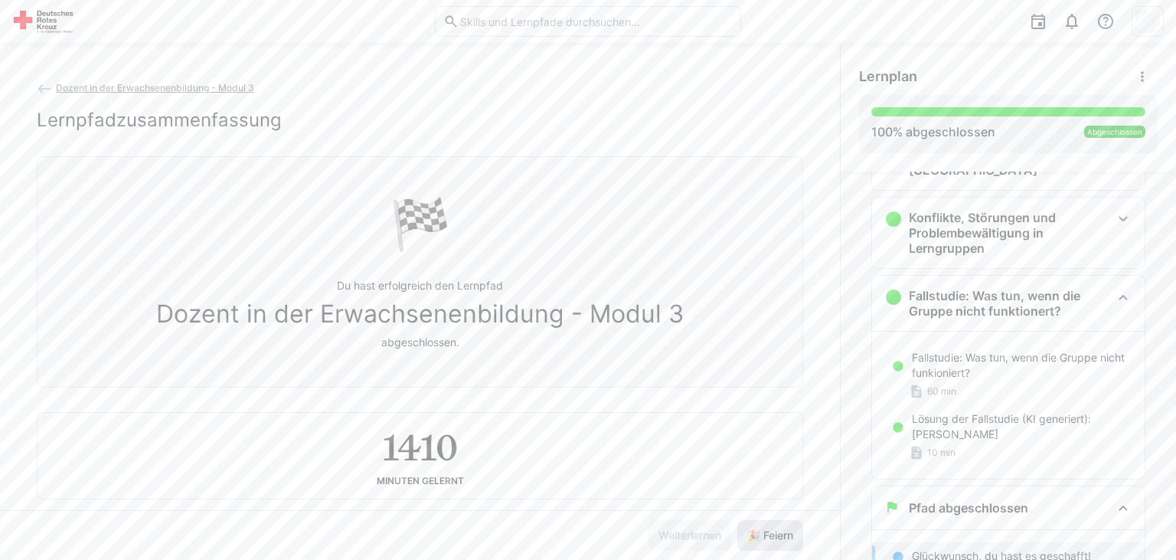
click at [779, 539] on span "🎉 Feiern" at bounding box center [770, 534] width 51 height 15
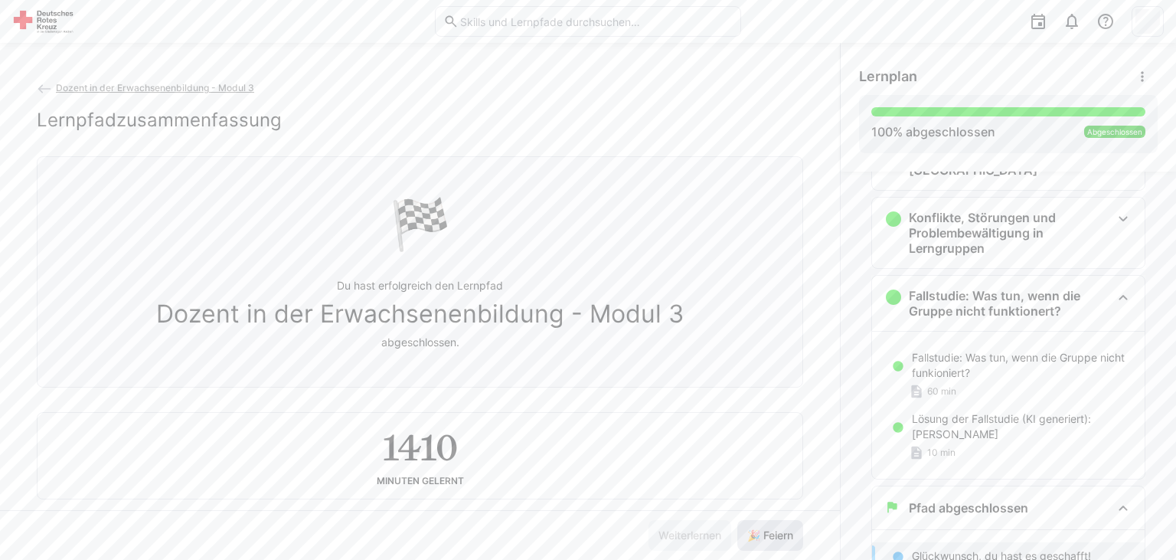
click at [779, 539] on span "🎉 Feiern" at bounding box center [770, 534] width 51 height 15
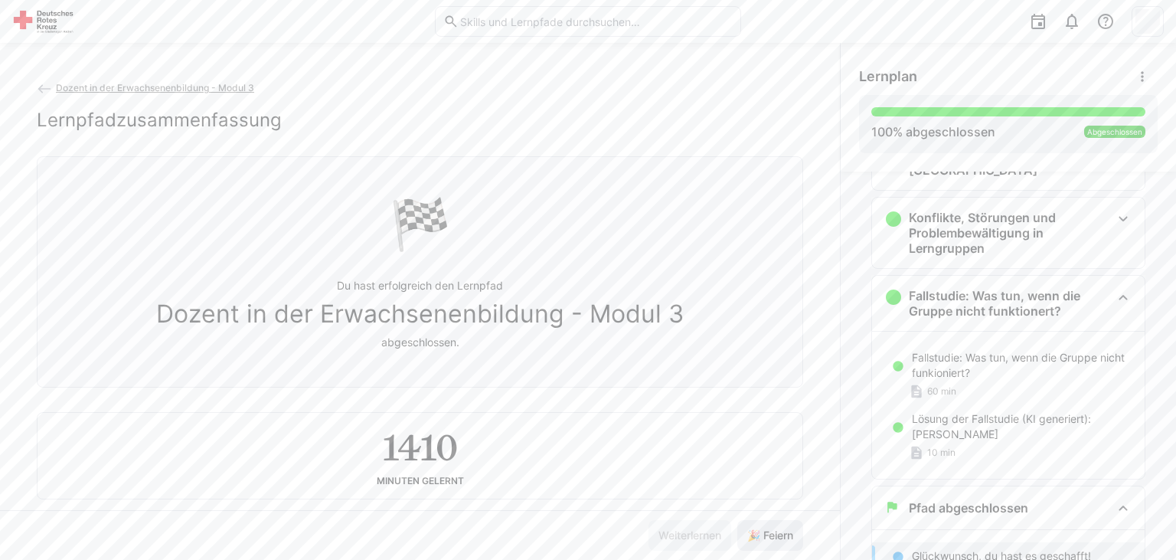
click at [779, 539] on span "🎉 Feiern" at bounding box center [770, 534] width 51 height 15
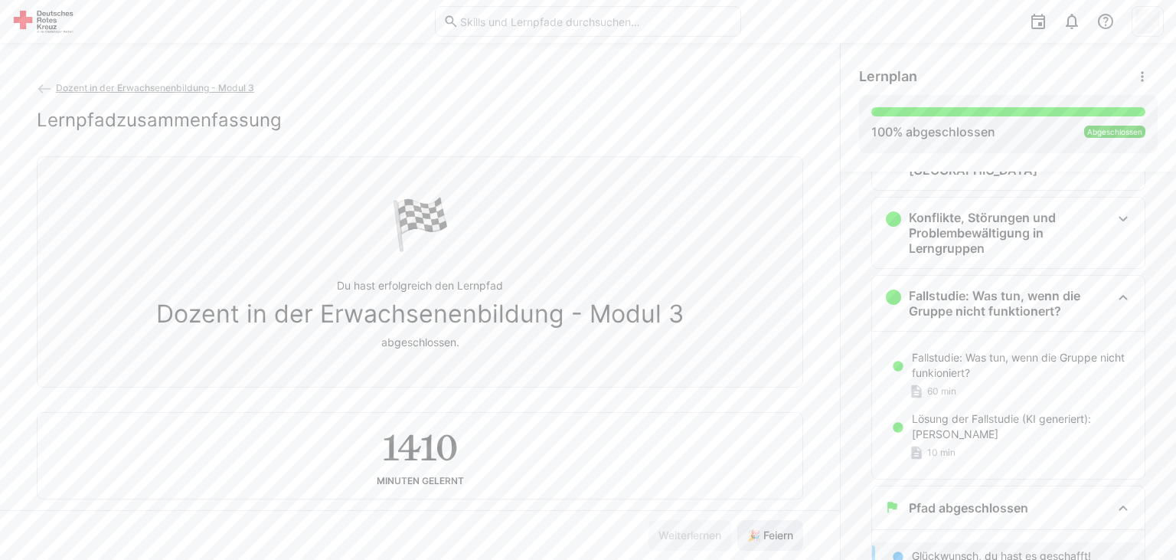
click at [779, 539] on span "🎉 Feiern" at bounding box center [770, 534] width 51 height 15
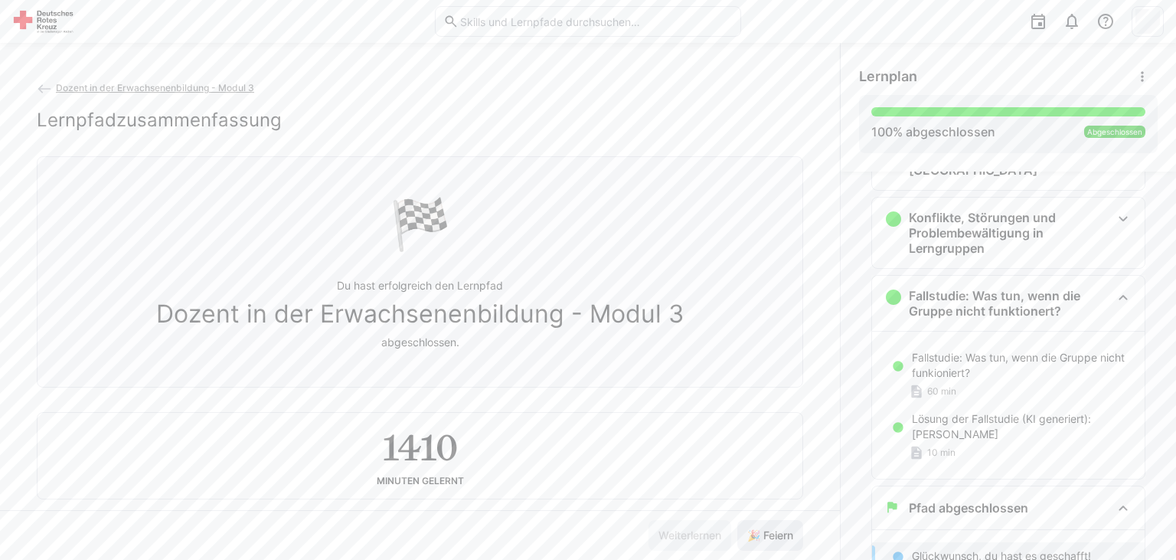
click at [779, 539] on span "🎉 Feiern" at bounding box center [770, 534] width 51 height 15
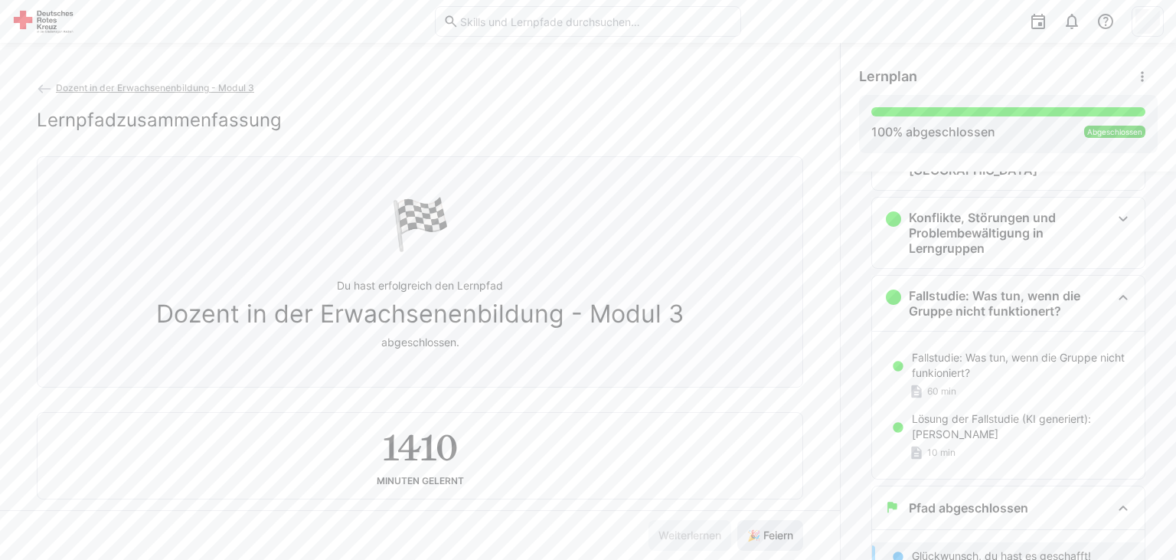
click at [779, 539] on span "🎉 Feiern" at bounding box center [770, 534] width 51 height 15
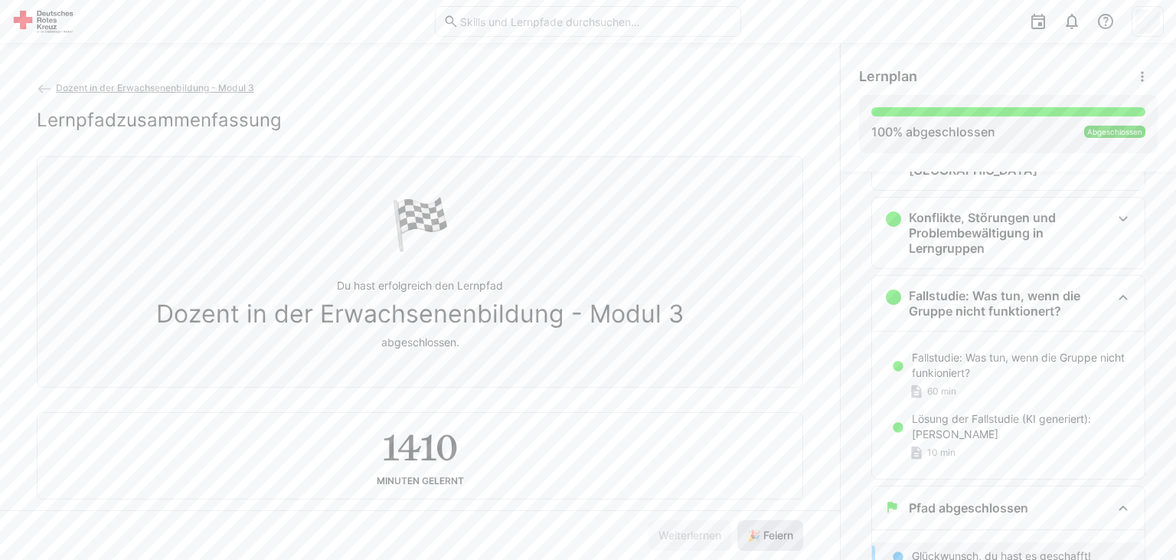
click at [779, 539] on span "🎉 Feiern" at bounding box center [770, 534] width 51 height 15
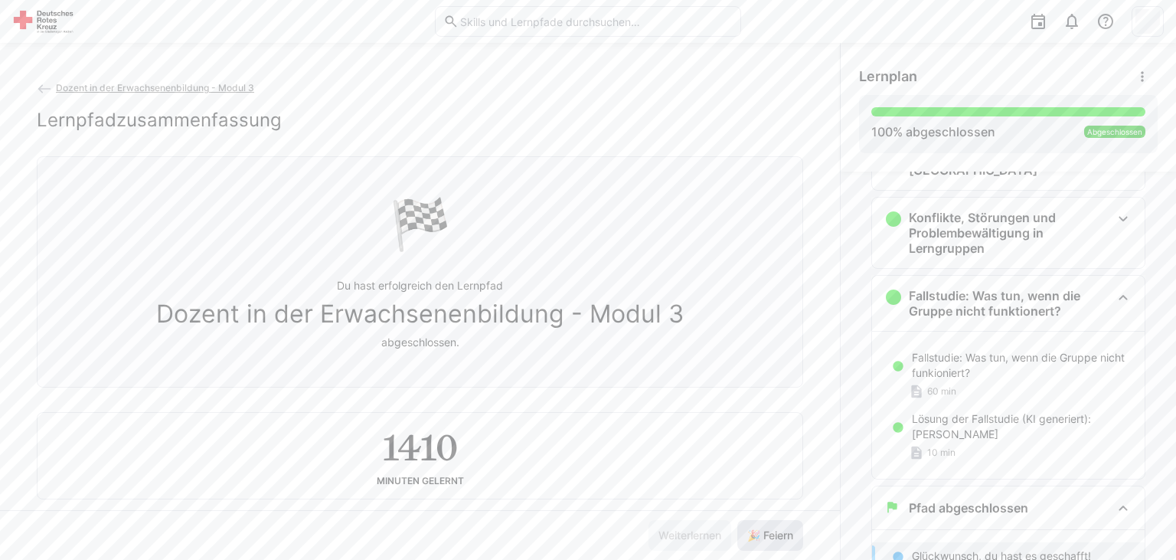
click at [779, 539] on span "🎉 Feiern" at bounding box center [770, 534] width 51 height 15
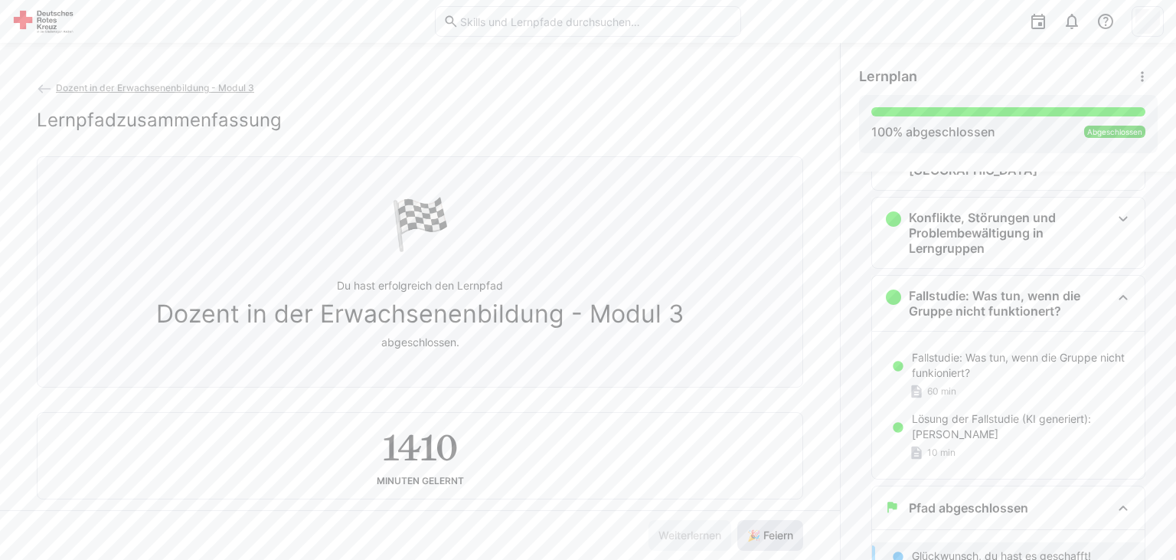
click at [779, 539] on span "🎉 Feiern" at bounding box center [770, 534] width 51 height 15
